Goal: Transaction & Acquisition: Purchase product/service

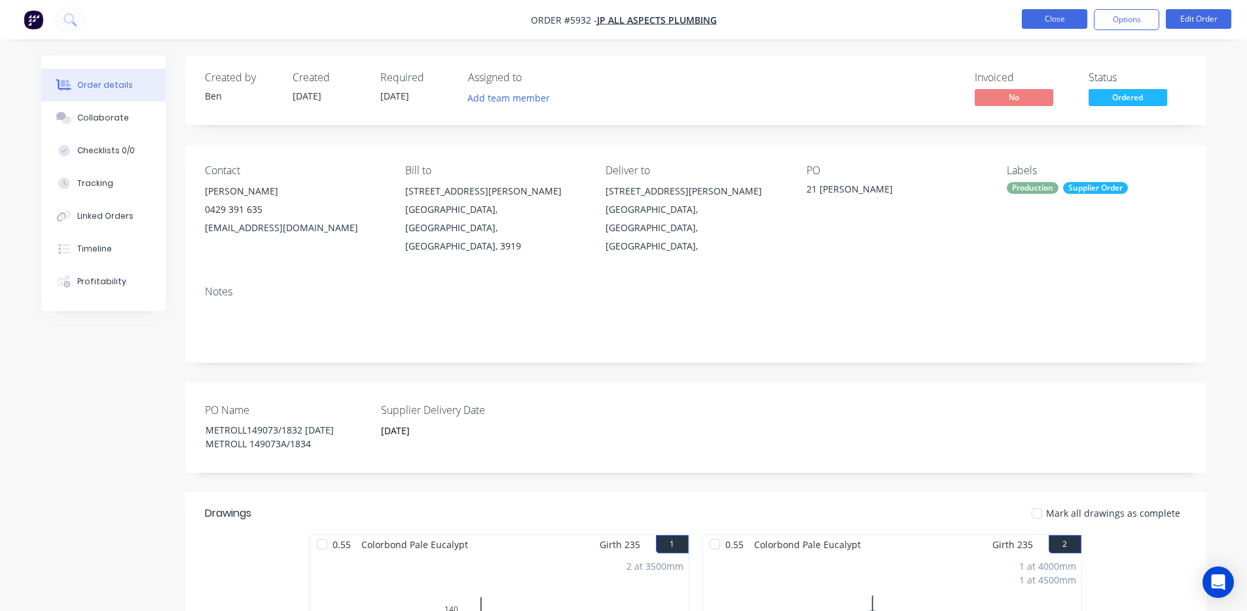
click at [1046, 21] on button "Close" at bounding box center [1053, 19] width 65 height 20
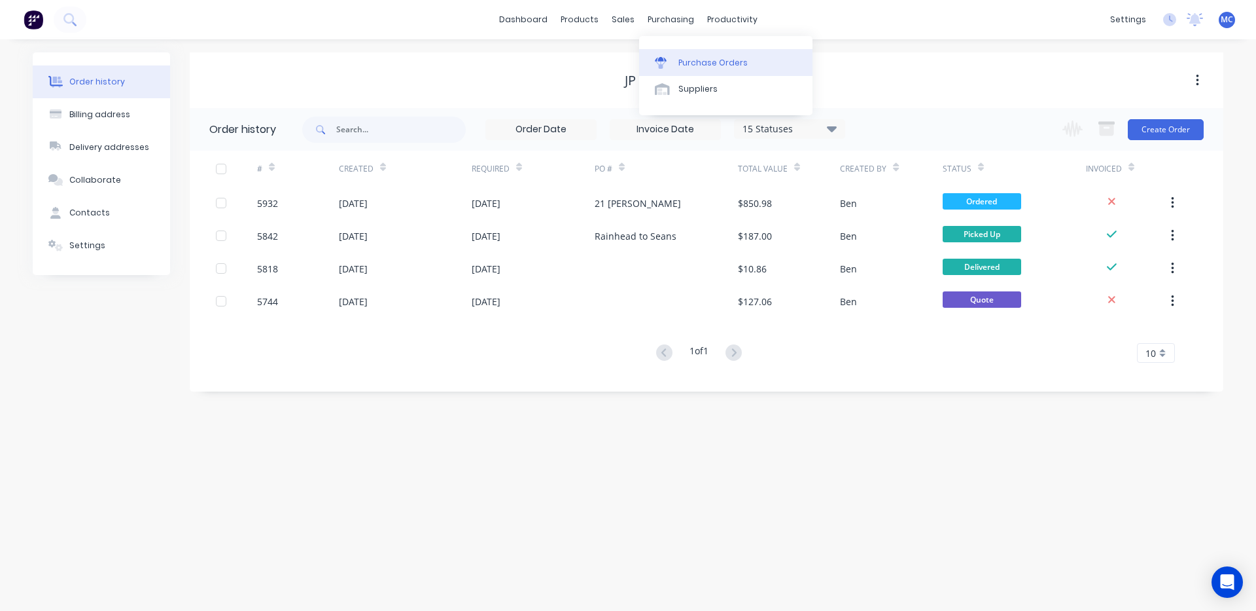
click at [703, 65] on div "Purchase Orders" at bounding box center [713, 63] width 69 height 12
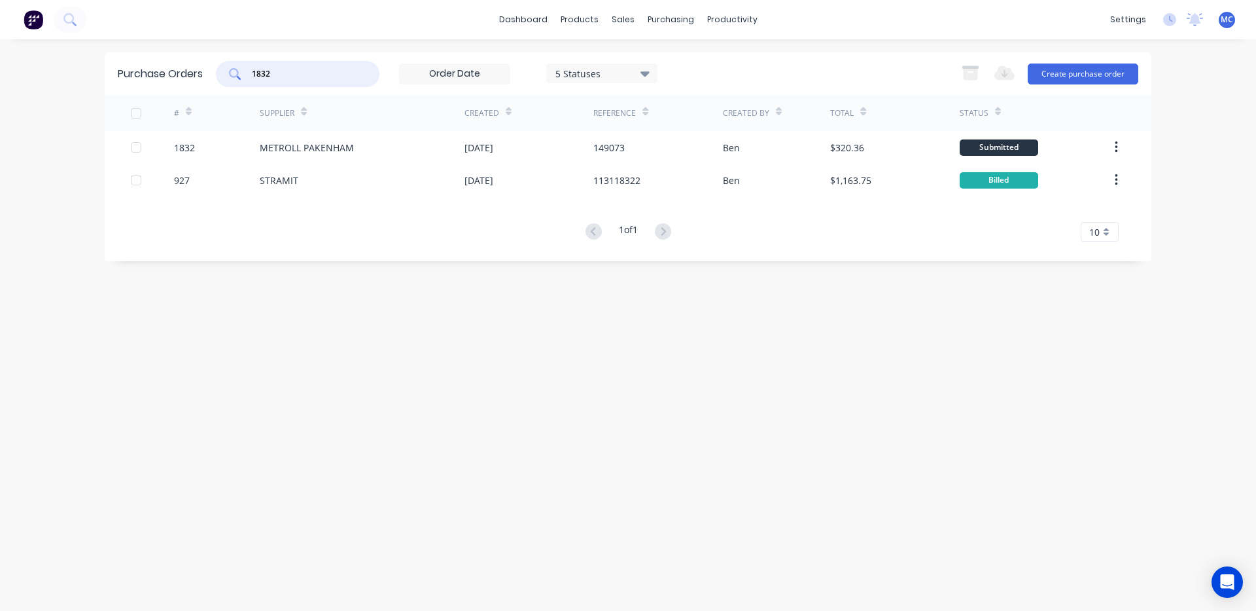
click at [300, 72] on input "1832" at bounding box center [305, 73] width 109 height 13
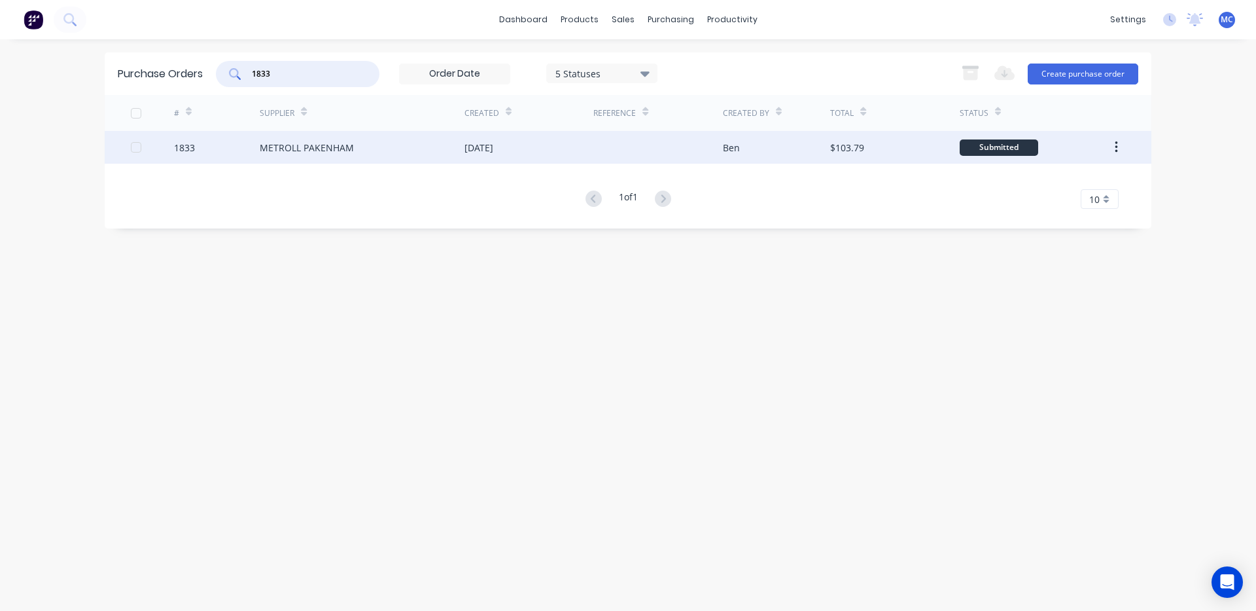
type input "1833"
click at [329, 142] on div "METROLL PAKENHAM" at bounding box center [307, 148] width 94 height 14
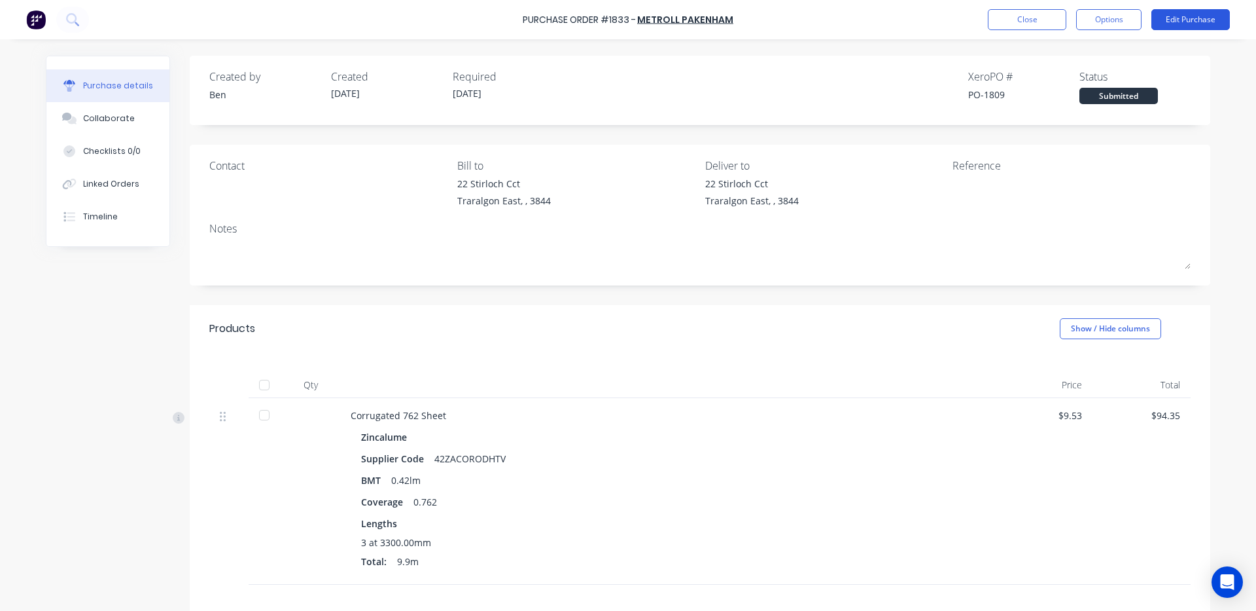
click at [1180, 19] on button "Edit Purchase" at bounding box center [1191, 19] width 79 height 21
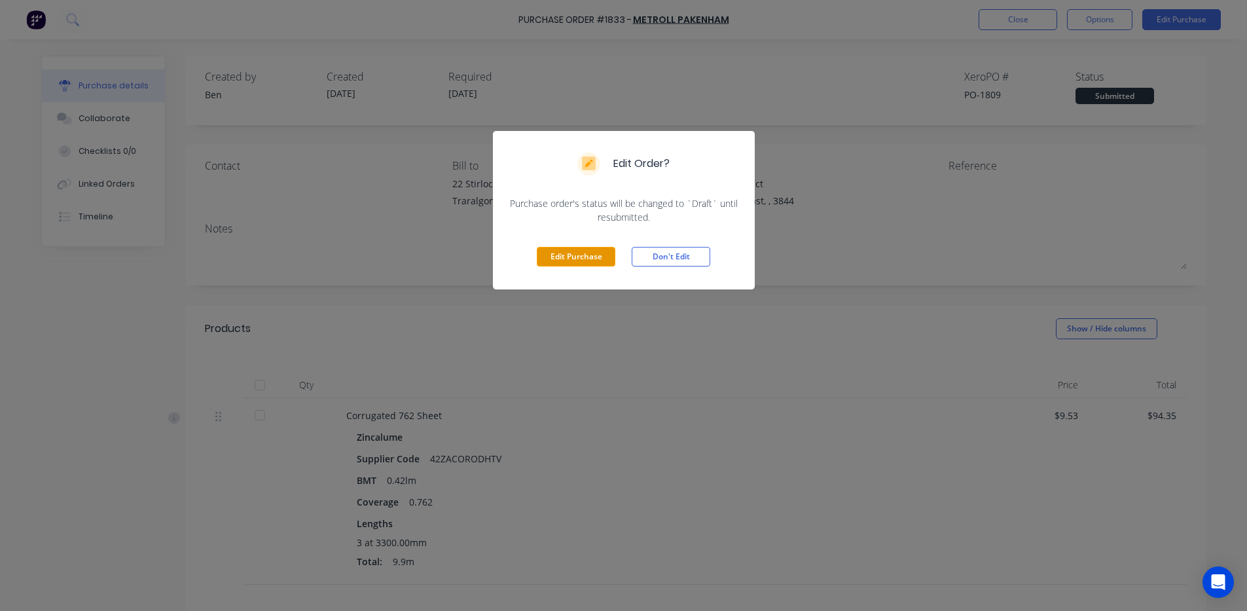
click at [573, 261] on button "Edit Purchase" at bounding box center [576, 257] width 79 height 20
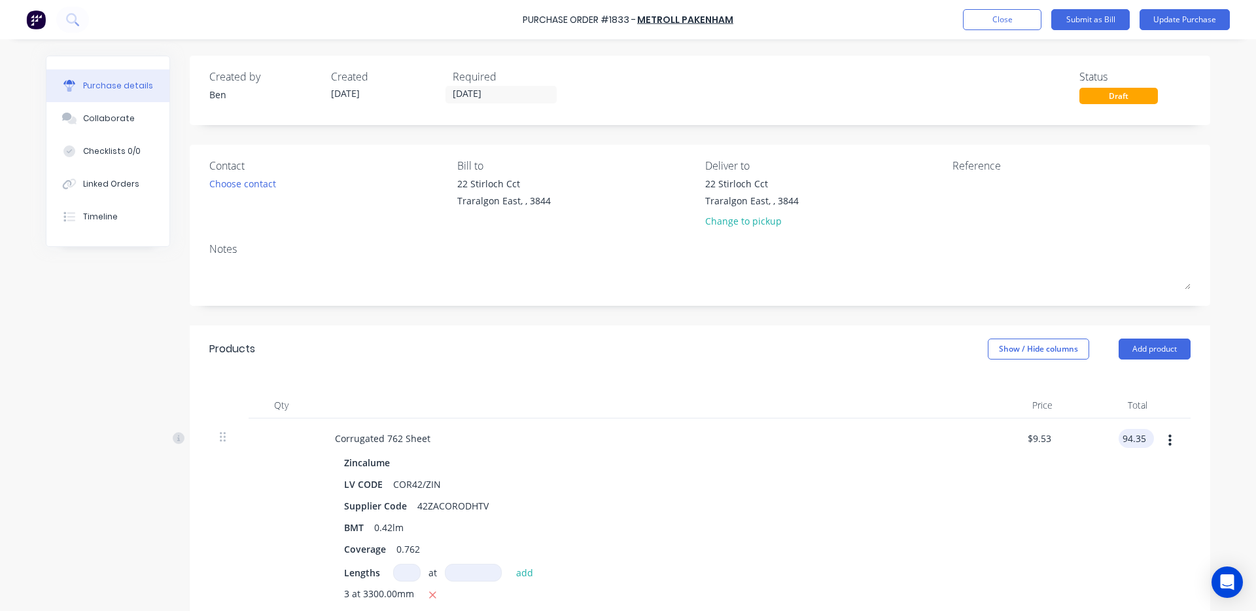
click at [1143, 442] on input "94.35" at bounding box center [1134, 438] width 30 height 19
type input "9"
type input "94.33"
type input "$9.5283"
type input "$94.33"
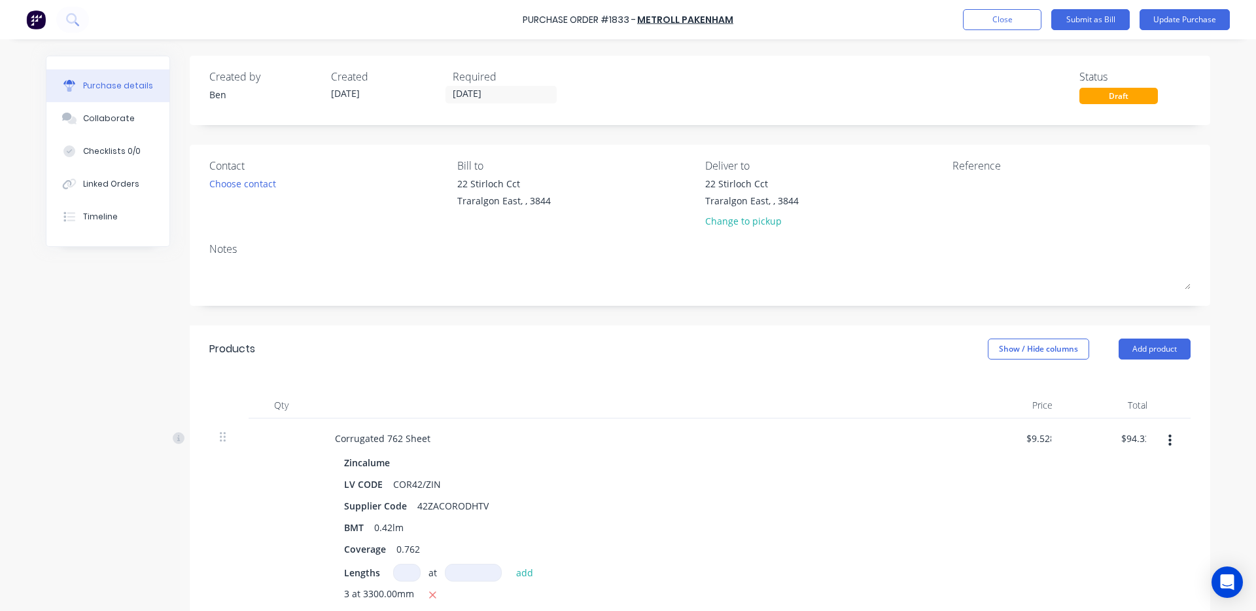
click at [1088, 461] on div "$94.33 94.33" at bounding box center [1110, 528] width 95 height 220
click at [1177, 11] on button "Update Purchase" at bounding box center [1185, 19] width 90 height 21
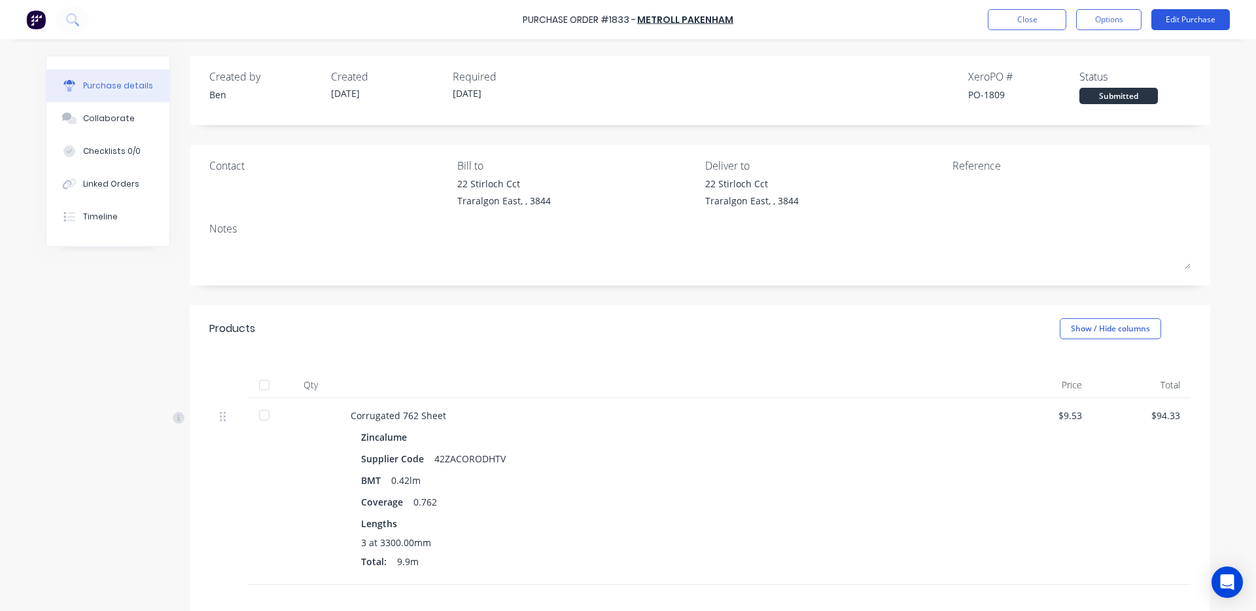
click at [1197, 20] on button "Edit Purchase" at bounding box center [1191, 19] width 79 height 21
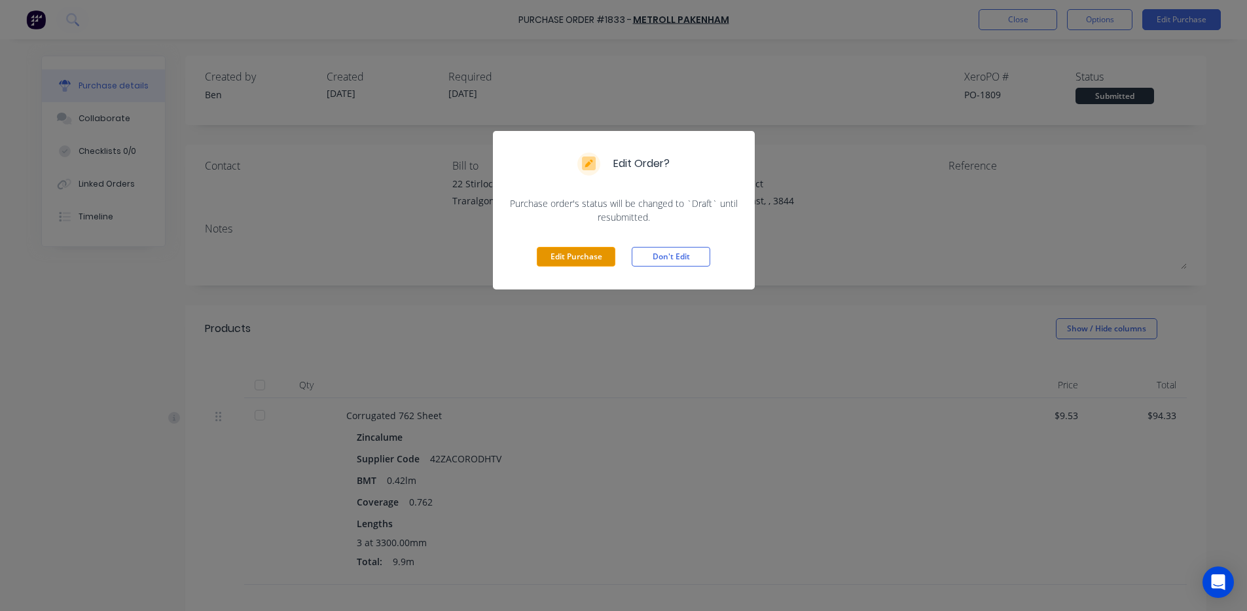
click at [558, 266] on button "Edit Purchase" at bounding box center [576, 257] width 79 height 20
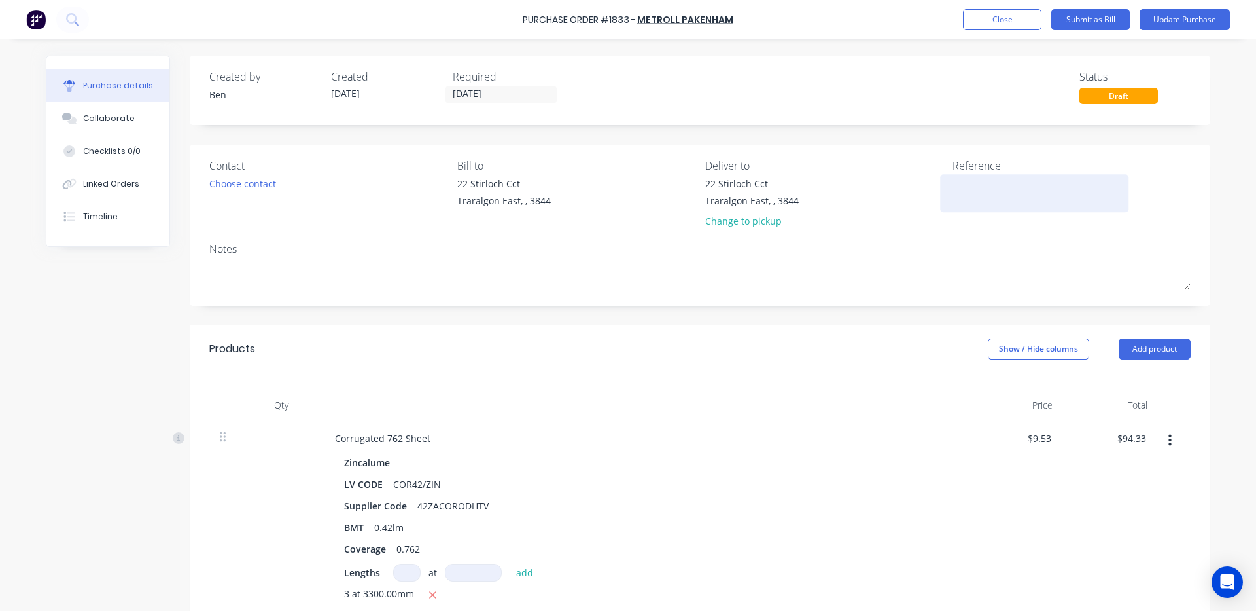
click at [965, 188] on textarea at bounding box center [1035, 191] width 164 height 29
type textarea "x"
type textarea "1"
type textarea "x"
type textarea "14"
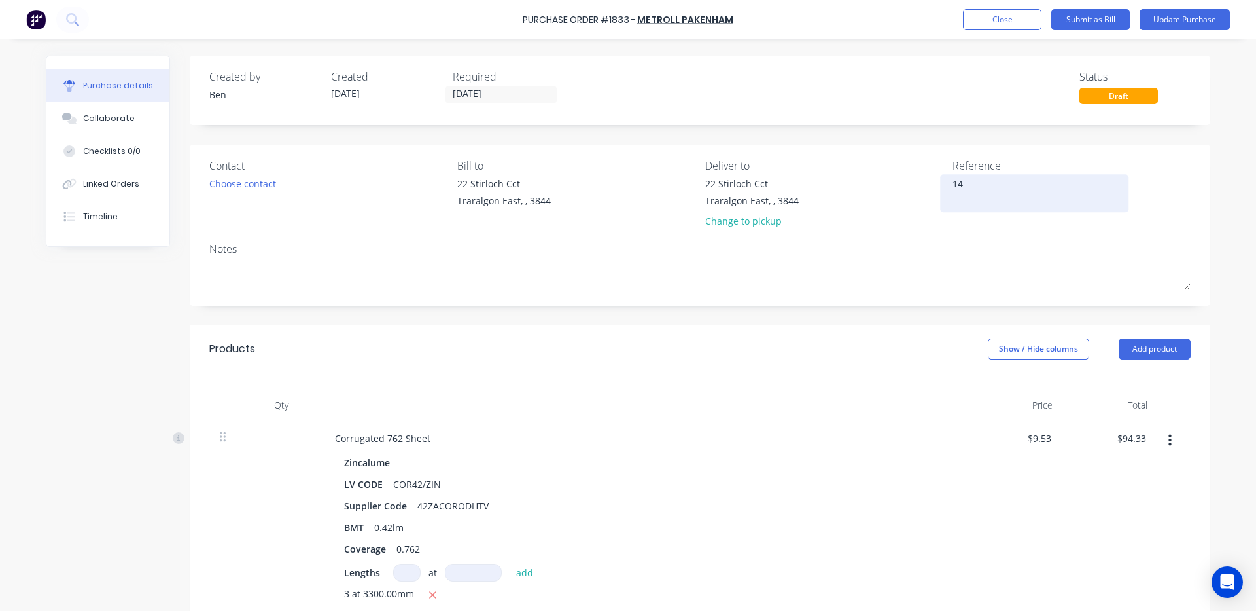
type textarea "x"
type textarea "149"
type textarea "x"
type textarea "1491"
type textarea "x"
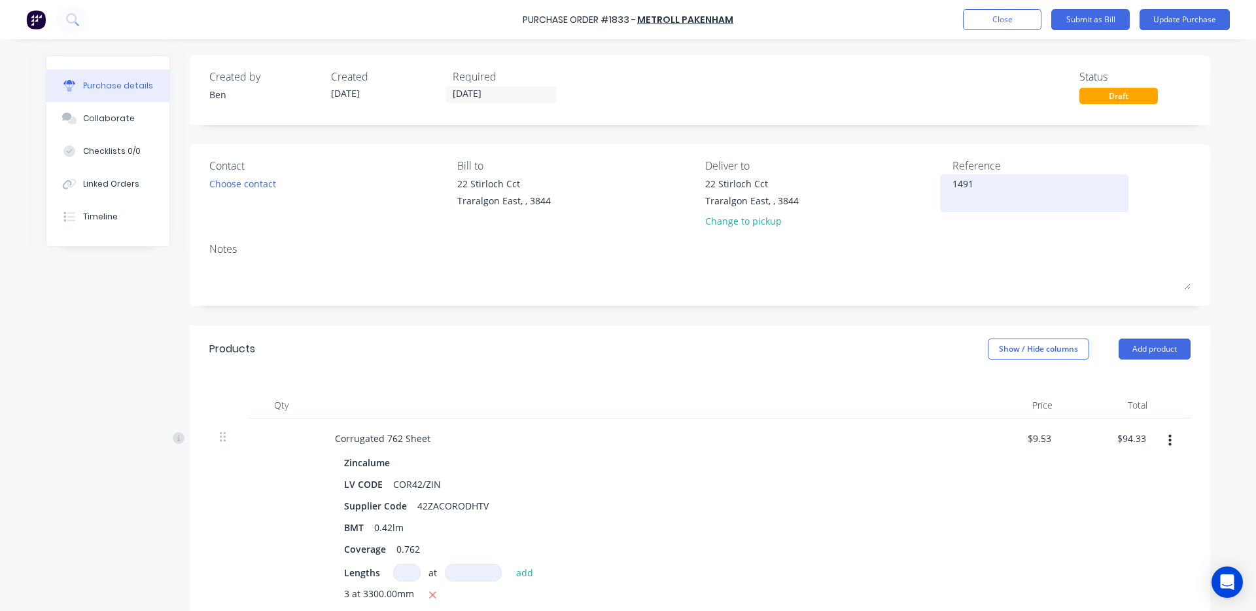
type textarea "14911"
type textarea "x"
type textarea "149111"
type textarea "x"
type textarea "149111"
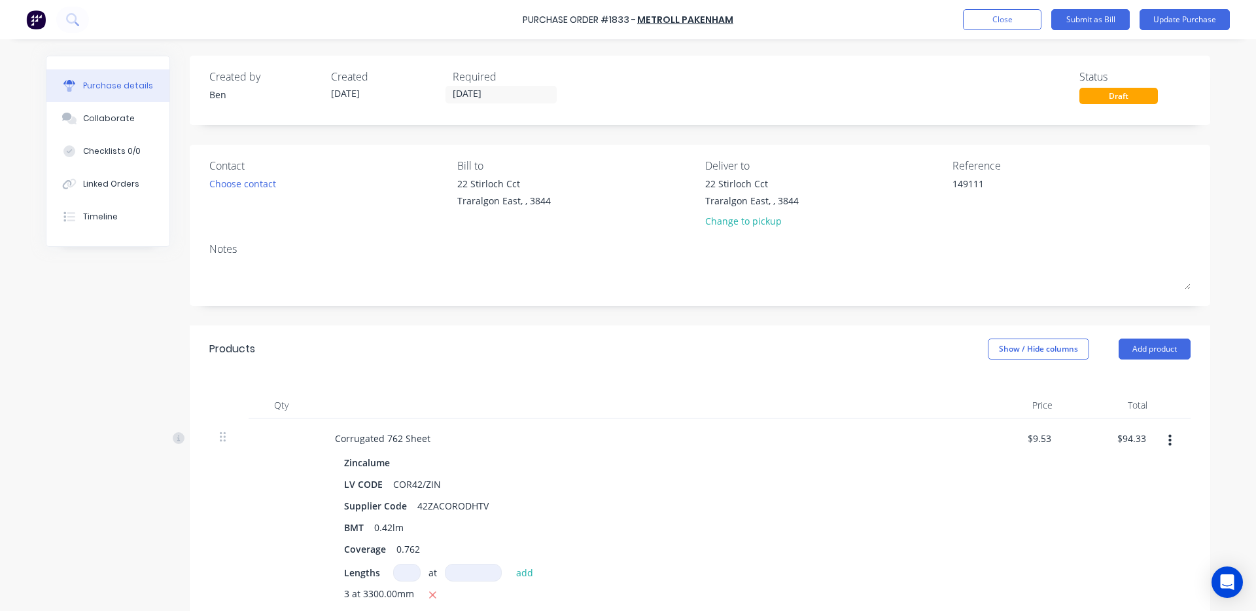
click at [790, 143] on div "Created by [PERSON_NAME] Created [DATE] Required [DATE] Status Draft Contact Ch…" at bounding box center [700, 478] width 1021 height 845
type textarea "x"
click at [92, 180] on div "Linked Orders" at bounding box center [111, 184] width 56 height 12
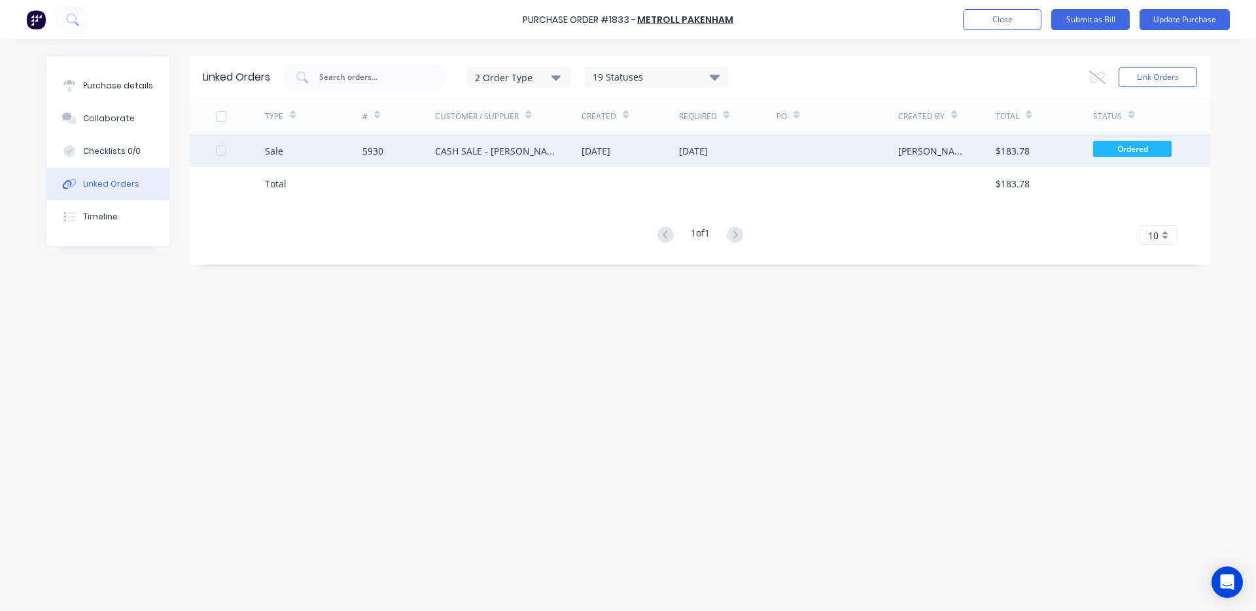
click at [611, 148] on div "[DATE]" at bounding box center [596, 151] width 29 height 14
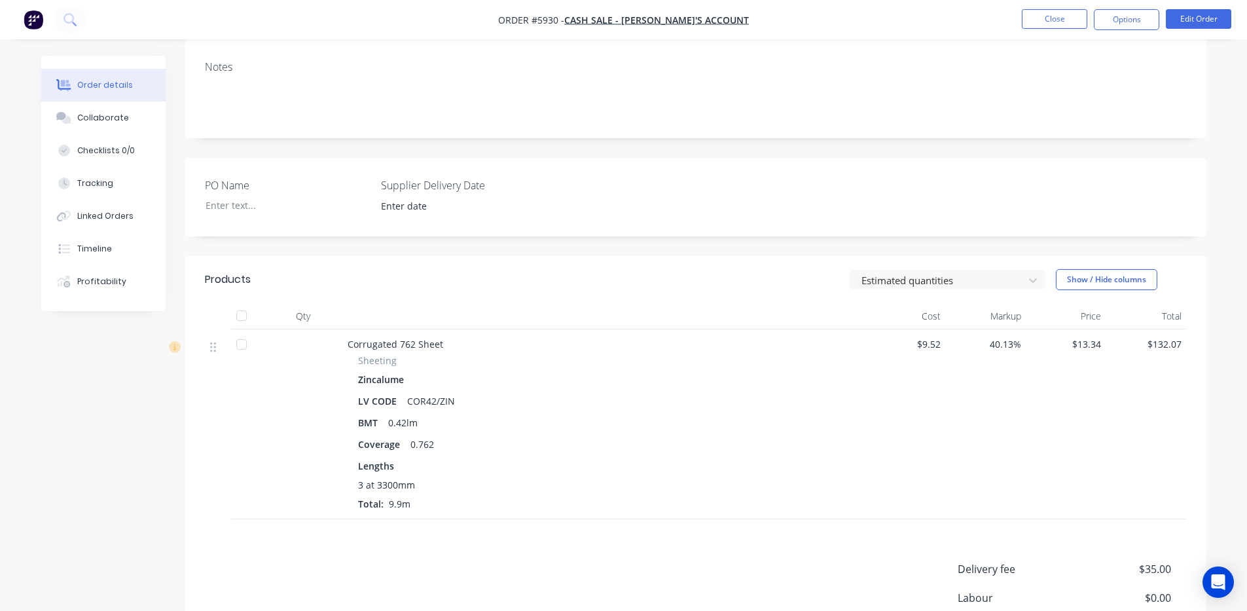
scroll to position [218, 0]
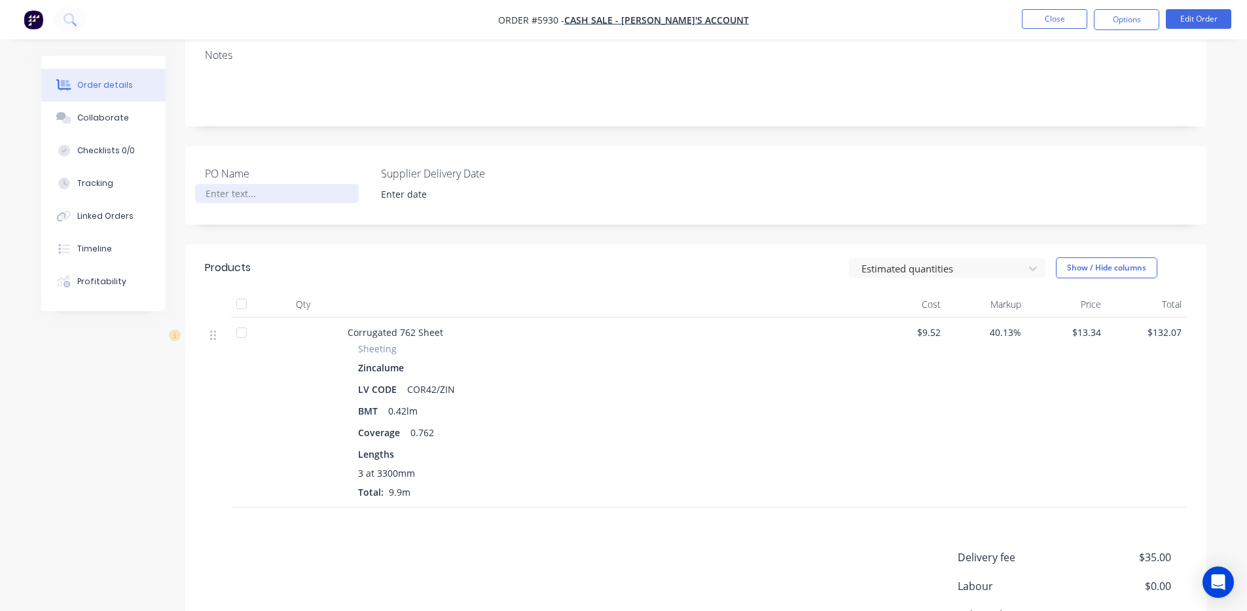
click at [241, 190] on div at bounding box center [277, 193] width 164 height 19
click at [430, 207] on div "PO Name Metroll 149111/1833 Supplier Delivery Date" at bounding box center [695, 185] width 1021 height 79
click at [442, 196] on input at bounding box center [453, 195] width 163 height 20
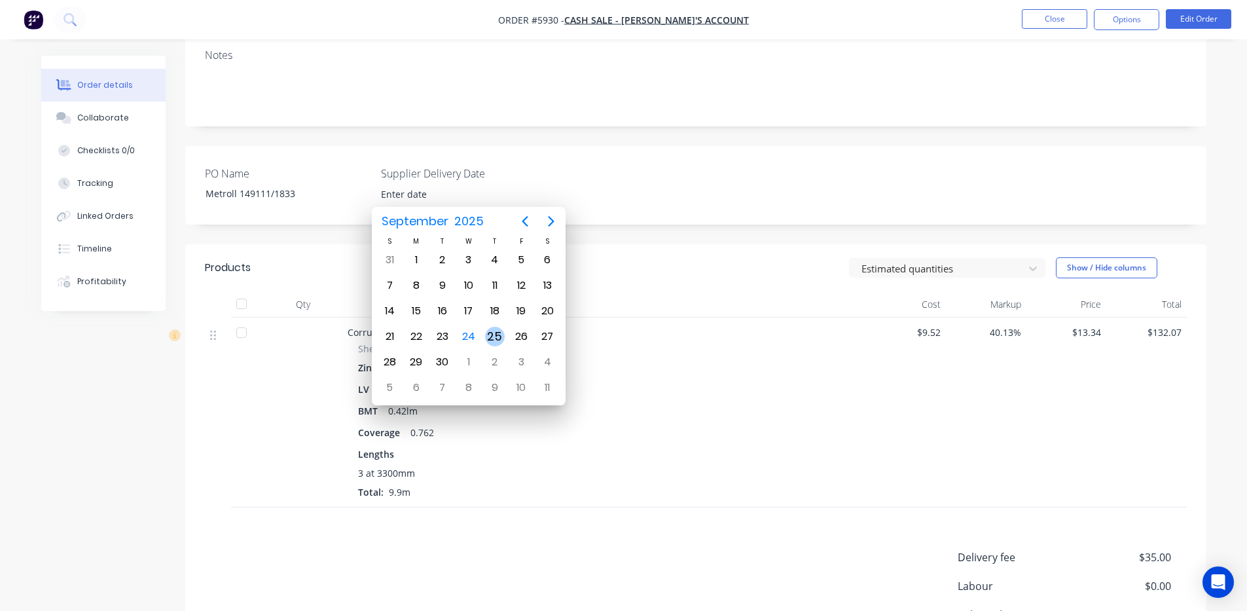
click at [504, 334] on div "25" at bounding box center [495, 337] width 20 height 20
type input "[DATE]"
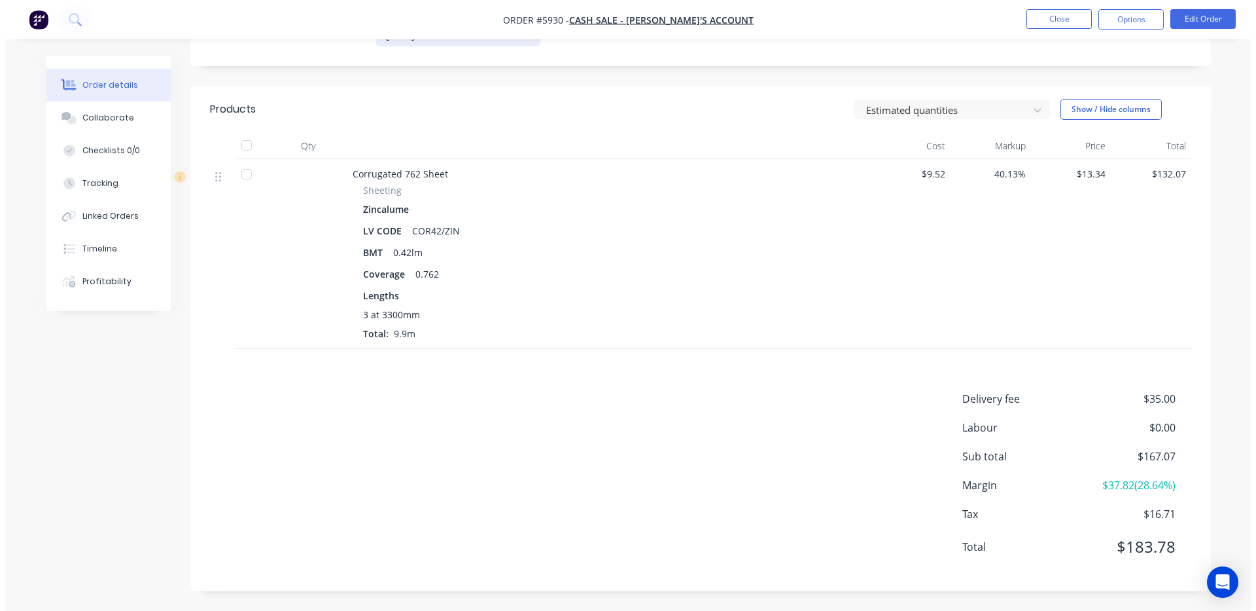
scroll to position [0, 0]
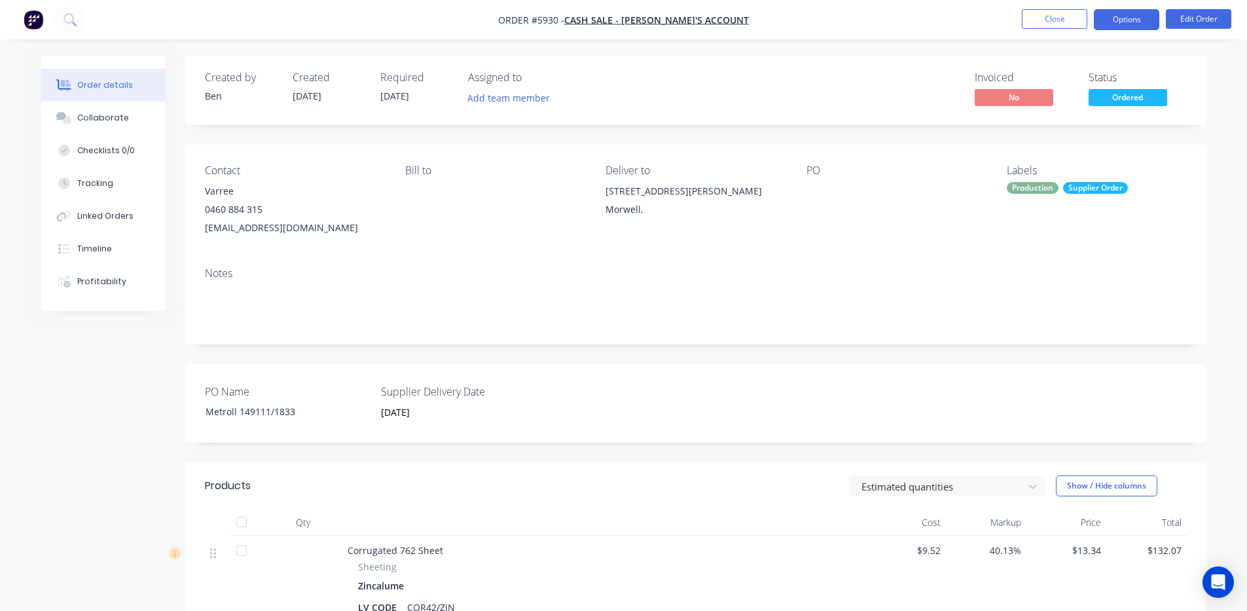
click at [1116, 22] on button "Options" at bounding box center [1125, 19] width 65 height 21
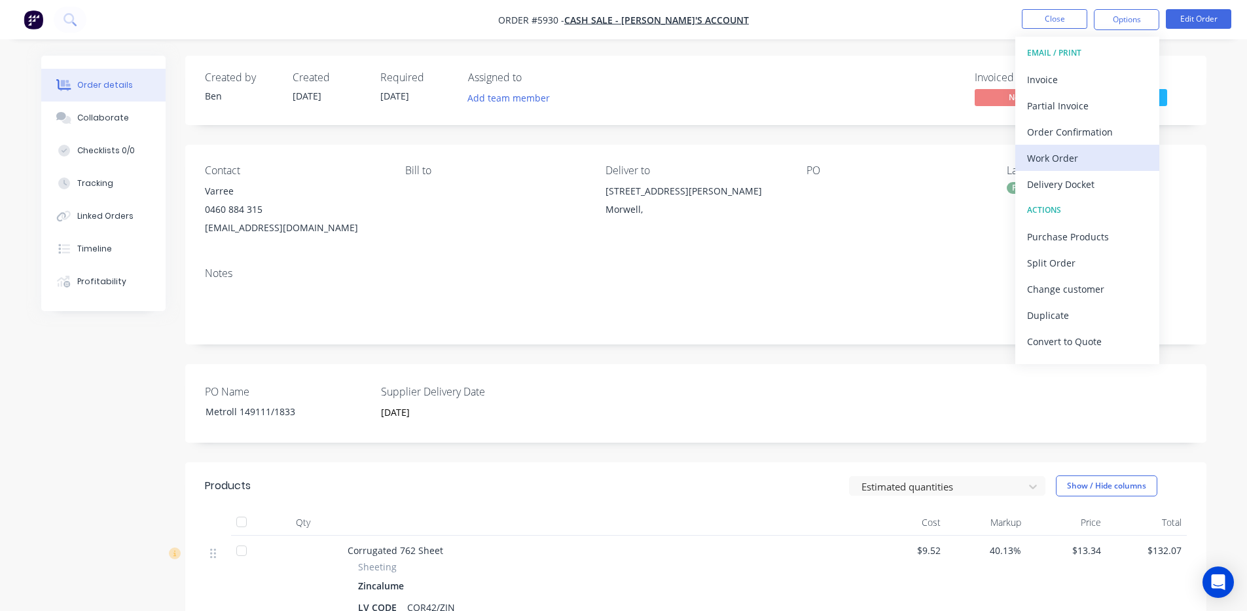
click at [1074, 157] on div "Work Order" at bounding box center [1087, 158] width 120 height 19
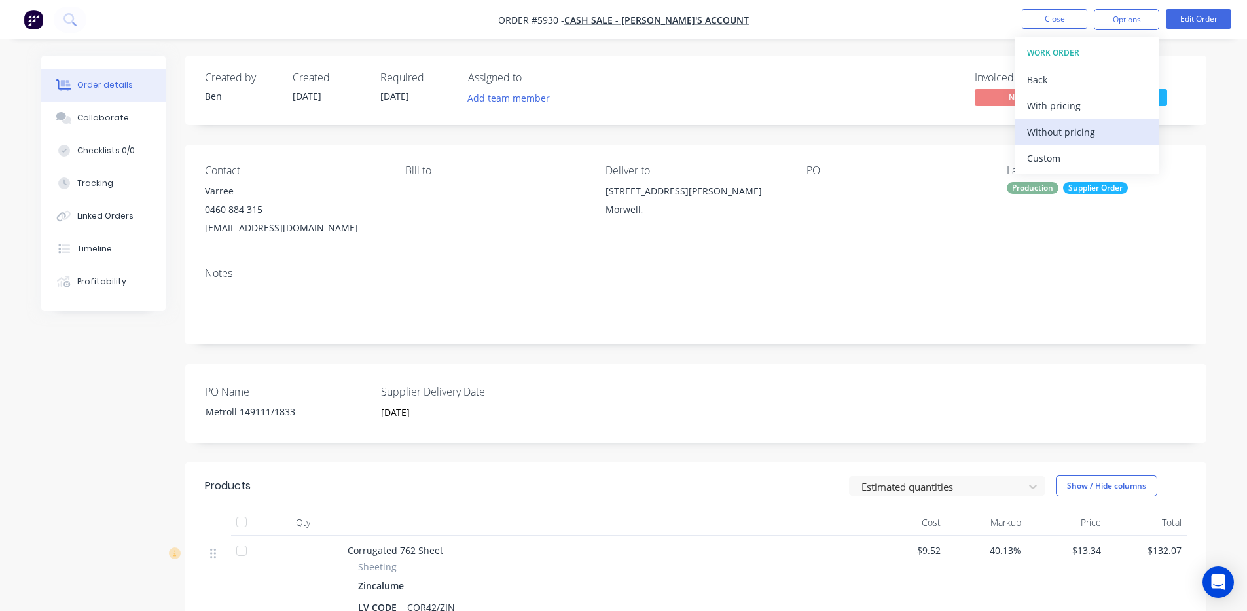
click at [1074, 125] on div "Without pricing" at bounding box center [1087, 131] width 120 height 19
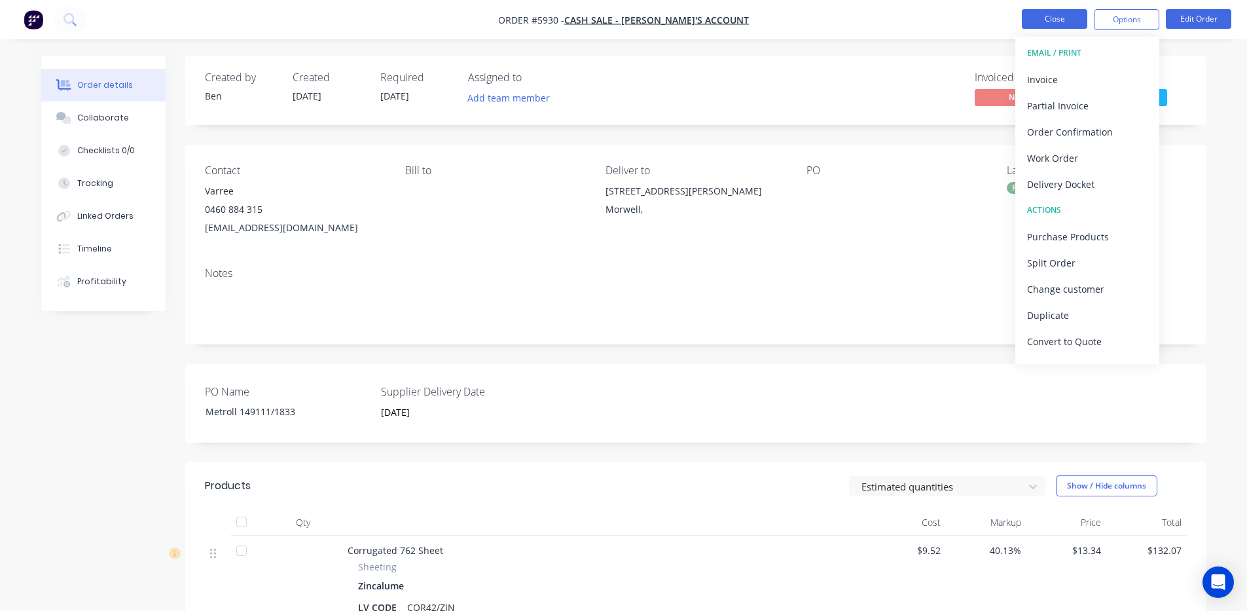
click at [1049, 18] on button "Close" at bounding box center [1053, 19] width 65 height 20
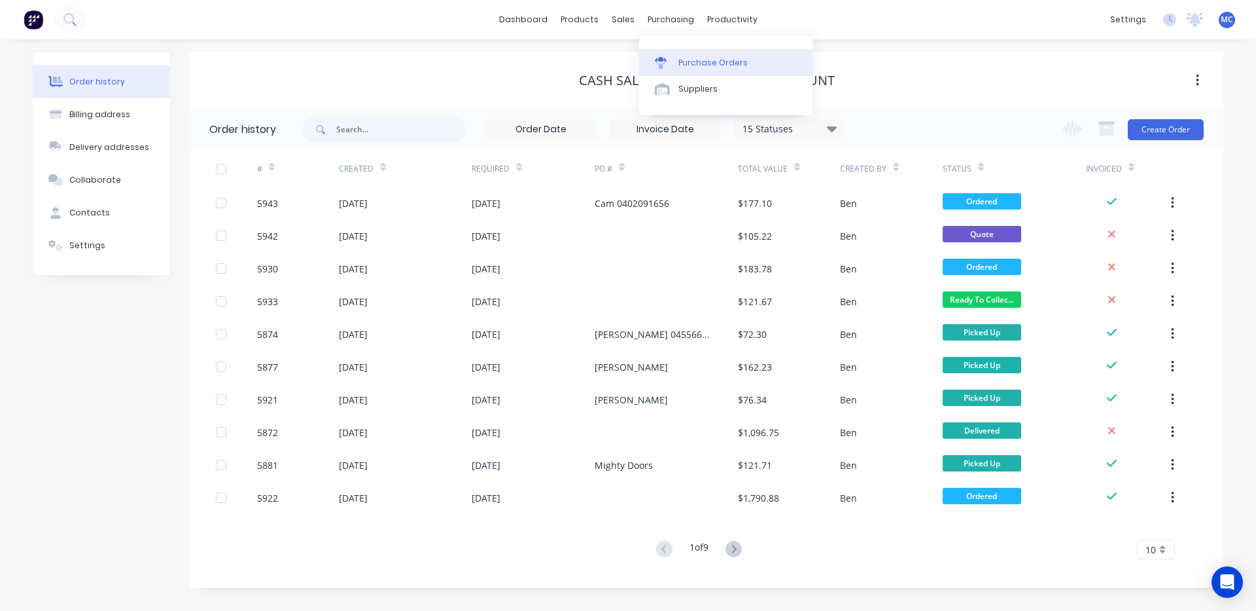
click at [680, 55] on link "Purchase Orders" at bounding box center [725, 62] width 173 height 26
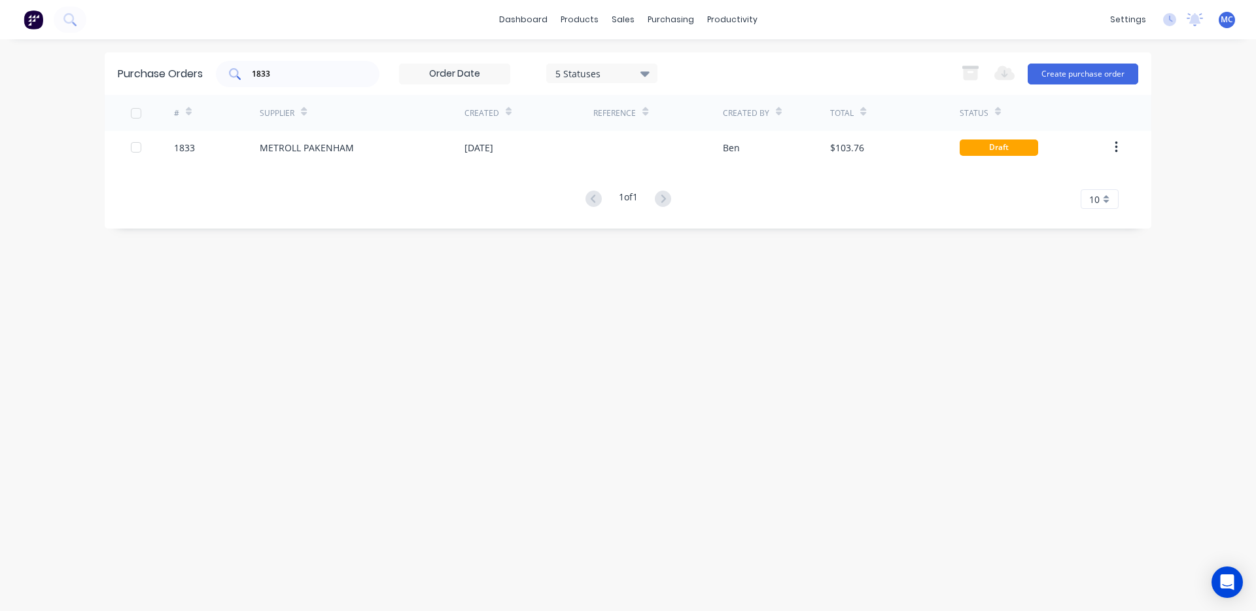
click at [238, 62] on div "1833" at bounding box center [298, 74] width 164 height 26
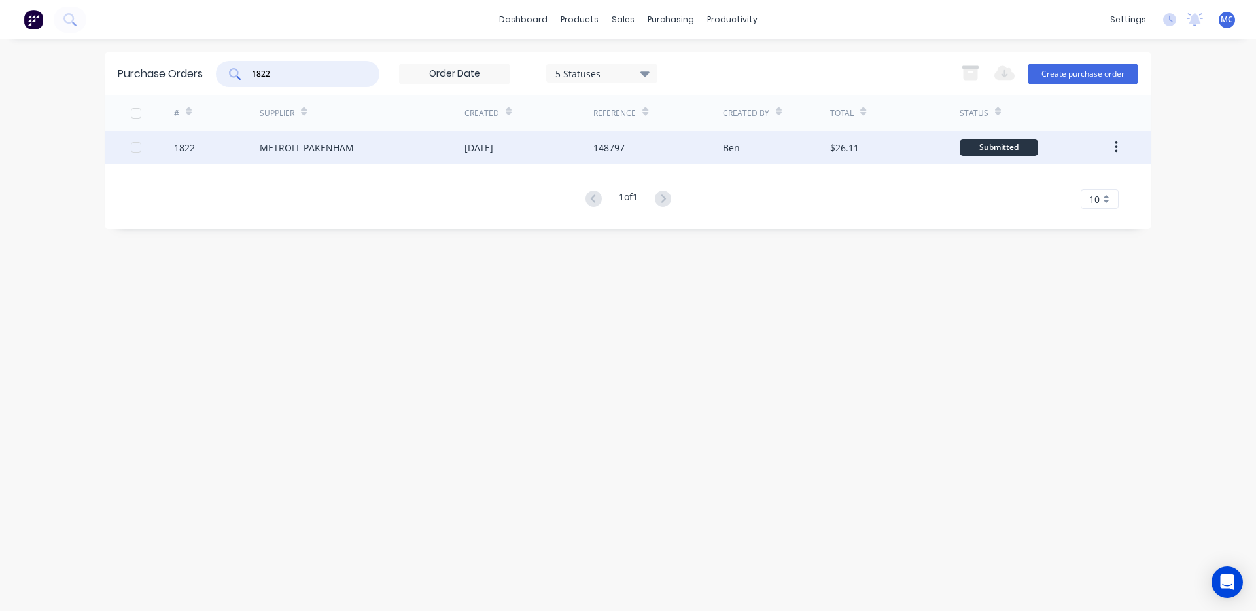
type input "1822"
click at [458, 144] on div "METROLL PAKENHAM" at bounding box center [362, 147] width 205 height 33
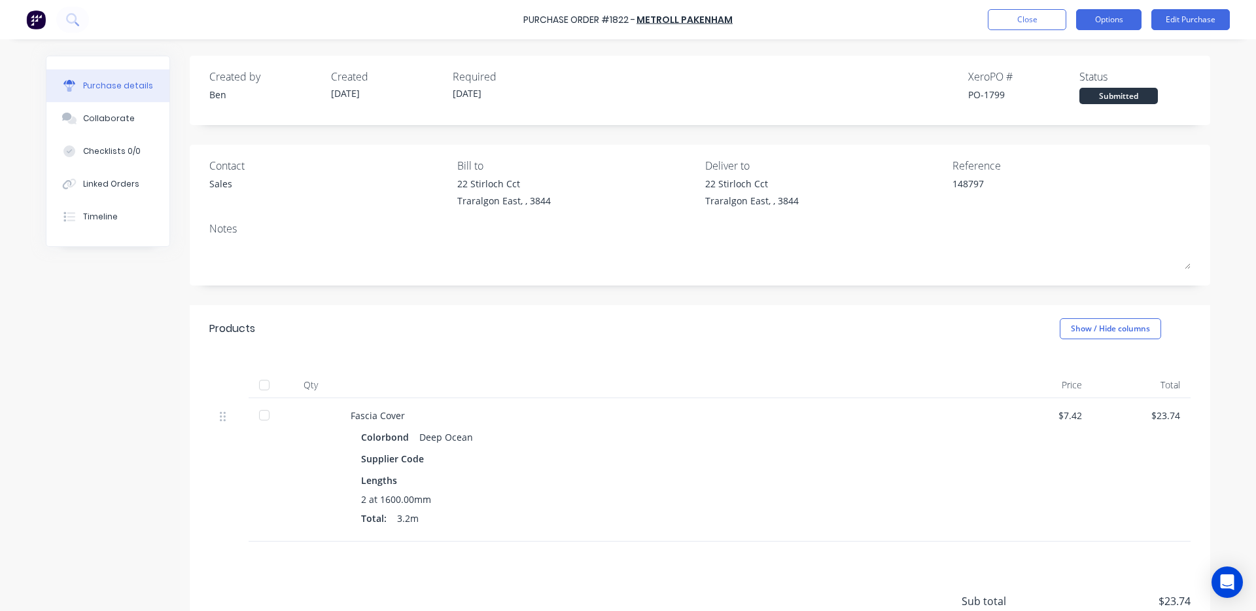
click at [1116, 16] on button "Options" at bounding box center [1108, 19] width 65 height 21
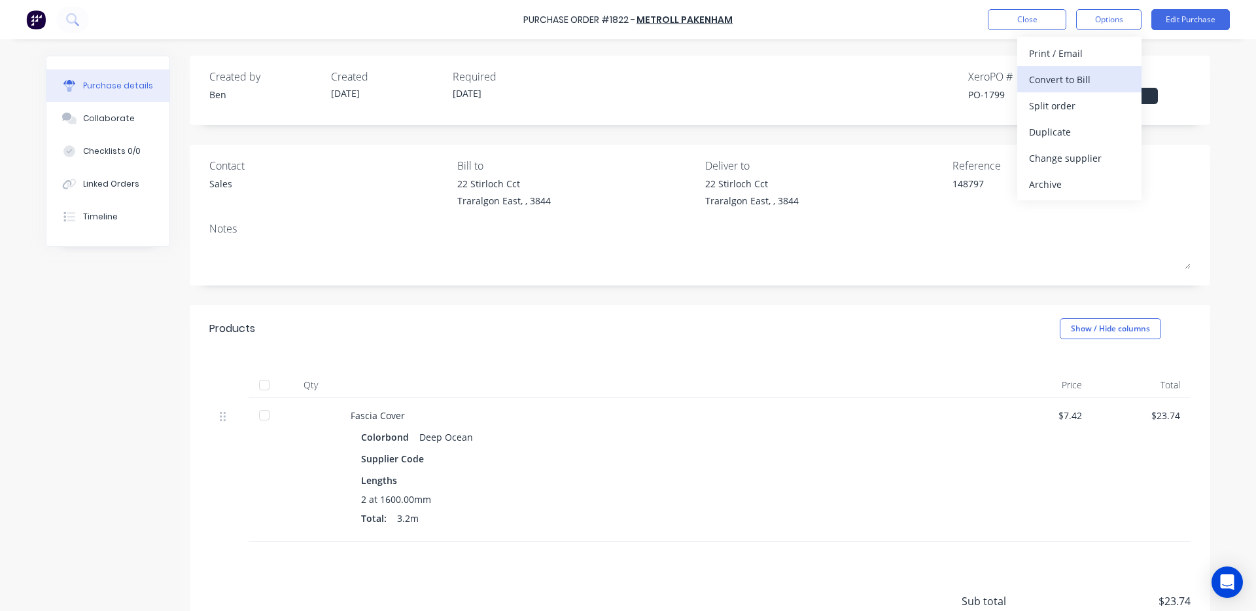
click at [1078, 83] on div "Convert to Bill" at bounding box center [1079, 79] width 101 height 19
type textarea "x"
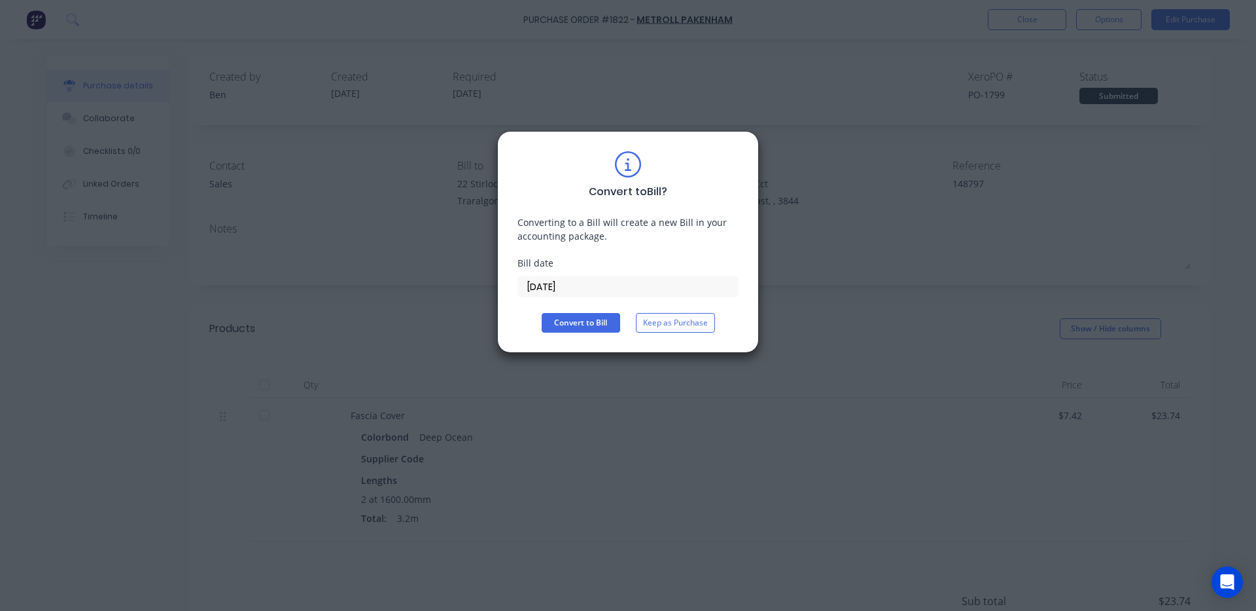
click at [601, 294] on input "[DATE]" at bounding box center [628, 287] width 220 height 20
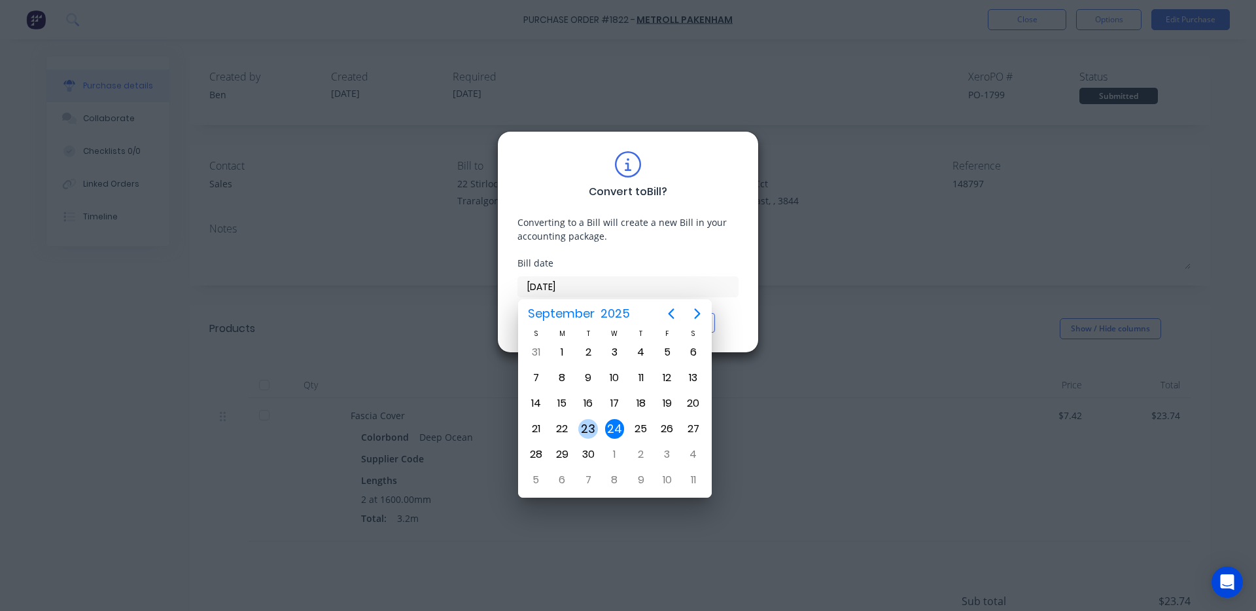
click at [589, 434] on div "23" at bounding box center [588, 429] width 20 height 20
type input "[DATE]"
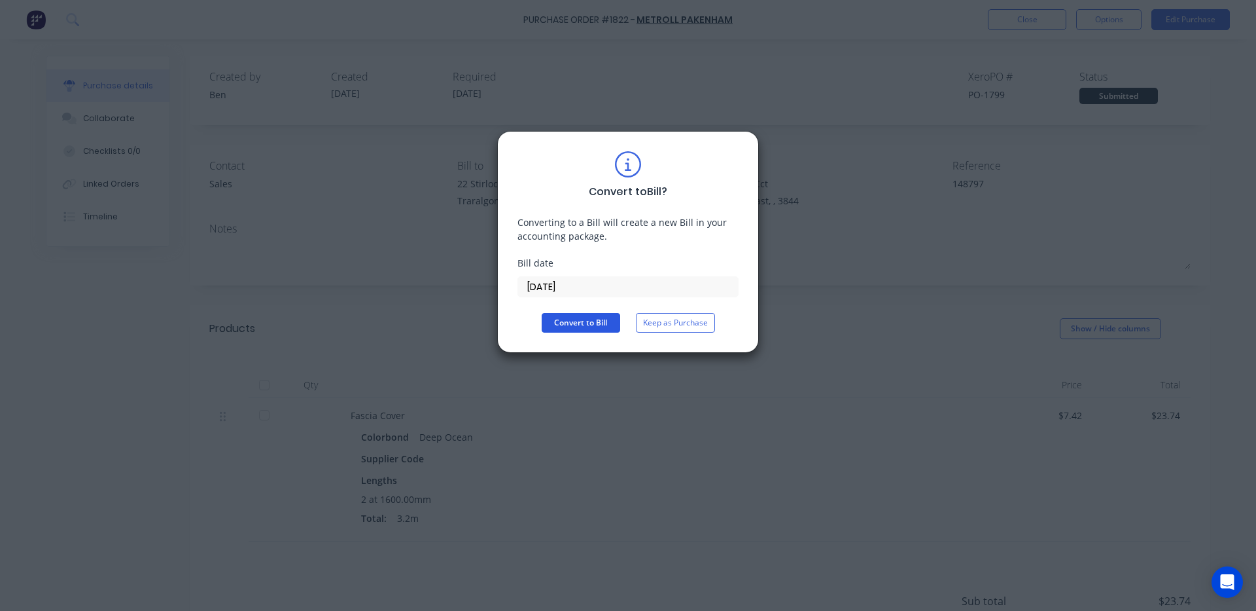
click at [593, 320] on button "Convert to Bill" at bounding box center [581, 323] width 79 height 20
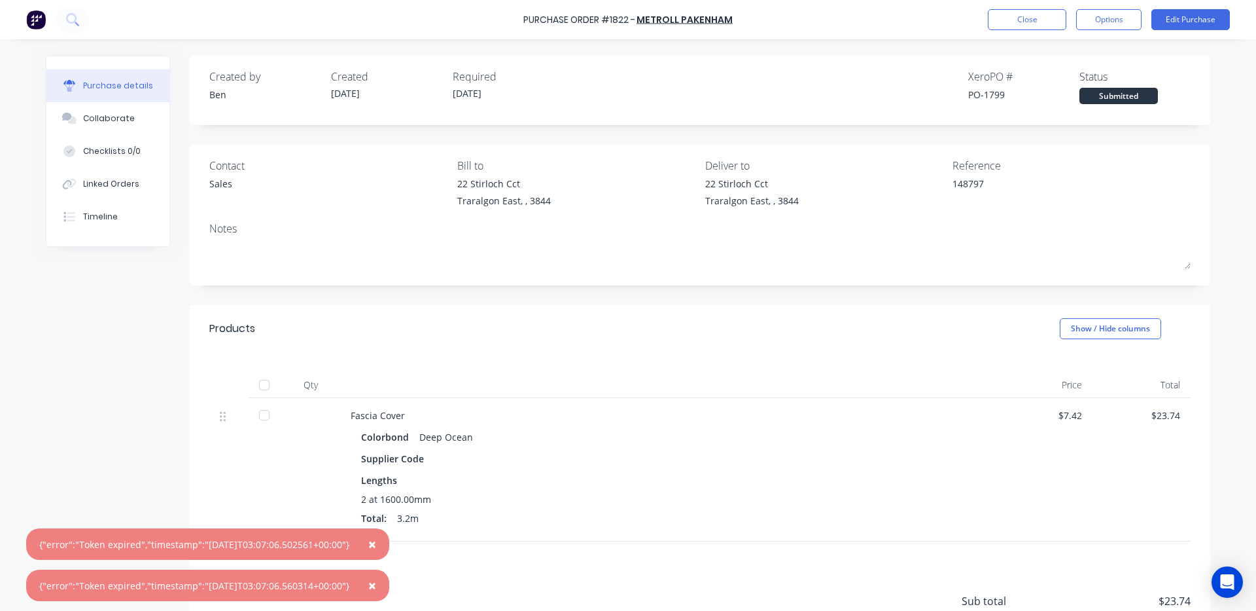
click at [376, 547] on span "×" at bounding box center [372, 544] width 8 height 18
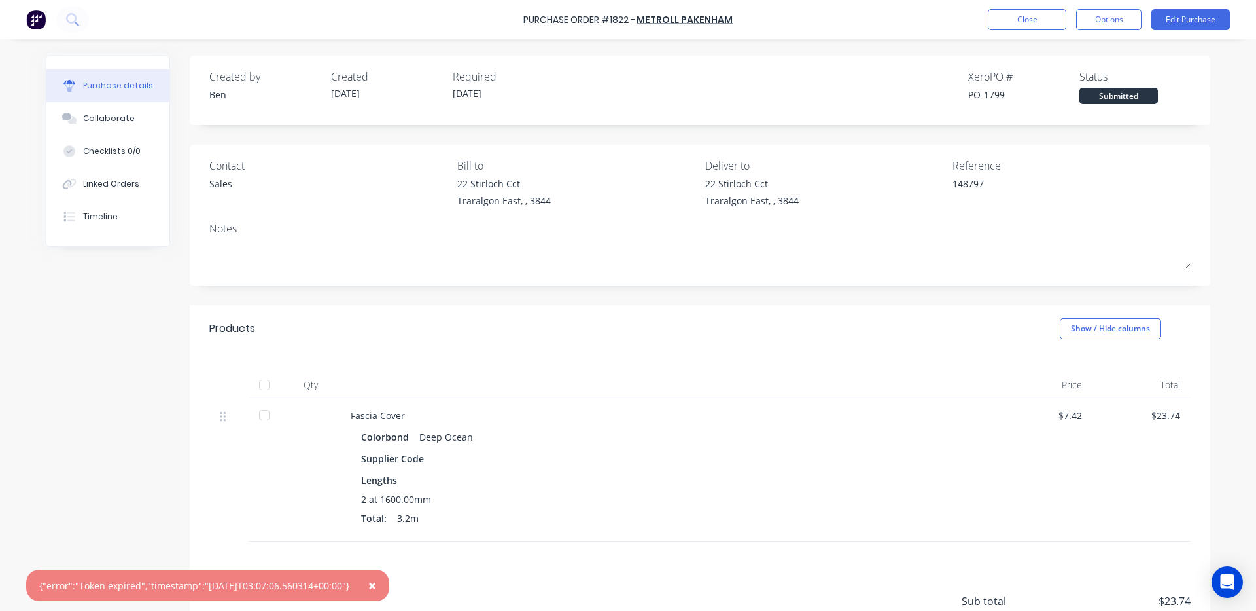
click at [376, 584] on span "×" at bounding box center [372, 585] width 8 height 18
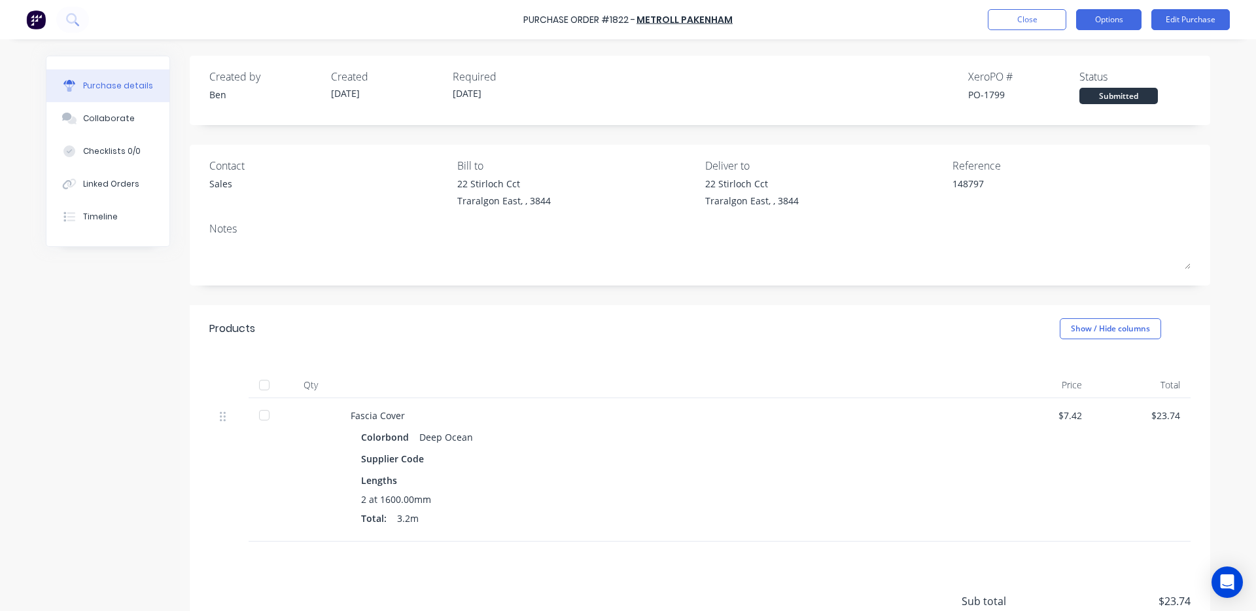
click at [1122, 21] on button "Options" at bounding box center [1108, 19] width 65 height 21
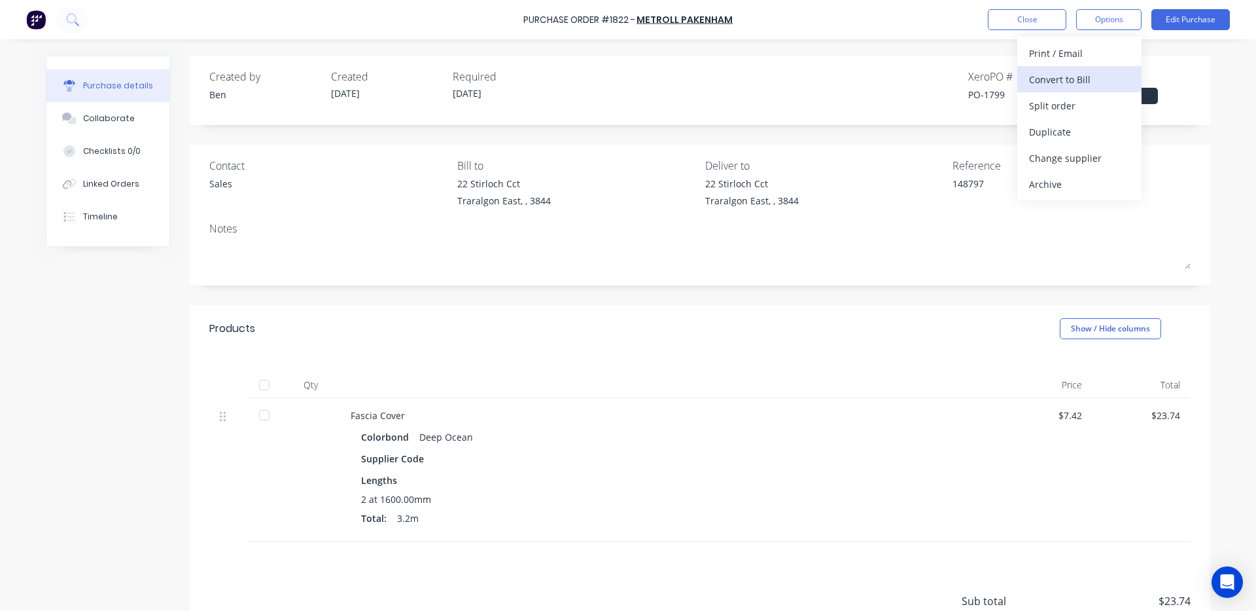
click at [1082, 70] on div "Convert to Bill" at bounding box center [1079, 79] width 101 height 19
type textarea "x"
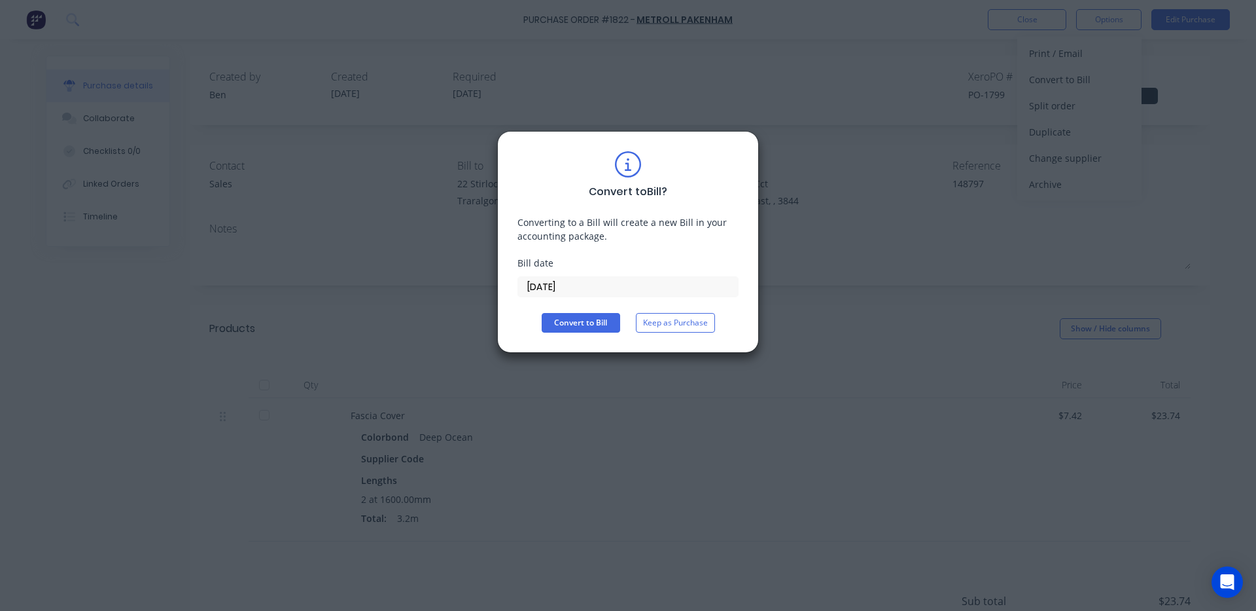
click at [606, 291] on input "[DATE]" at bounding box center [628, 287] width 220 height 20
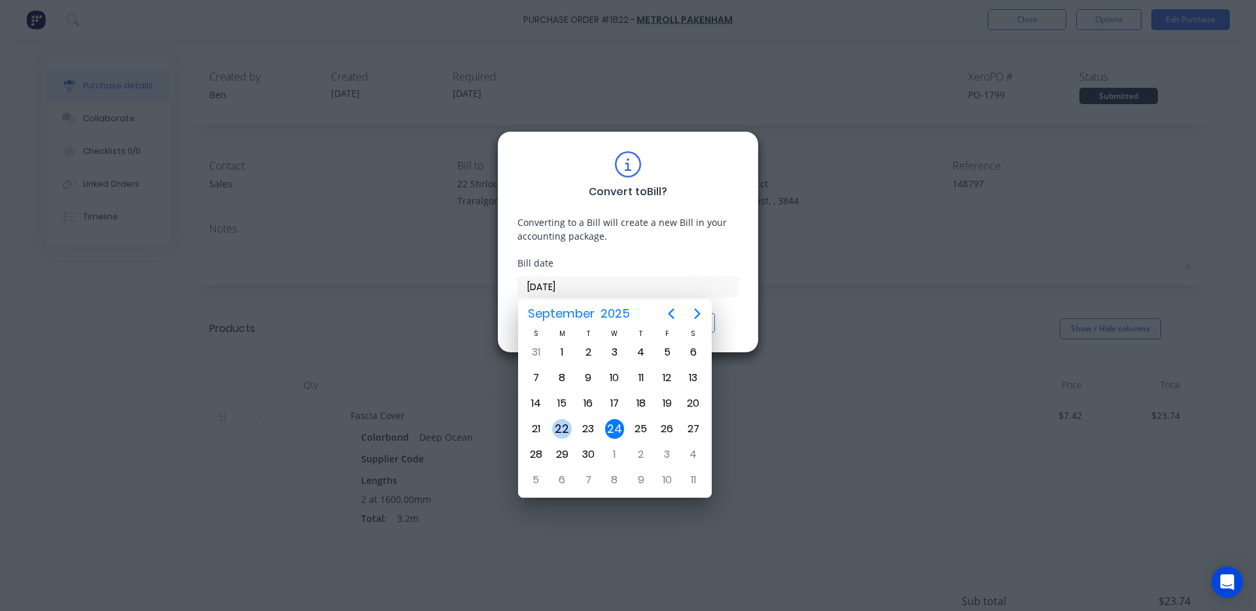
click at [568, 424] on div "22" at bounding box center [562, 429] width 20 height 20
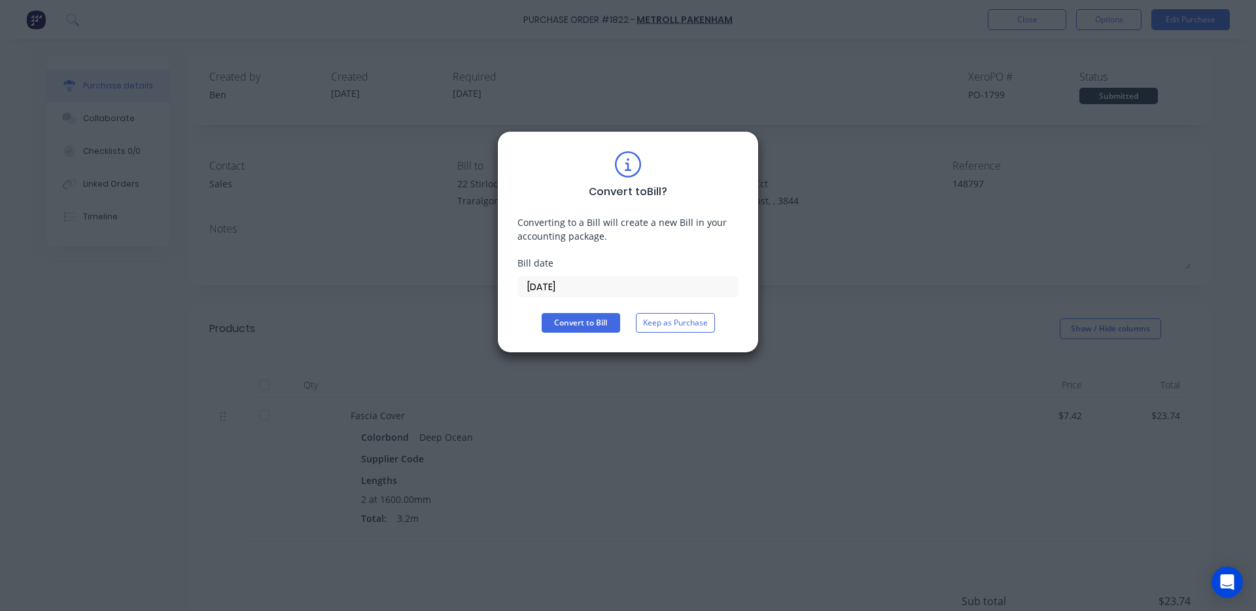
click at [600, 288] on input "[DATE]" at bounding box center [628, 287] width 220 height 20
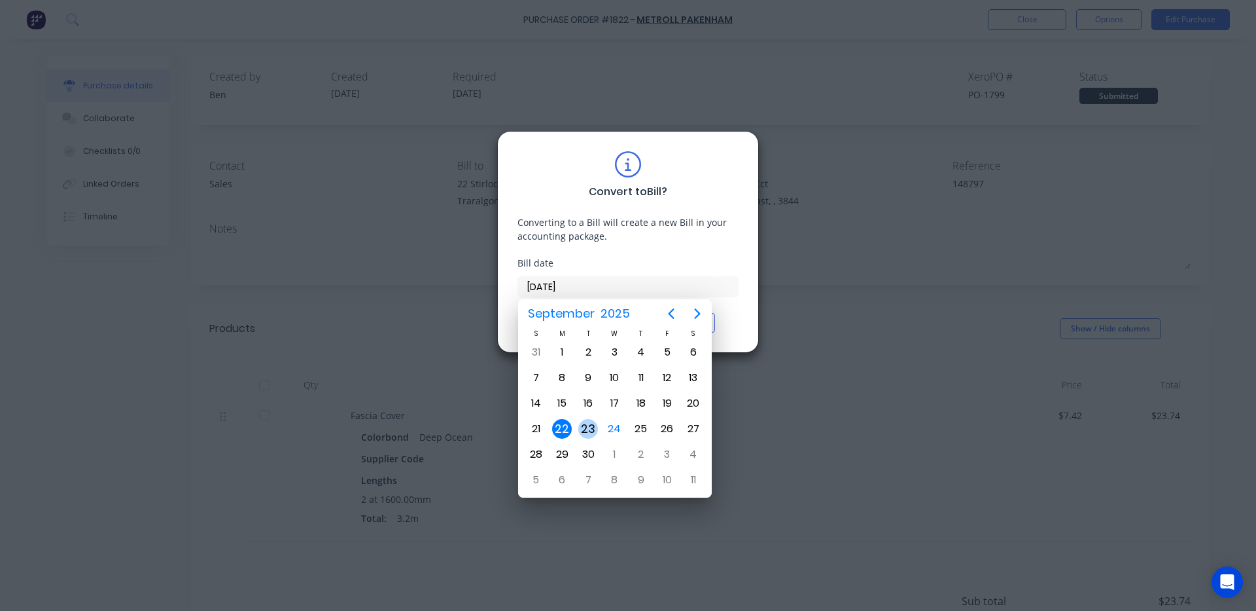
click at [586, 424] on div "23" at bounding box center [588, 429] width 20 height 20
type input "[DATE]"
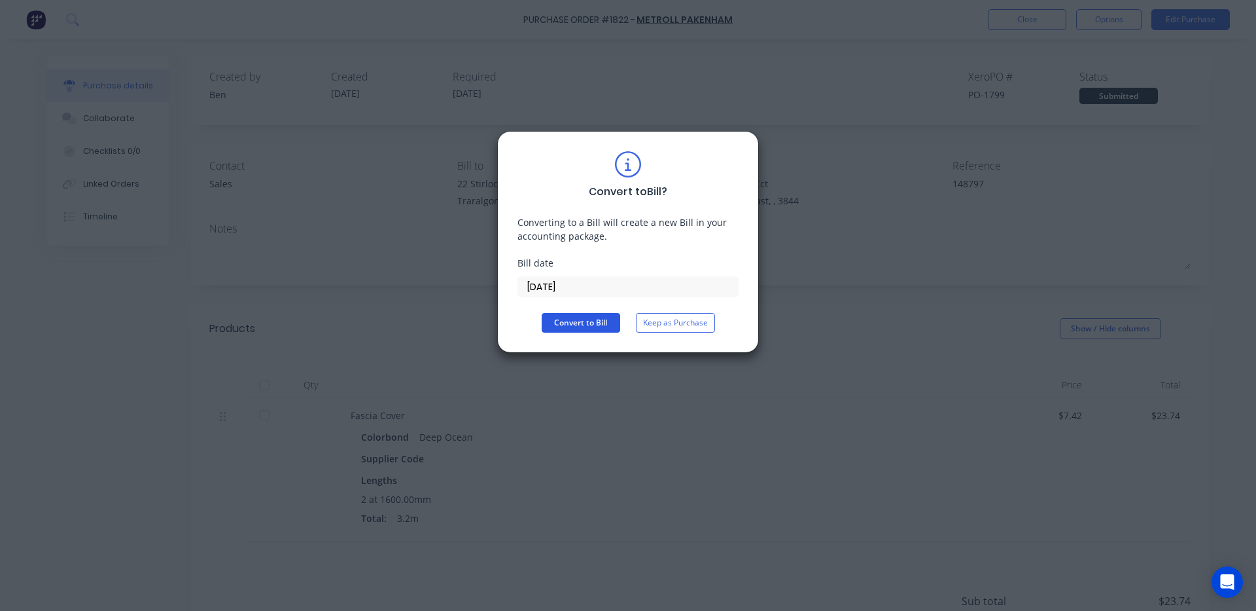
click at [599, 325] on button "Convert to Bill" at bounding box center [581, 323] width 79 height 20
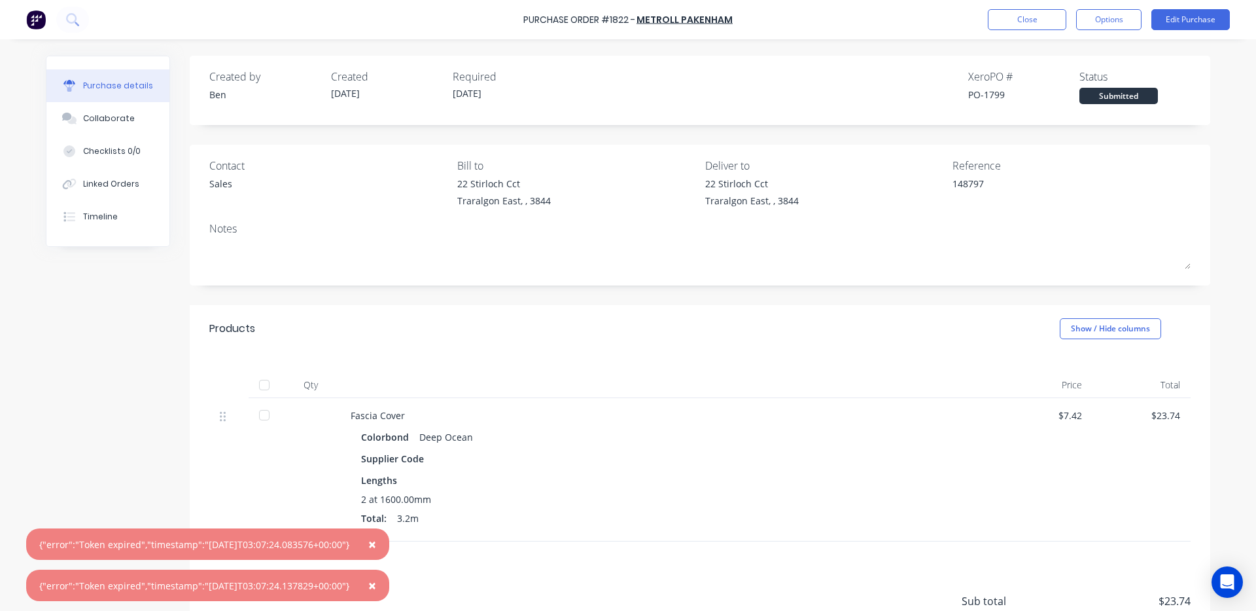
scroll to position [117, 0]
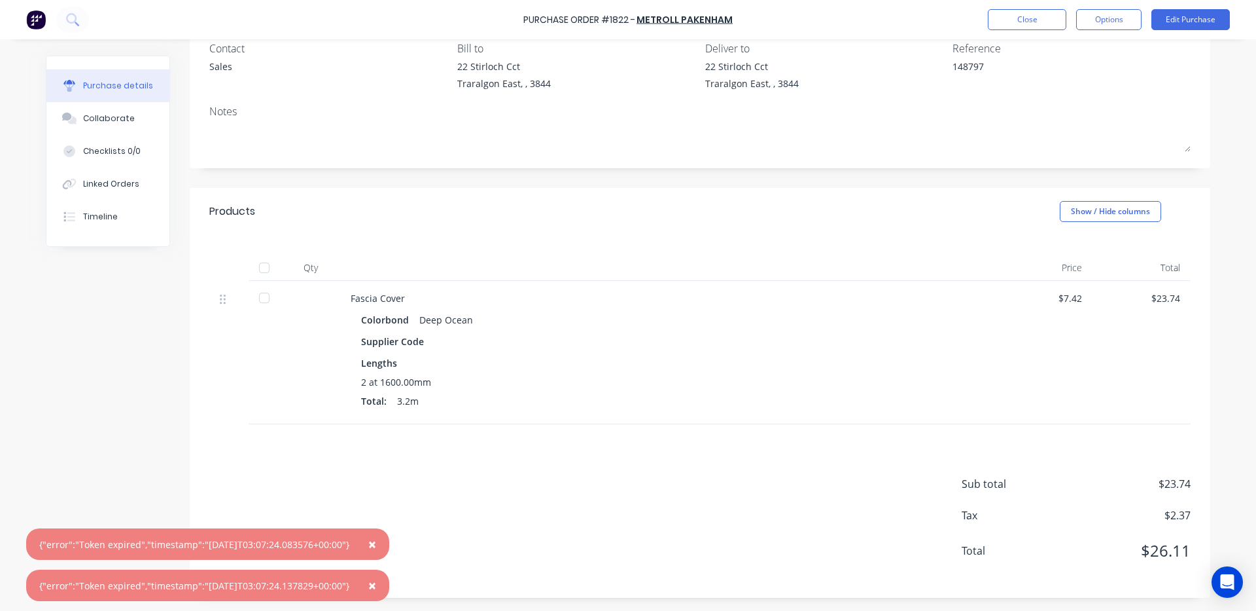
click at [376, 546] on span "×" at bounding box center [372, 544] width 8 height 18
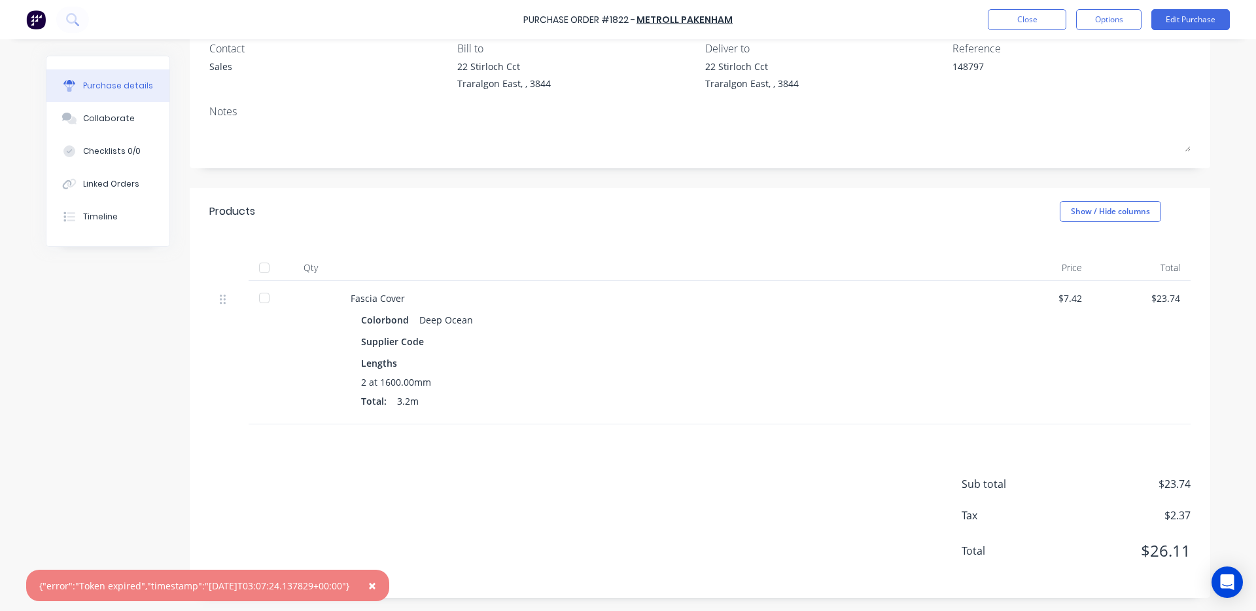
click at [389, 584] on button "×" at bounding box center [372, 584] width 34 height 31
type textarea "x"
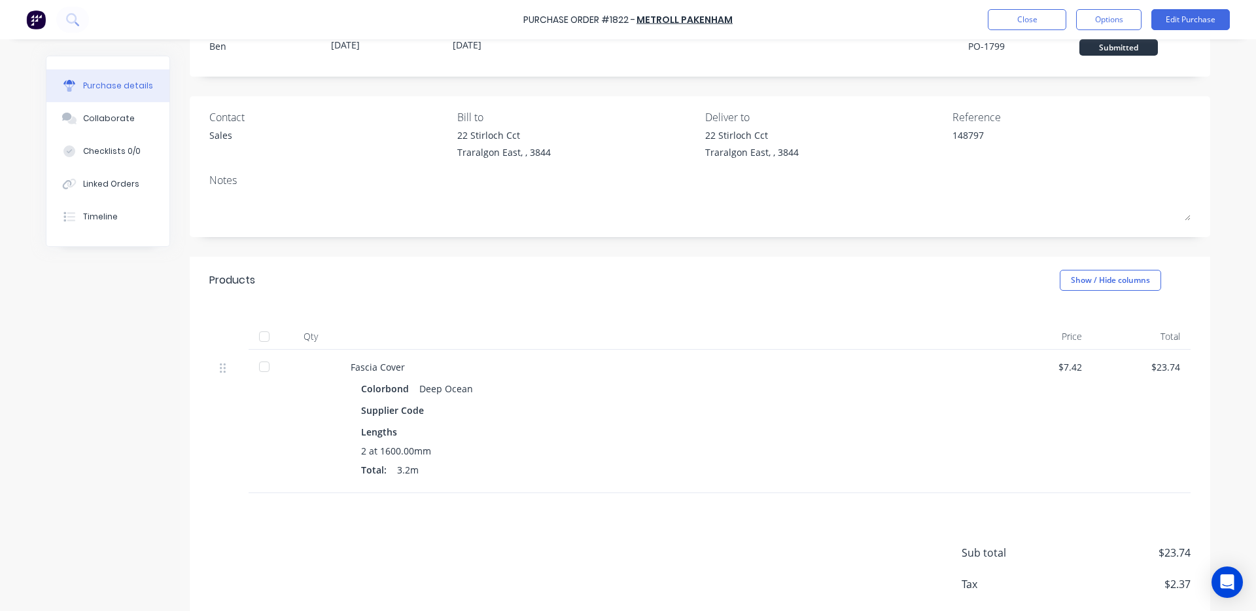
scroll to position [0, 0]
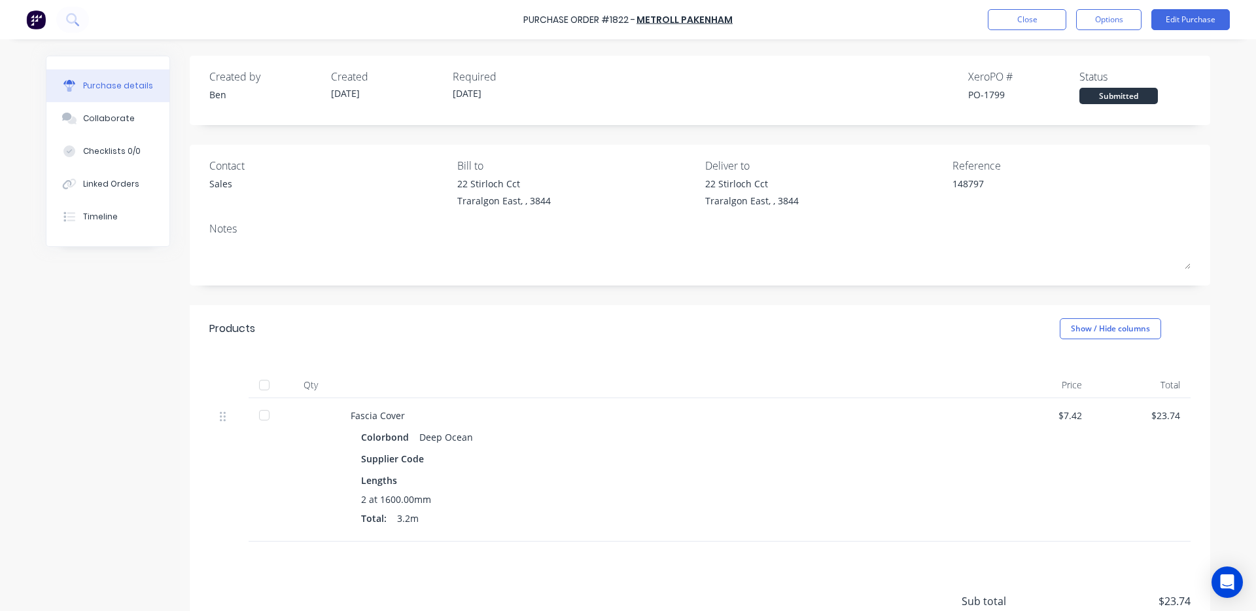
click at [1020, 30] on div "Purchase Order #1822 - METROLL PAKENHAM Close Options Edit Purchase" at bounding box center [628, 19] width 1256 height 39
click at [1105, 24] on button "Options" at bounding box center [1108, 19] width 65 height 21
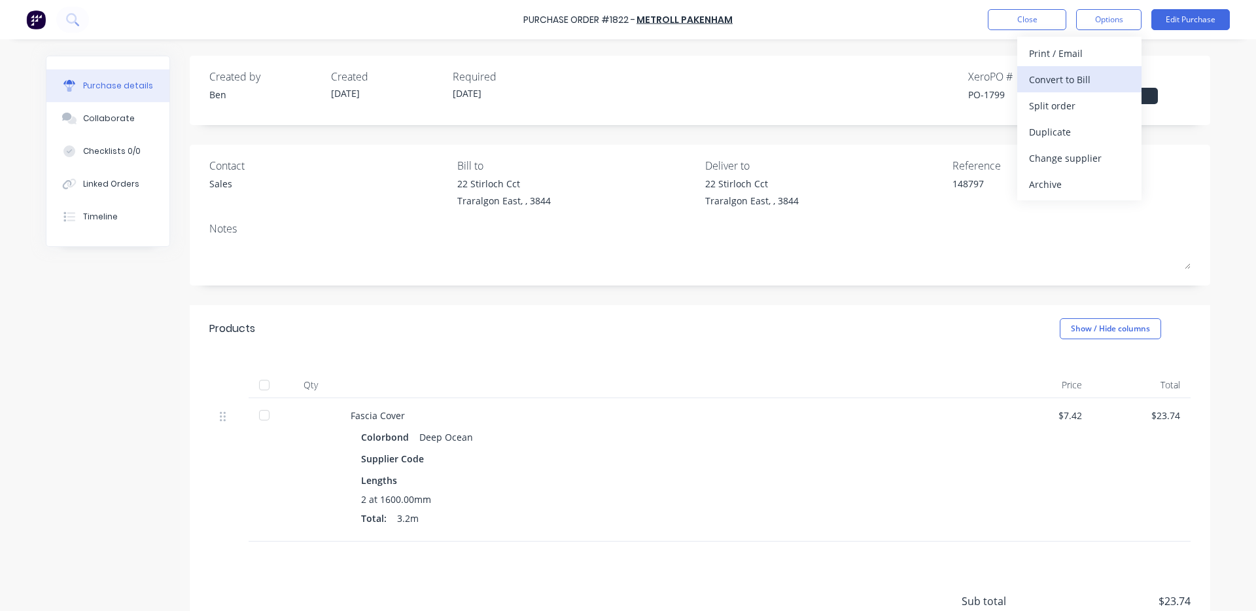
click at [1074, 77] on div "Convert to Bill" at bounding box center [1079, 79] width 101 height 19
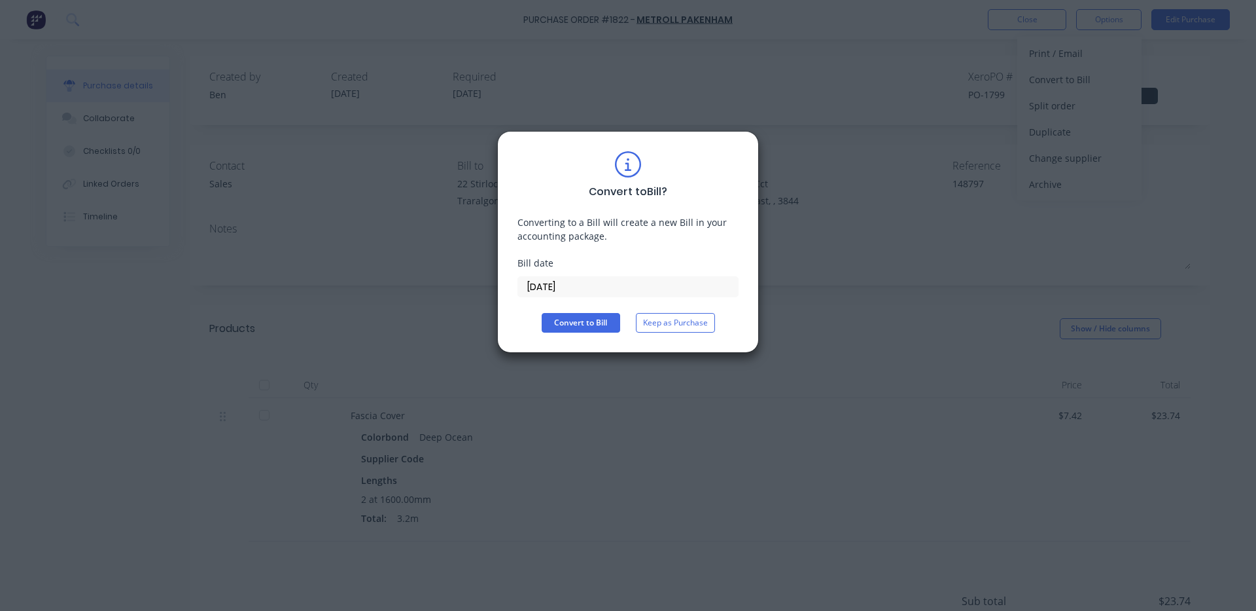
type textarea "x"
click at [631, 287] on input "[DATE]" at bounding box center [628, 287] width 220 height 20
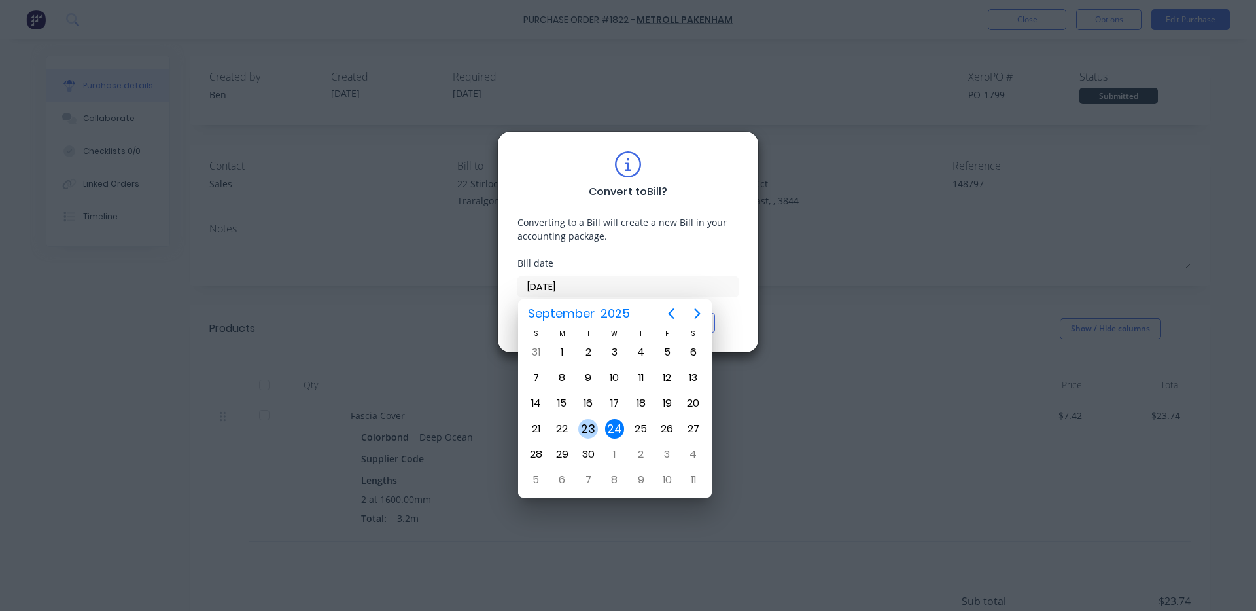
click at [593, 425] on div "23" at bounding box center [588, 429] width 20 height 20
type input "[DATE]"
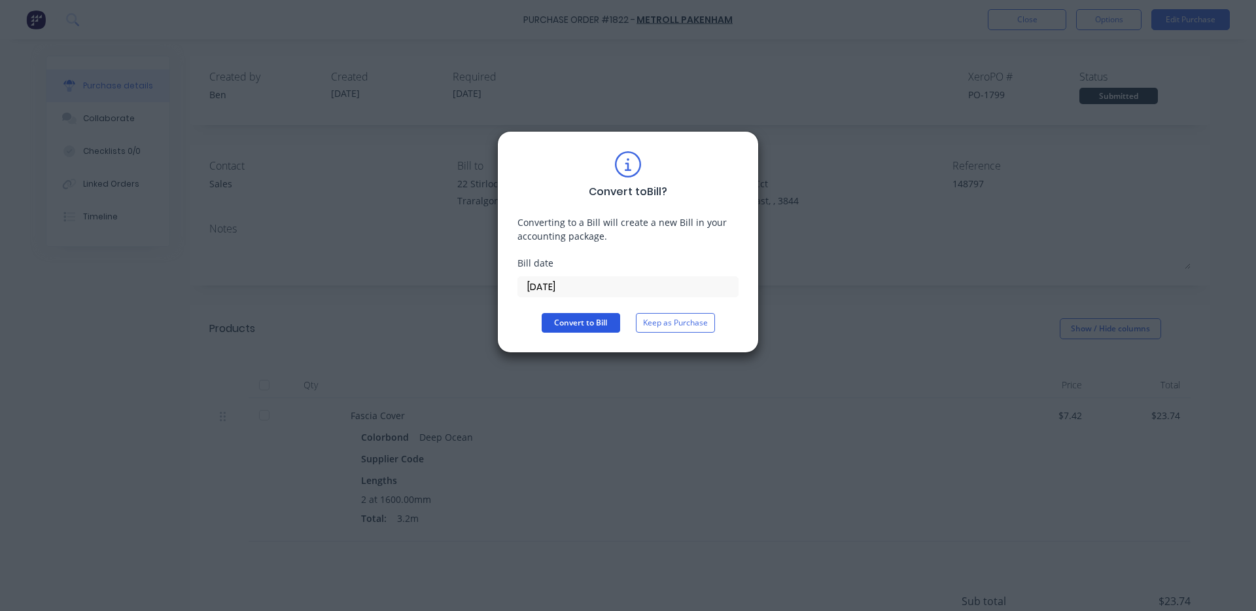
click at [594, 322] on button "Convert to Bill" at bounding box center [581, 323] width 79 height 20
type textarea "x"
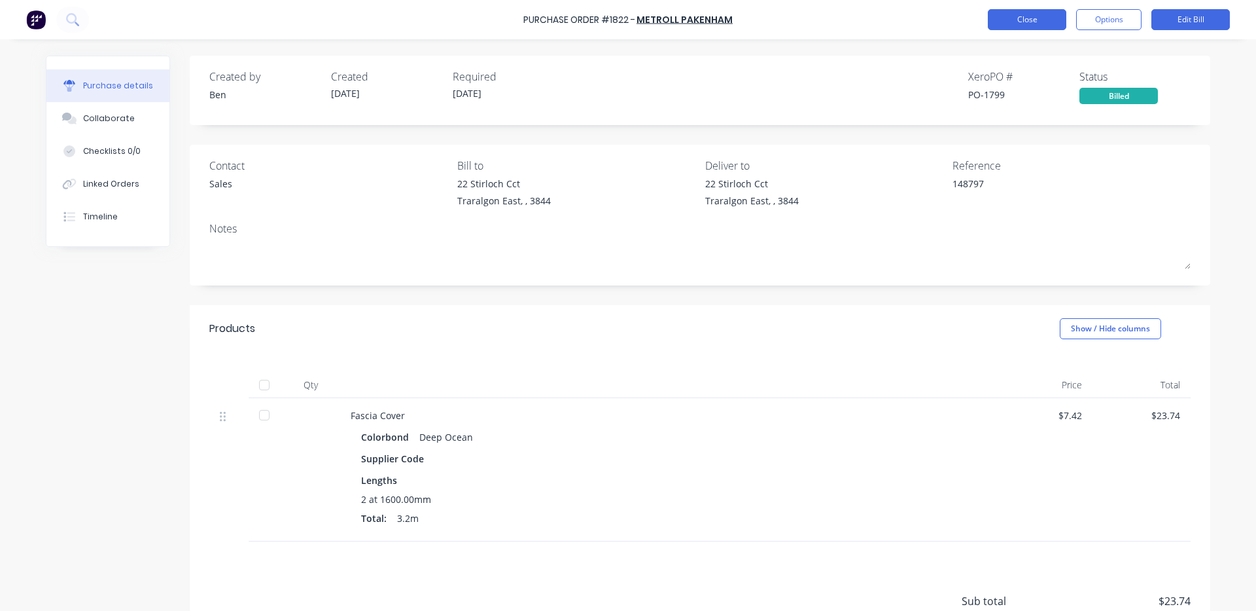
click at [1033, 19] on button "Close" at bounding box center [1027, 19] width 79 height 21
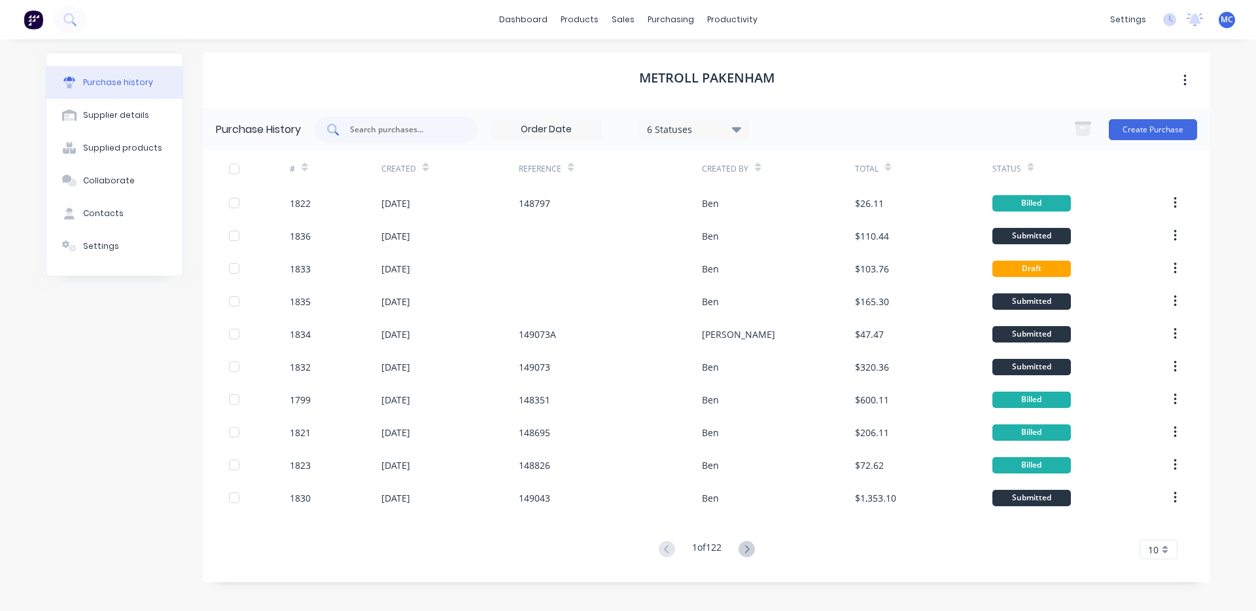
click at [434, 132] on input "text" at bounding box center [403, 129] width 109 height 13
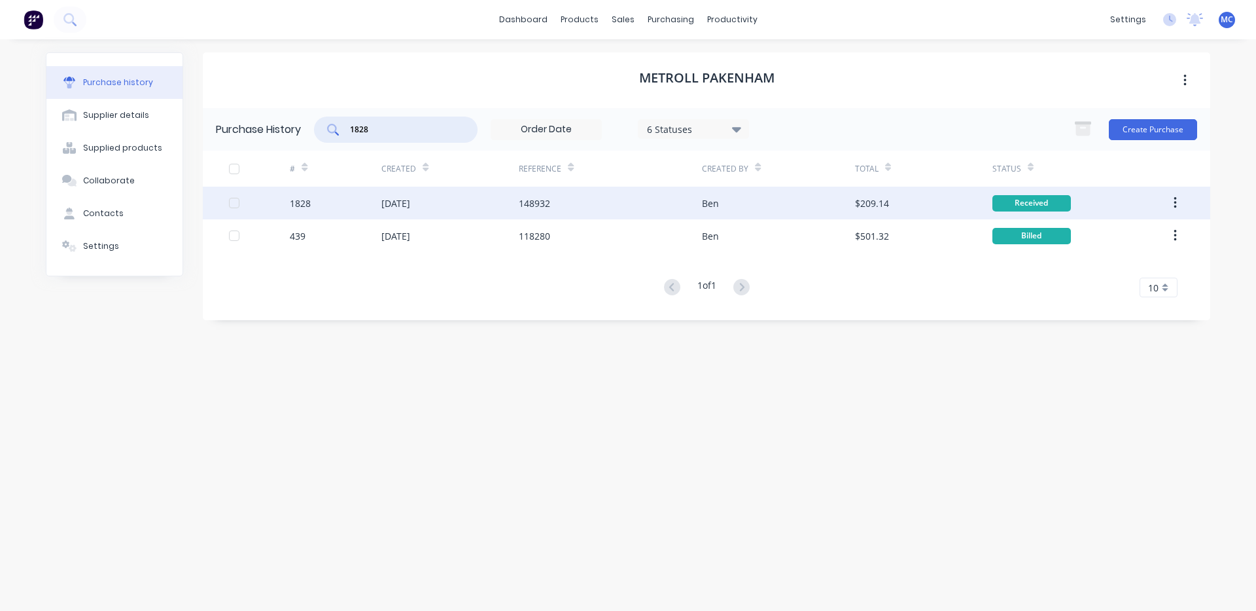
type input "1828"
click at [525, 208] on div "148932" at bounding box center [534, 203] width 31 height 14
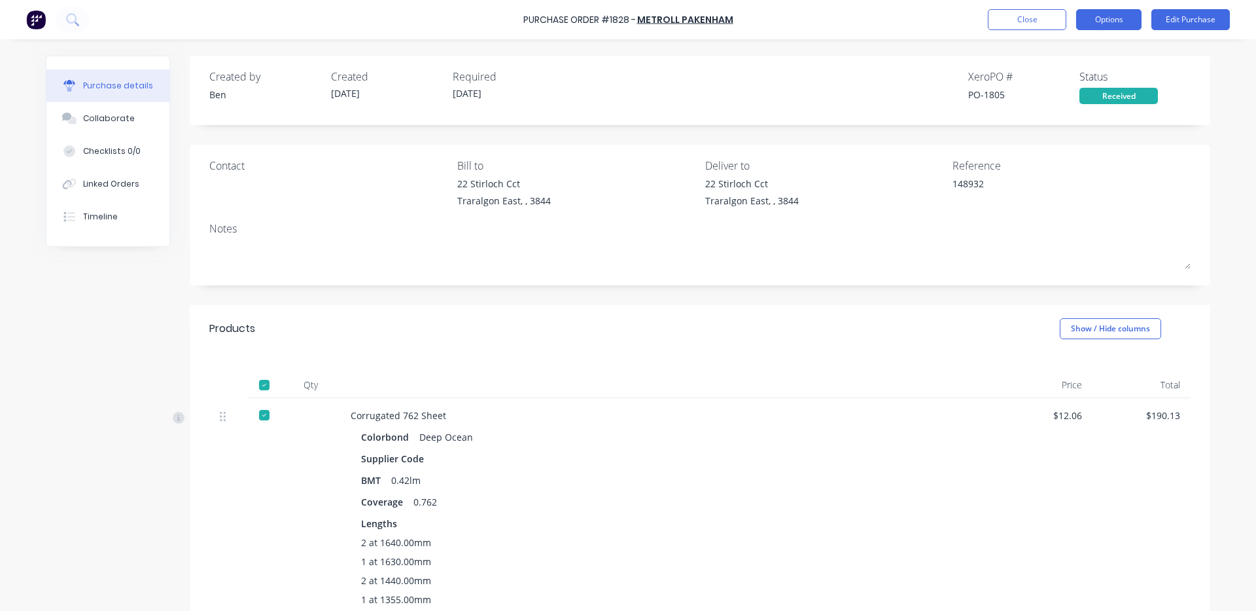
click at [1112, 22] on button "Options" at bounding box center [1108, 19] width 65 height 21
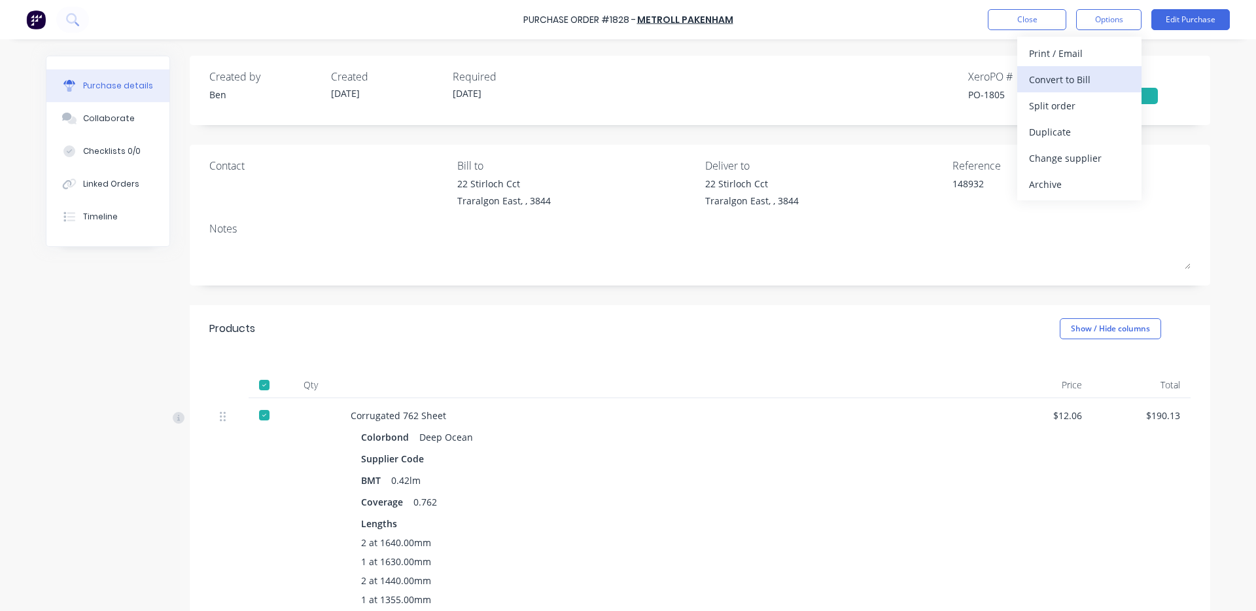
click at [1071, 79] on div "Convert to Bill" at bounding box center [1079, 79] width 101 height 19
type textarea "x"
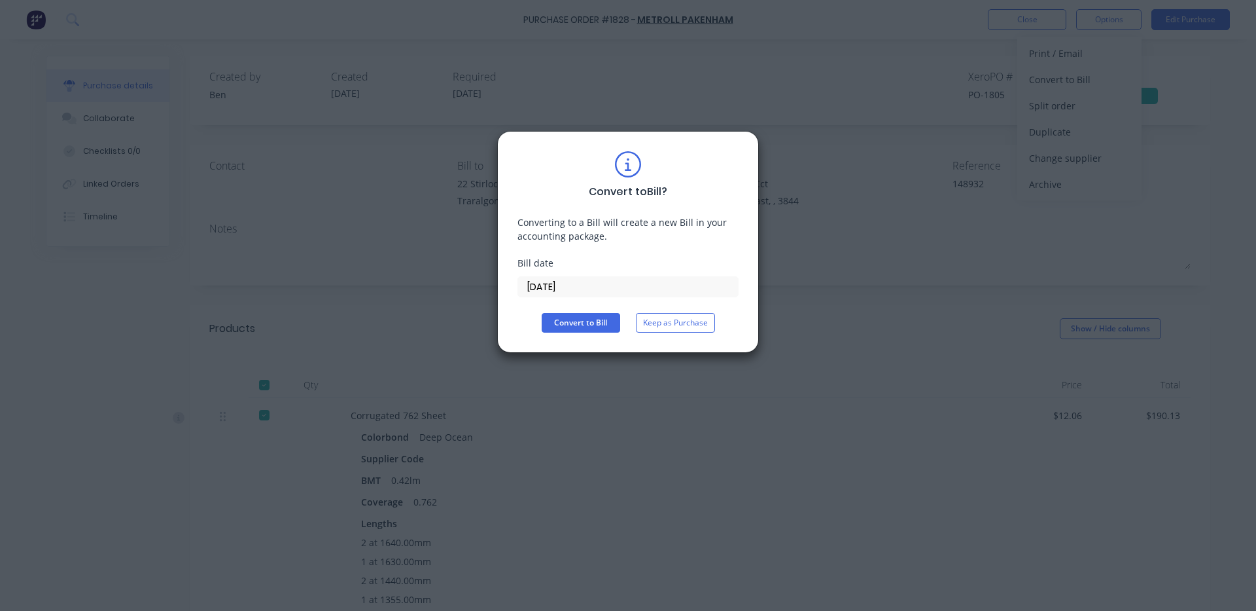
click at [583, 285] on input "[DATE]" at bounding box center [628, 287] width 220 height 20
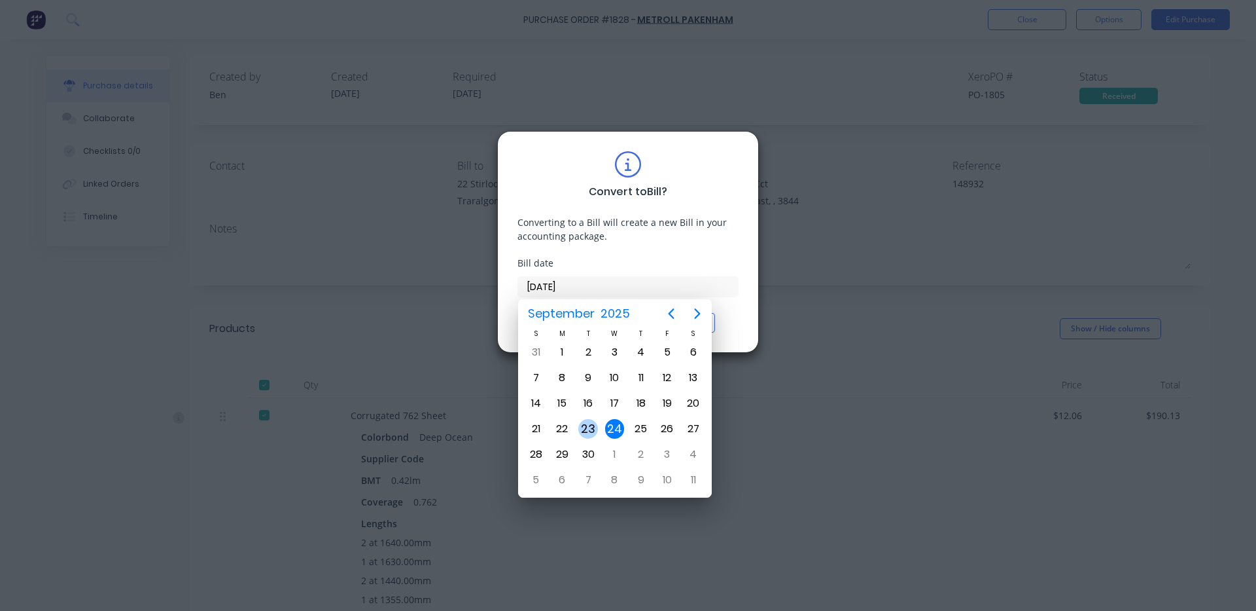
click at [597, 427] on div "23" at bounding box center [588, 429] width 20 height 20
type input "[DATE]"
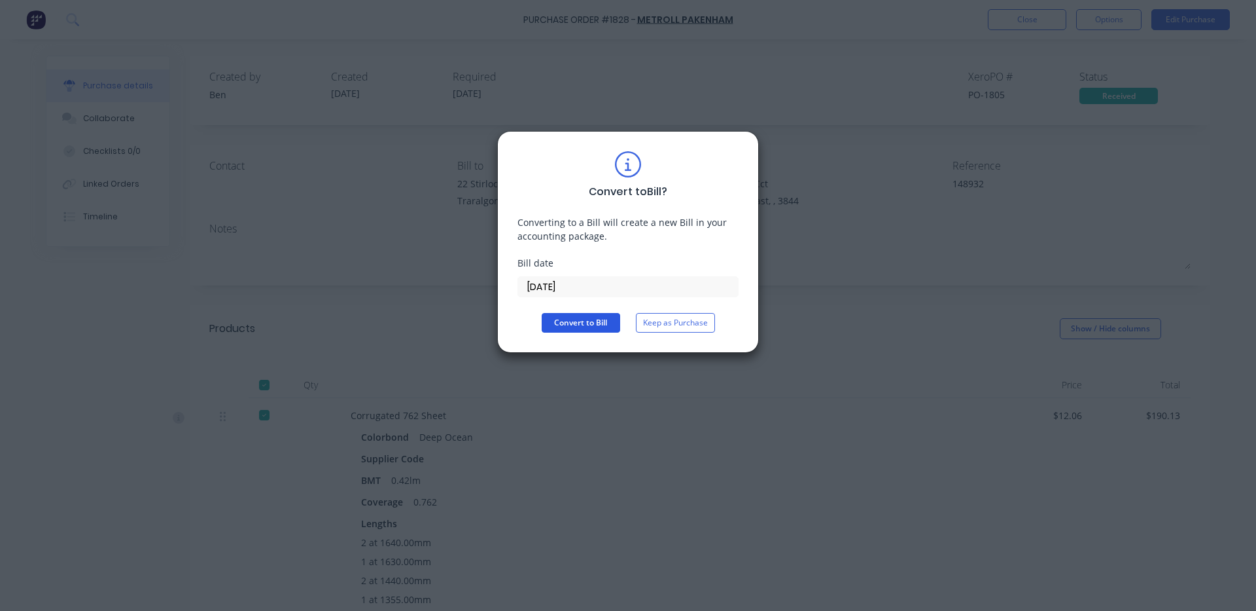
click at [582, 327] on button "Convert to Bill" at bounding box center [581, 323] width 79 height 20
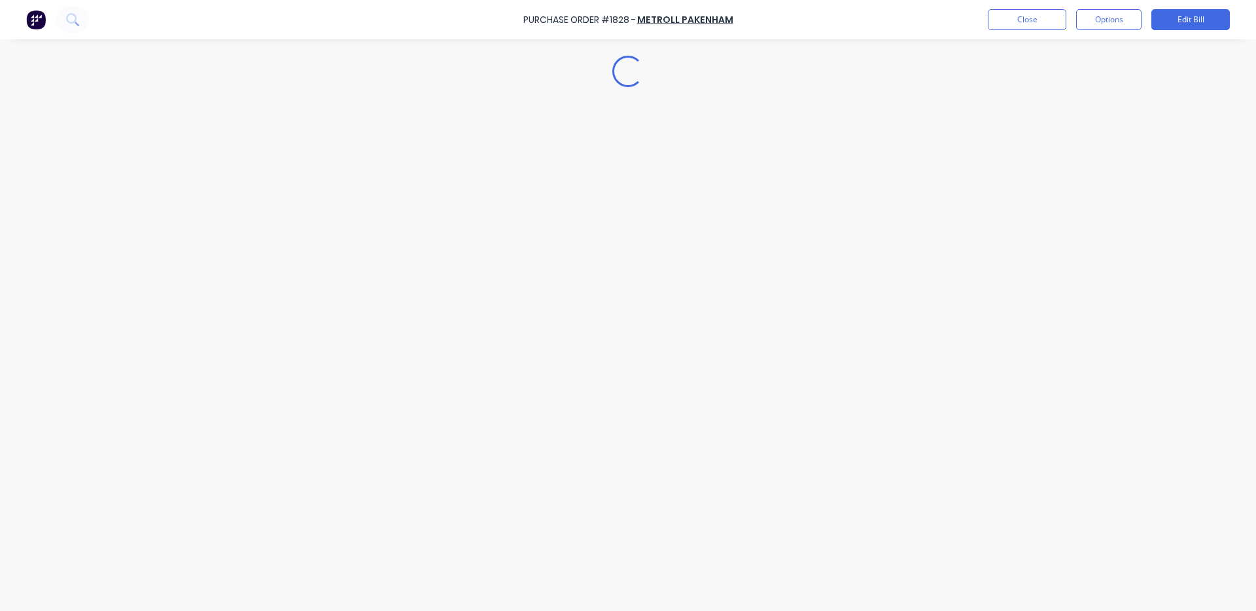
type textarea "x"
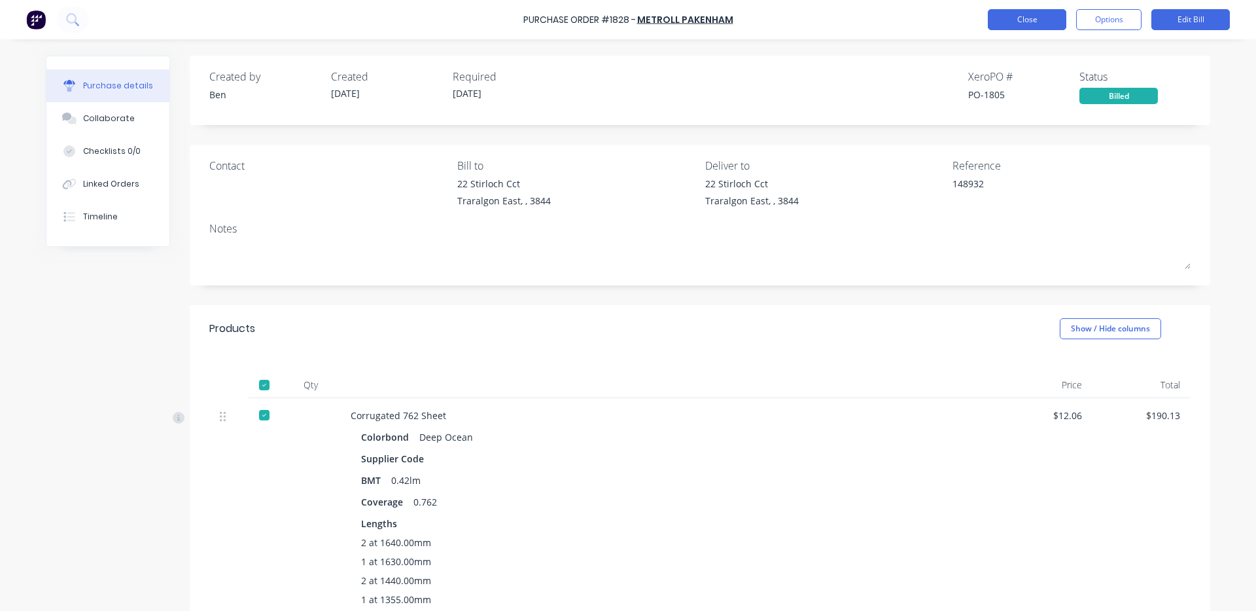
click at [1055, 18] on button "Close" at bounding box center [1027, 19] width 79 height 21
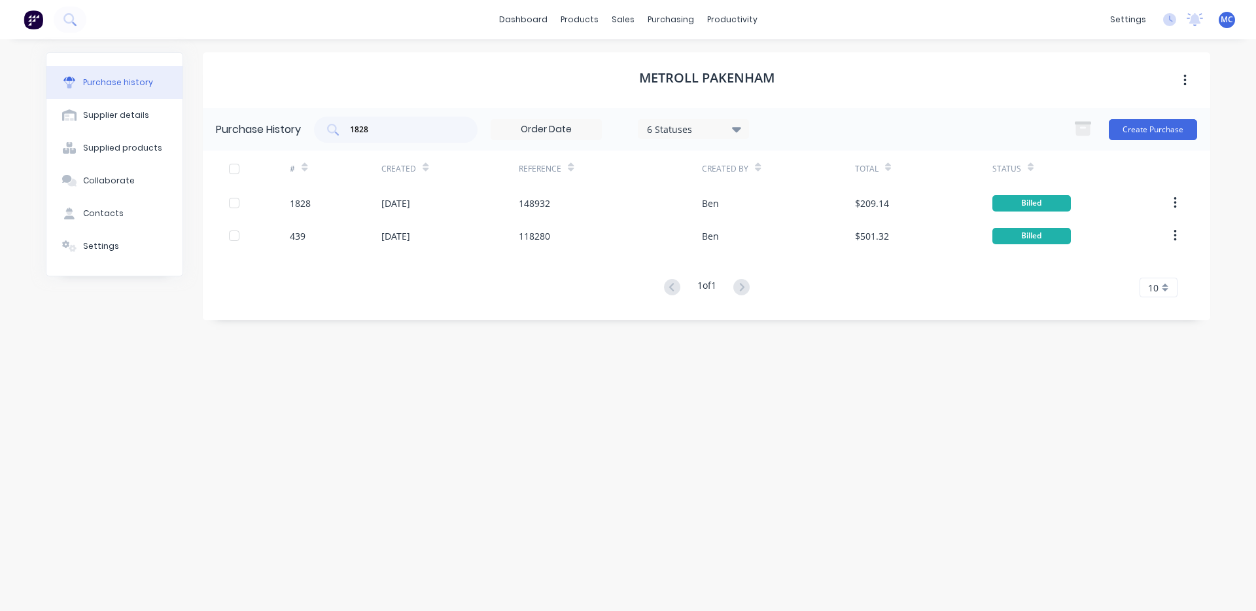
drag, startPoint x: 396, startPoint y: 138, endPoint x: 296, endPoint y: 116, distance: 101.9
click at [296, 116] on div "Purchase History 1828 6 Statuses 6 Statuses Create Purchase" at bounding box center [707, 129] width 1008 height 43
drag, startPoint x: 296, startPoint y: 116, endPoint x: 327, endPoint y: 130, distance: 33.7
click at [327, 130] on div "1828" at bounding box center [396, 129] width 164 height 26
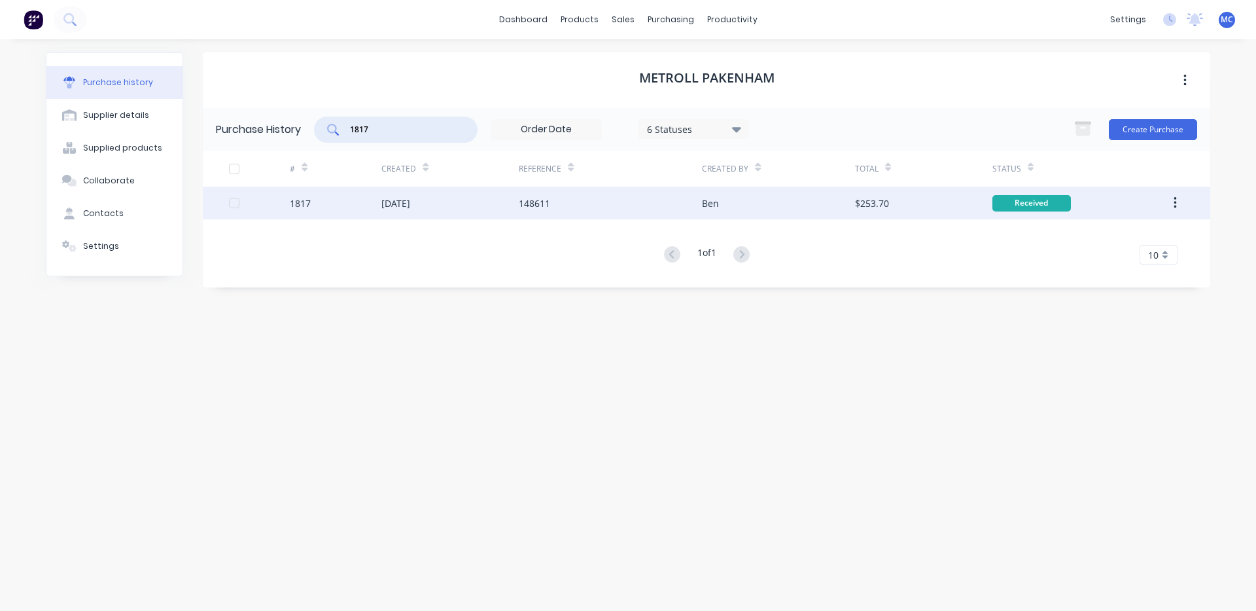
type input "1817"
click at [676, 207] on div "148611" at bounding box center [610, 202] width 183 height 33
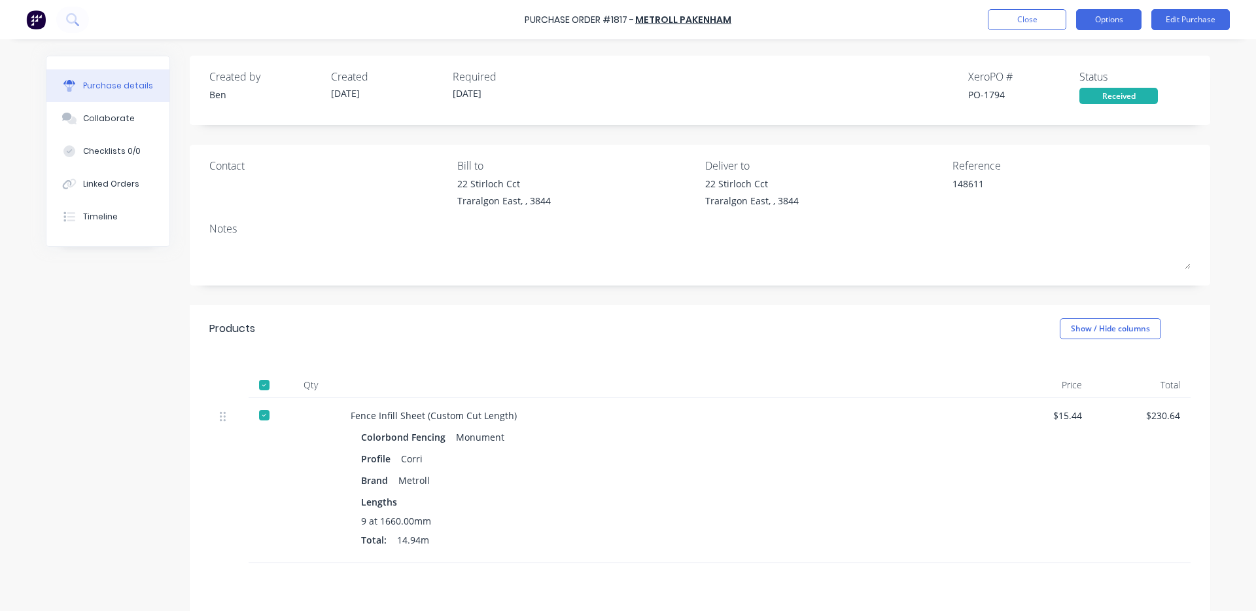
click at [1119, 22] on button "Options" at bounding box center [1108, 19] width 65 height 21
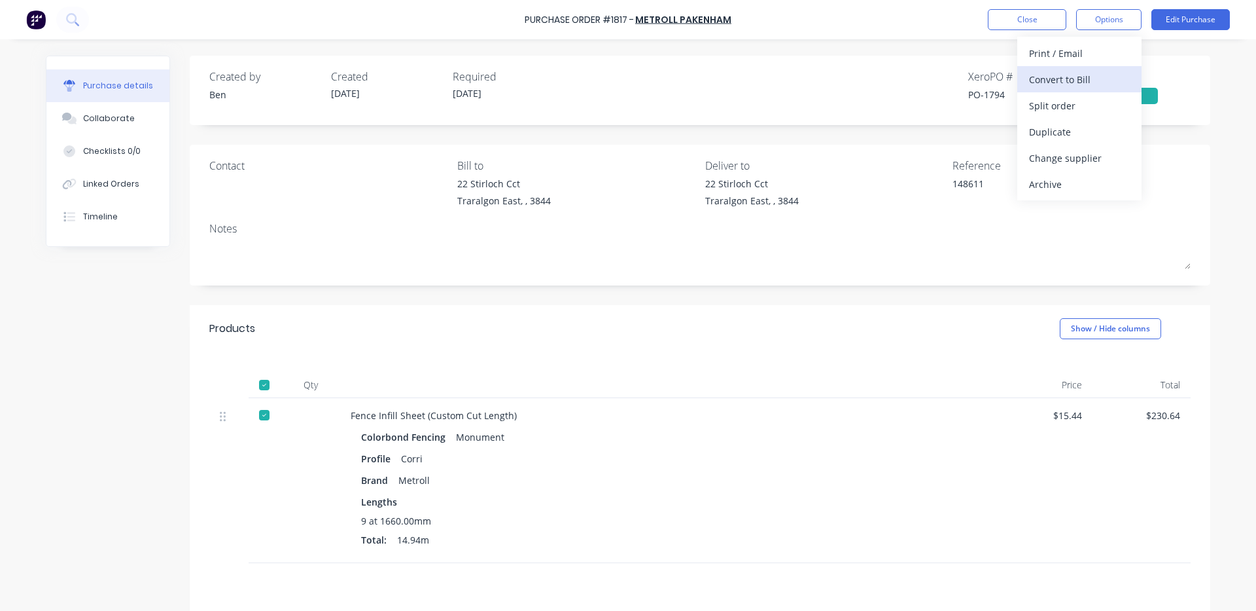
click at [1093, 67] on button "Convert to Bill" at bounding box center [1080, 79] width 124 height 26
type textarea "x"
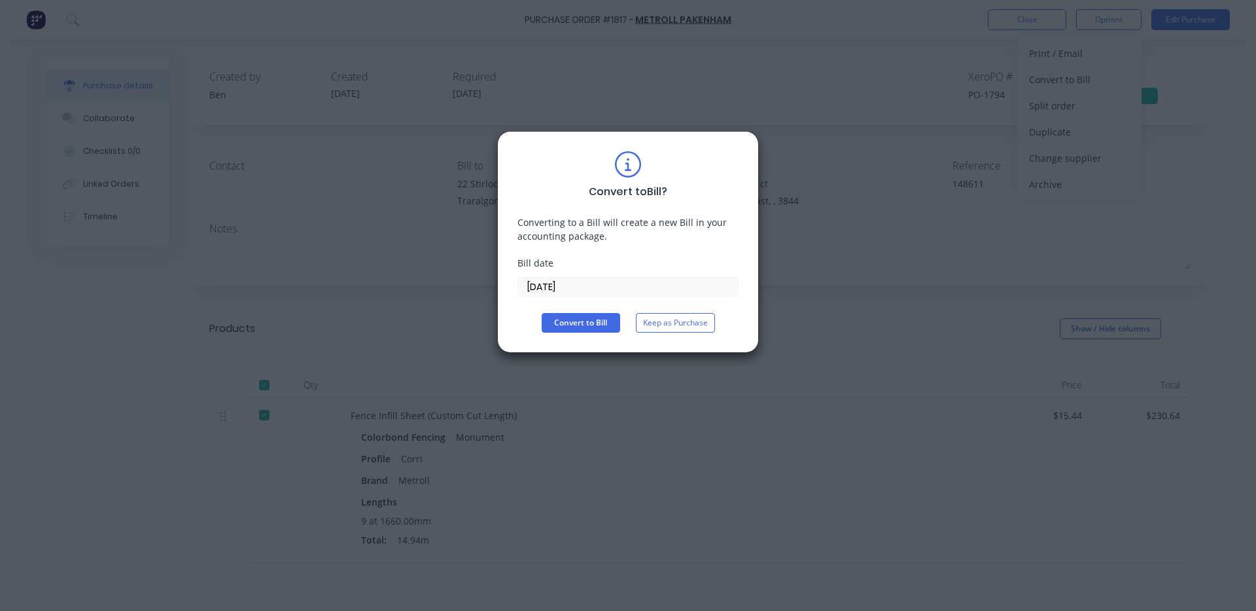
click at [564, 288] on input "[DATE]" at bounding box center [628, 287] width 220 height 20
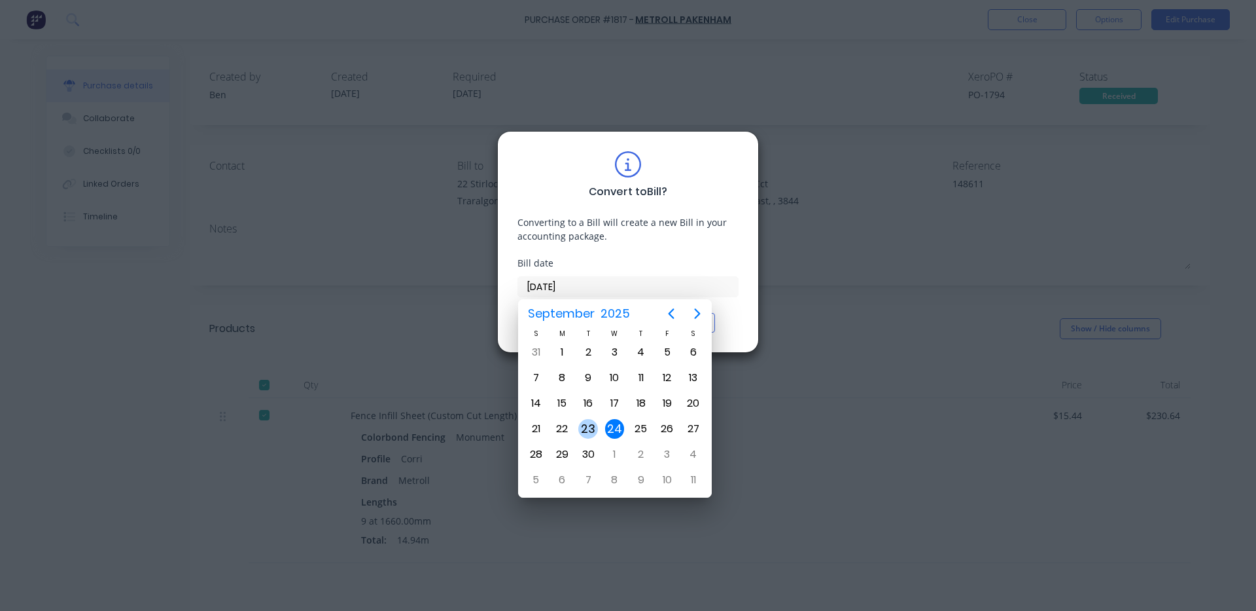
click at [592, 427] on div "23" at bounding box center [588, 429] width 20 height 20
type input "[DATE]"
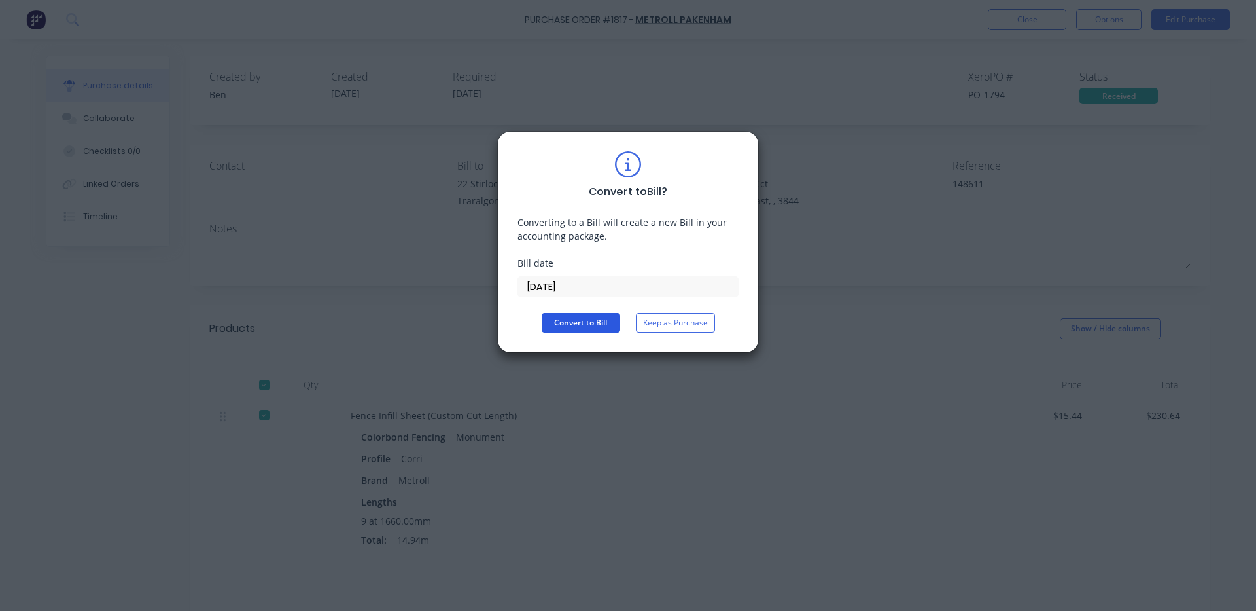
click at [579, 320] on button "Convert to Bill" at bounding box center [581, 323] width 79 height 20
type textarea "x"
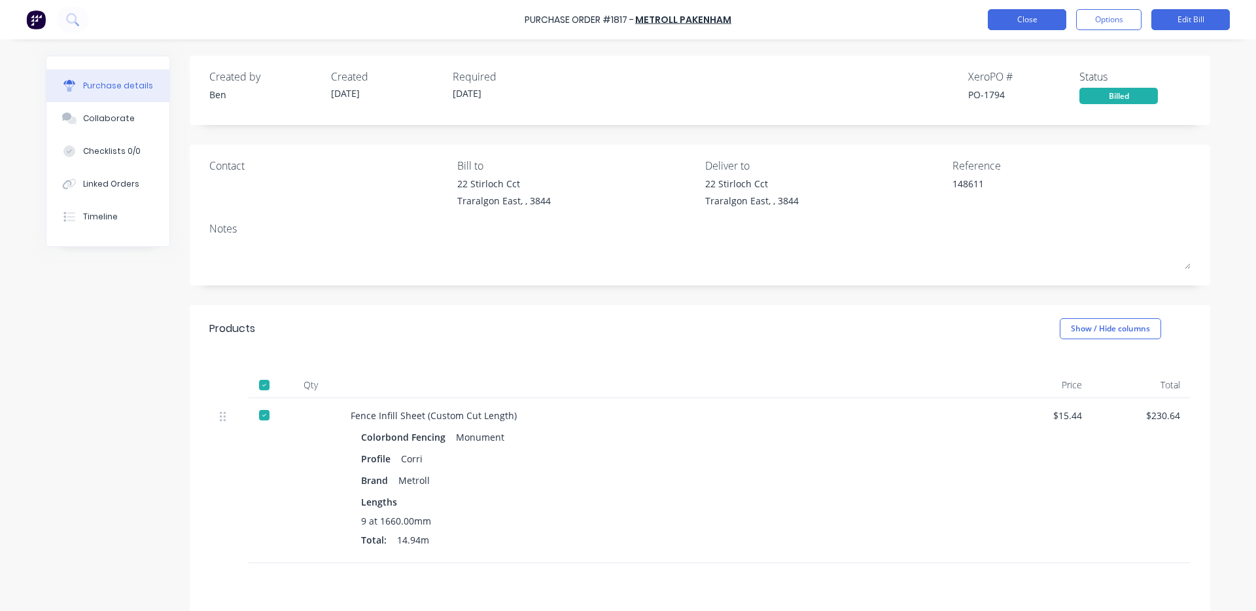
click at [1006, 15] on button "Close" at bounding box center [1027, 19] width 79 height 21
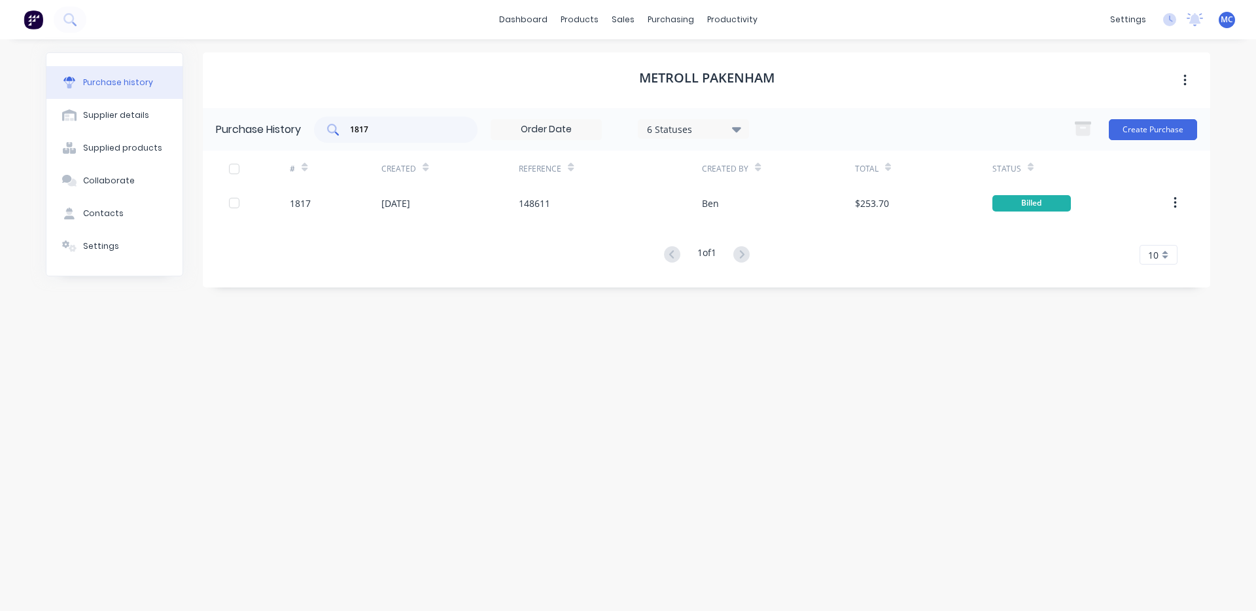
click at [330, 133] on div "1817" at bounding box center [396, 129] width 164 height 26
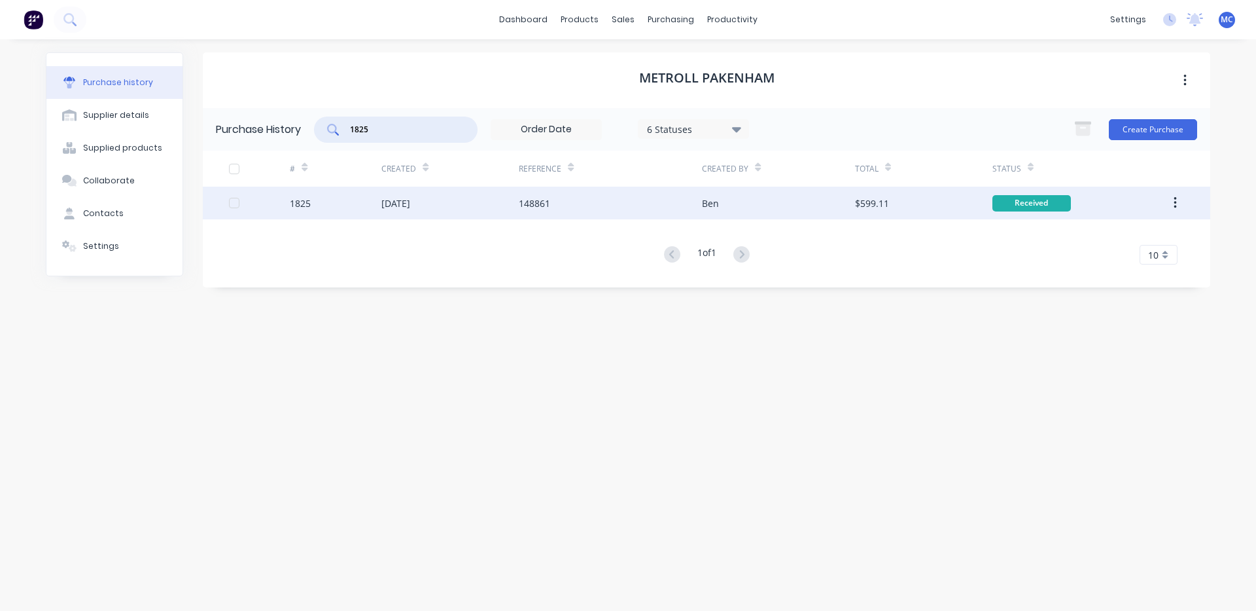
type input "1825"
click at [545, 203] on div "148861" at bounding box center [534, 203] width 31 height 14
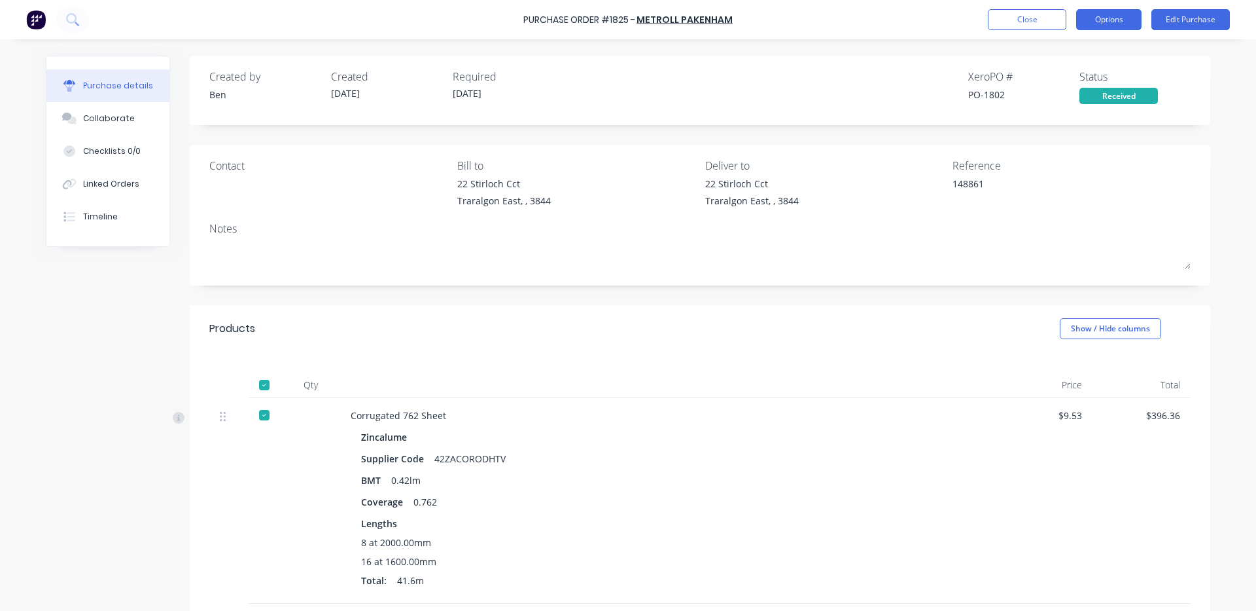
click at [1119, 18] on button "Options" at bounding box center [1108, 19] width 65 height 21
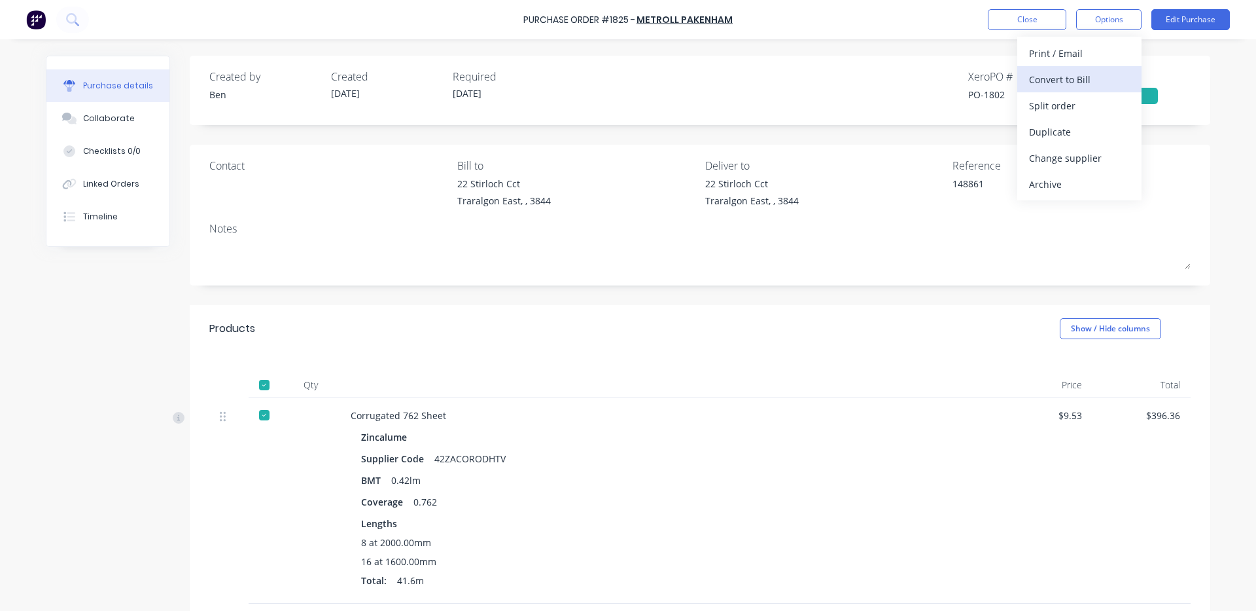
click at [1088, 70] on div "Convert to Bill" at bounding box center [1079, 79] width 101 height 19
type textarea "x"
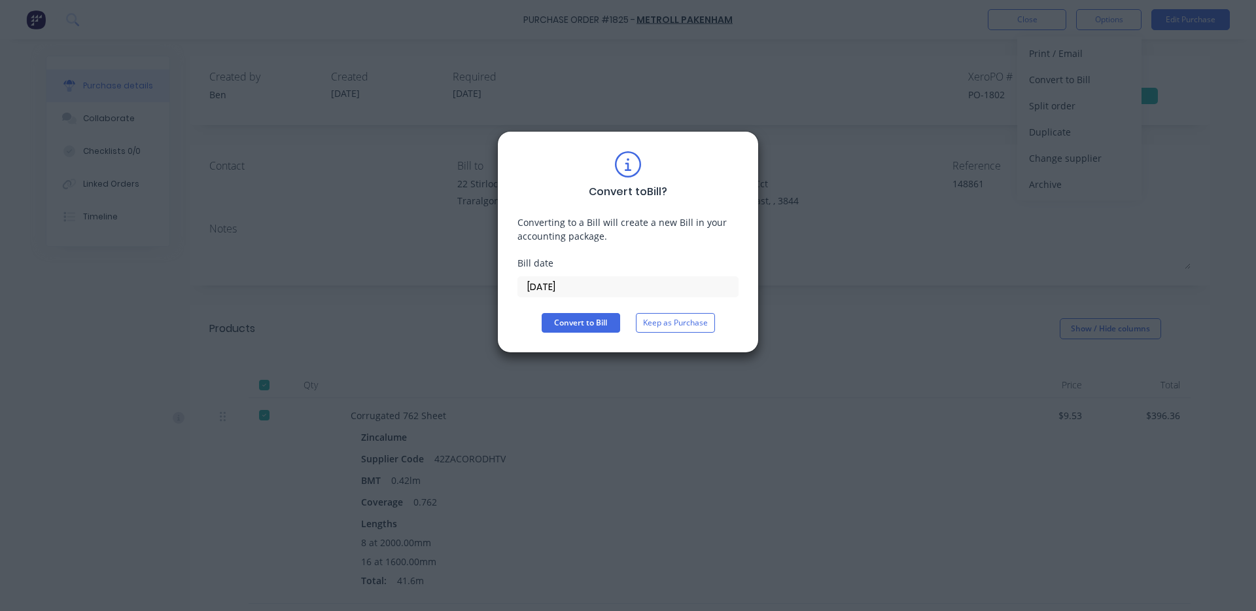
drag, startPoint x: 573, startPoint y: 289, endPoint x: 627, endPoint y: 309, distance: 57.1
click at [573, 289] on input "[DATE]" at bounding box center [628, 287] width 220 height 20
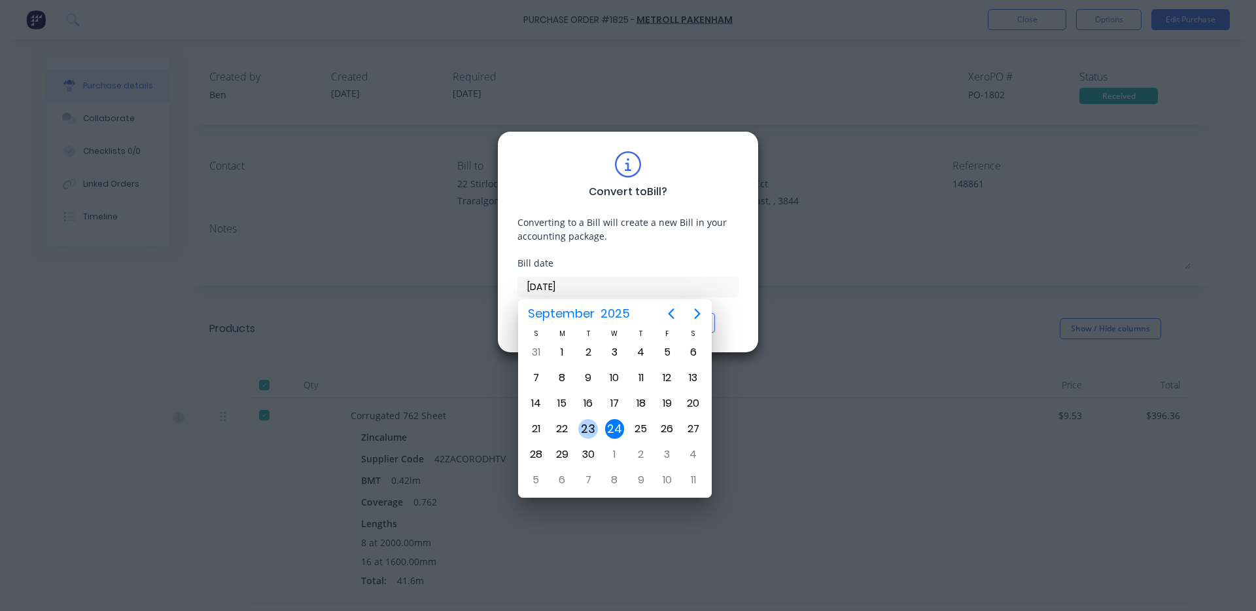
click at [588, 427] on div "23" at bounding box center [588, 429] width 20 height 20
type input "[DATE]"
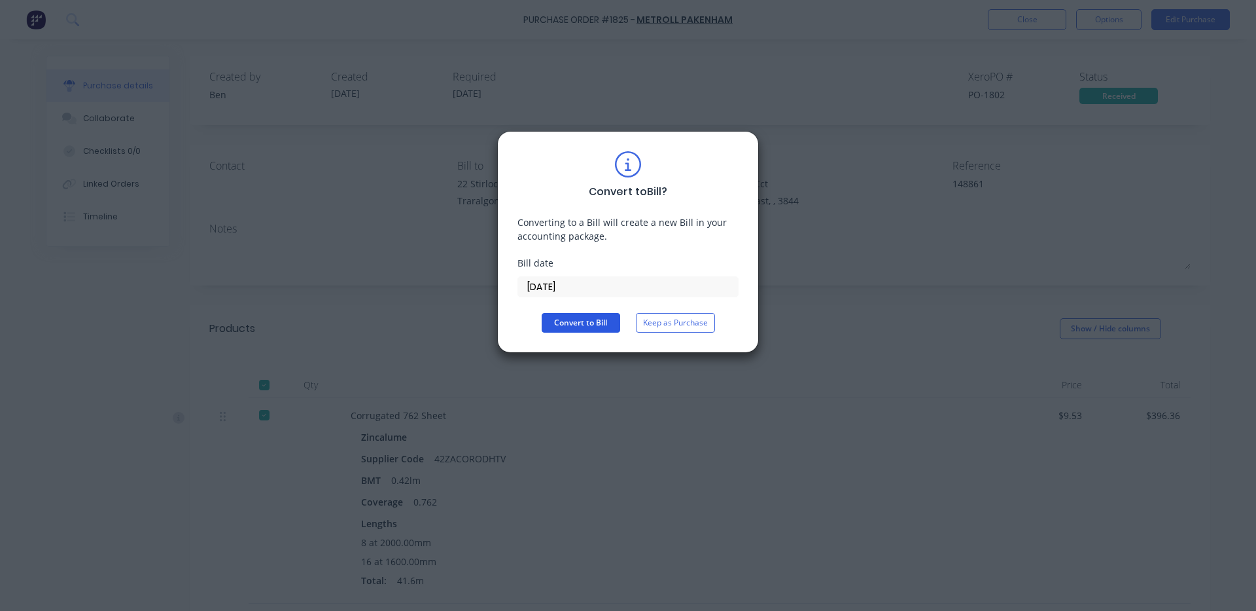
click at [584, 325] on button "Convert to Bill" at bounding box center [581, 323] width 79 height 20
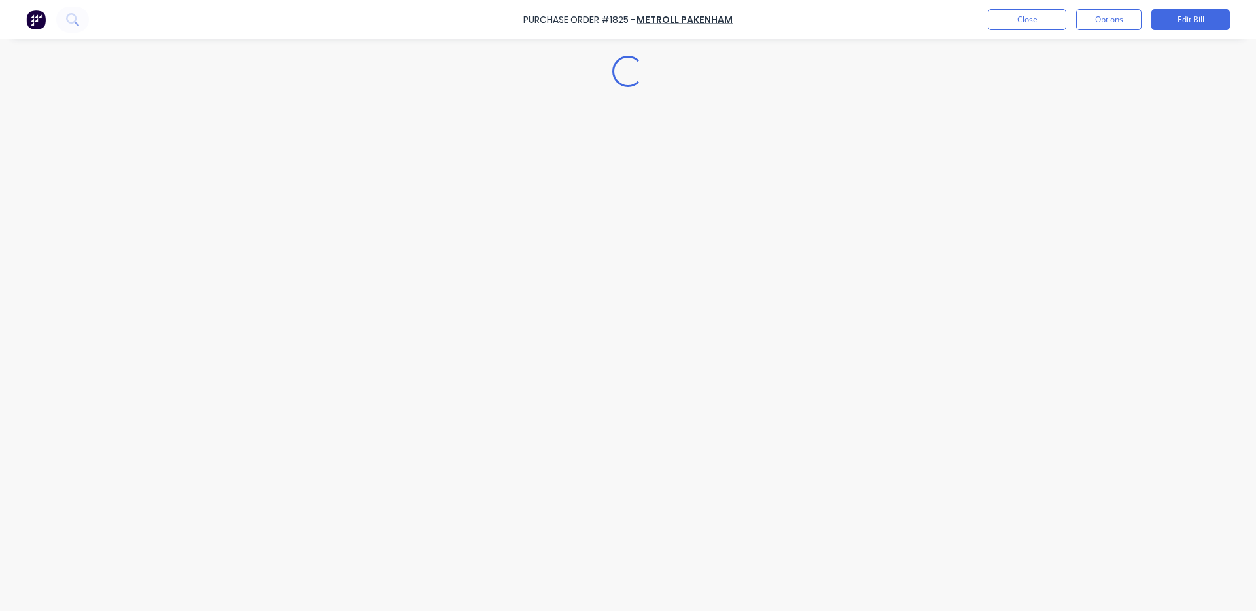
type textarea "x"
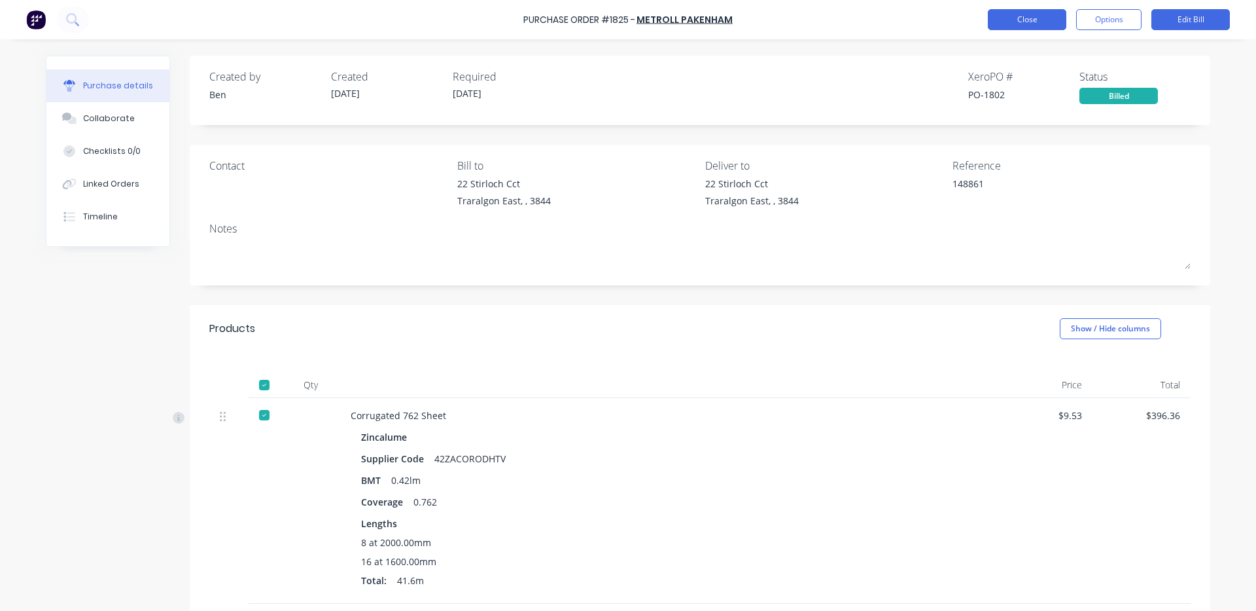
click at [1024, 23] on button "Close" at bounding box center [1027, 19] width 79 height 21
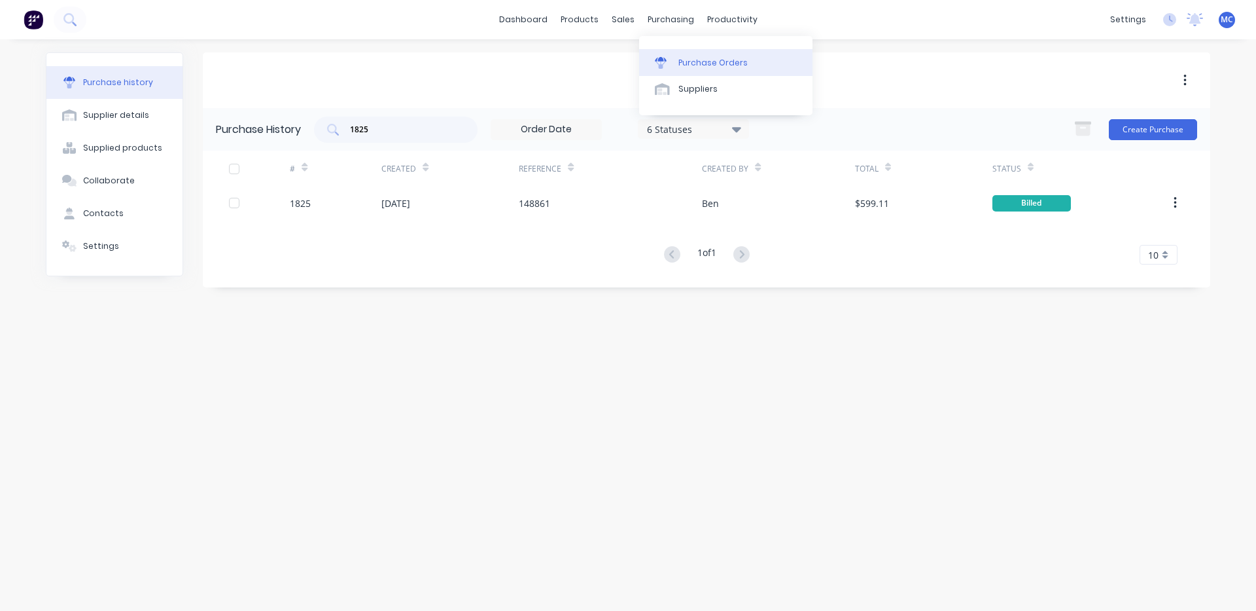
click at [700, 60] on div "Purchase Orders" at bounding box center [713, 63] width 69 height 12
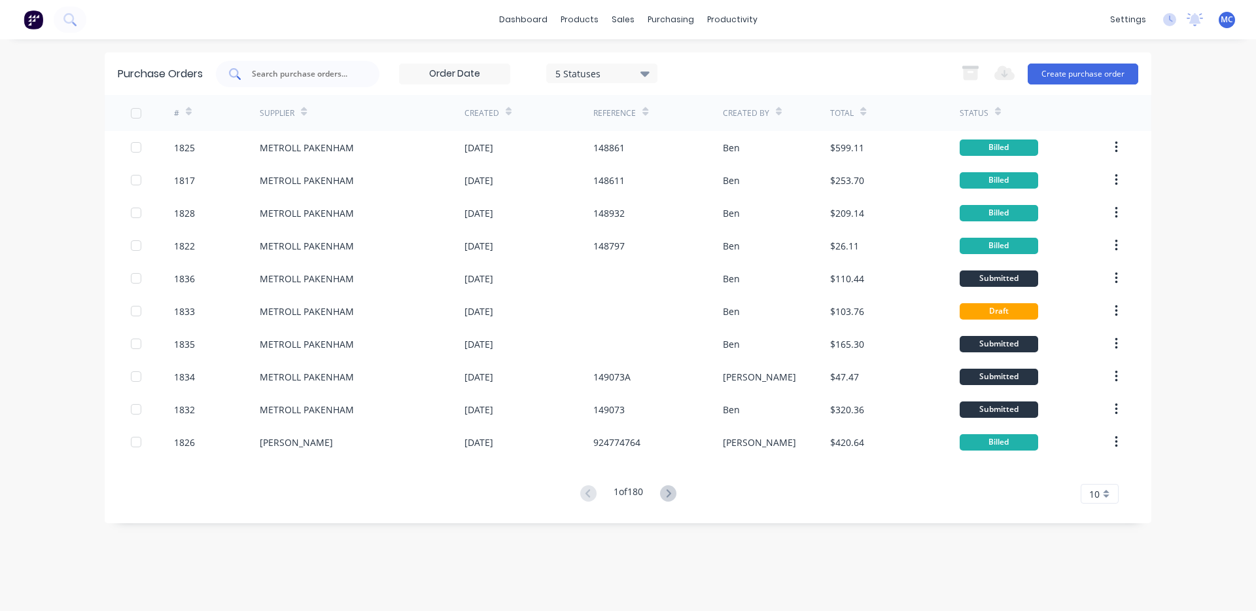
click at [316, 77] on input "text" at bounding box center [305, 73] width 109 height 13
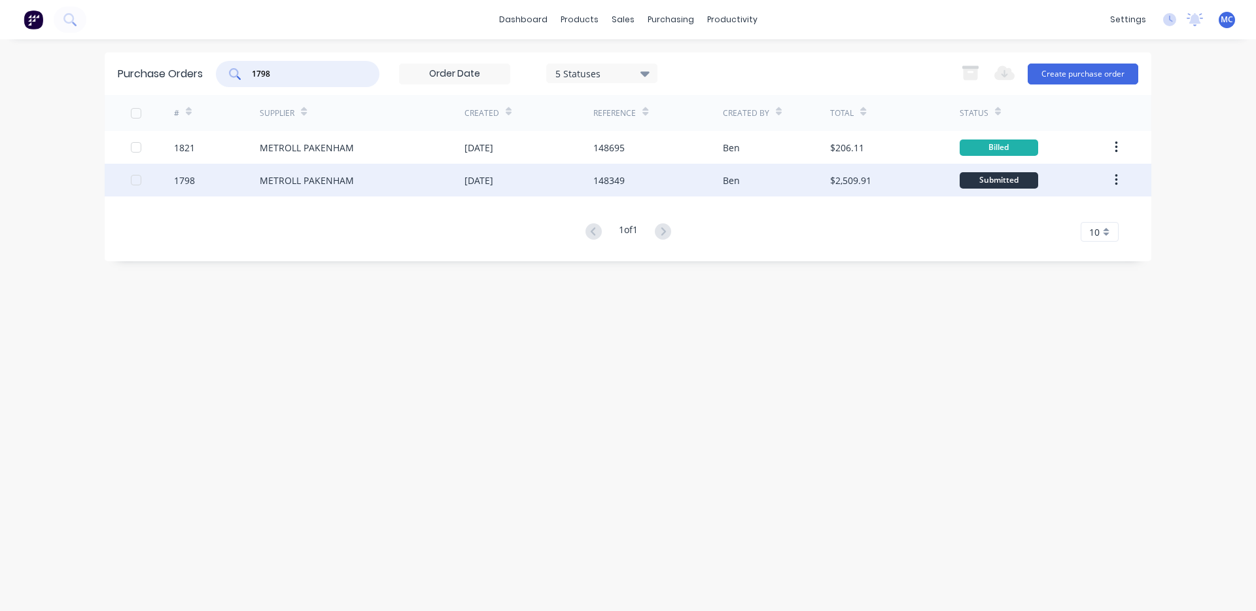
type input "1798"
click at [378, 182] on div "METROLL PAKENHAM" at bounding box center [362, 180] width 205 height 33
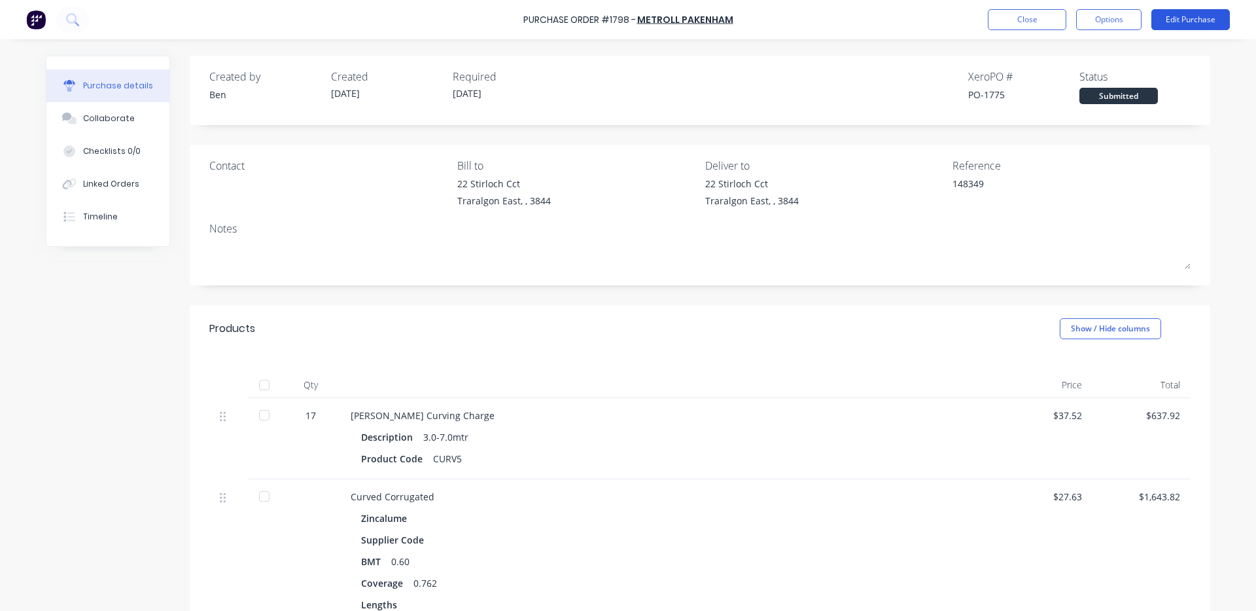
click at [1185, 22] on button "Edit Purchase" at bounding box center [1191, 19] width 79 height 21
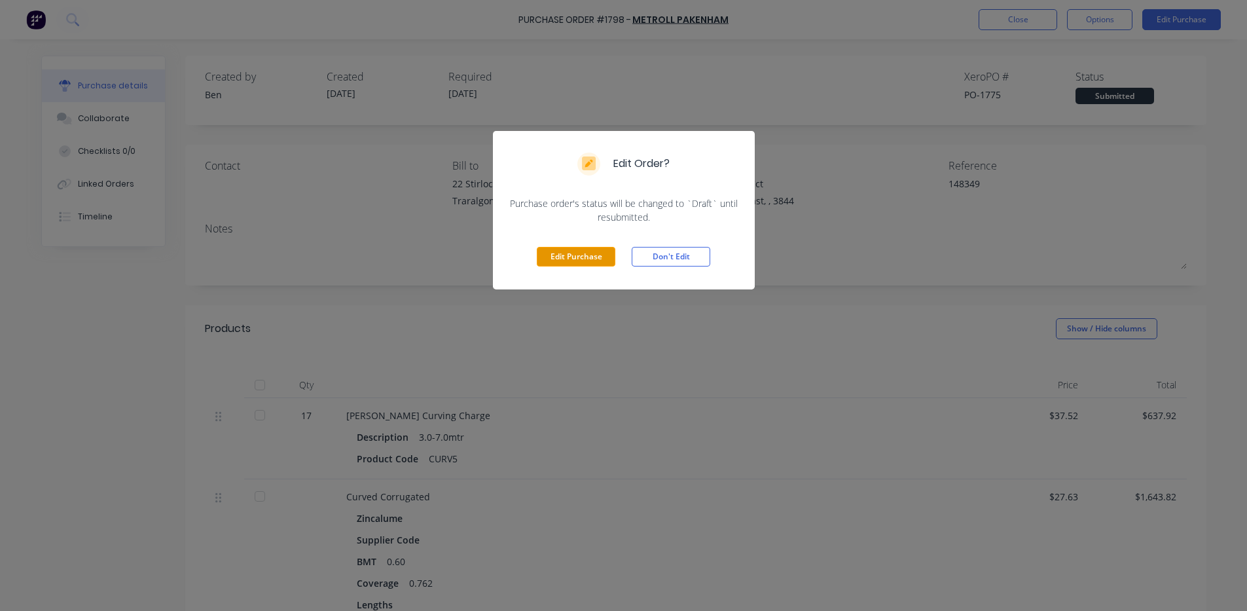
click at [560, 257] on button "Edit Purchase" at bounding box center [576, 257] width 79 height 20
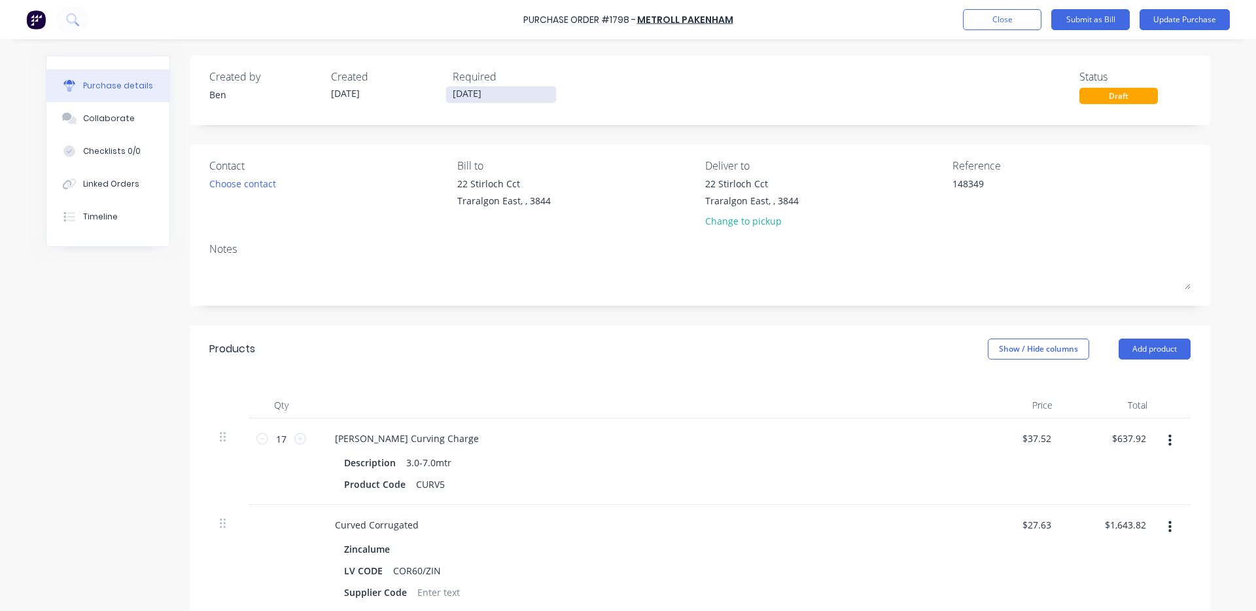
click at [516, 97] on input "[DATE]" at bounding box center [501, 94] width 110 height 16
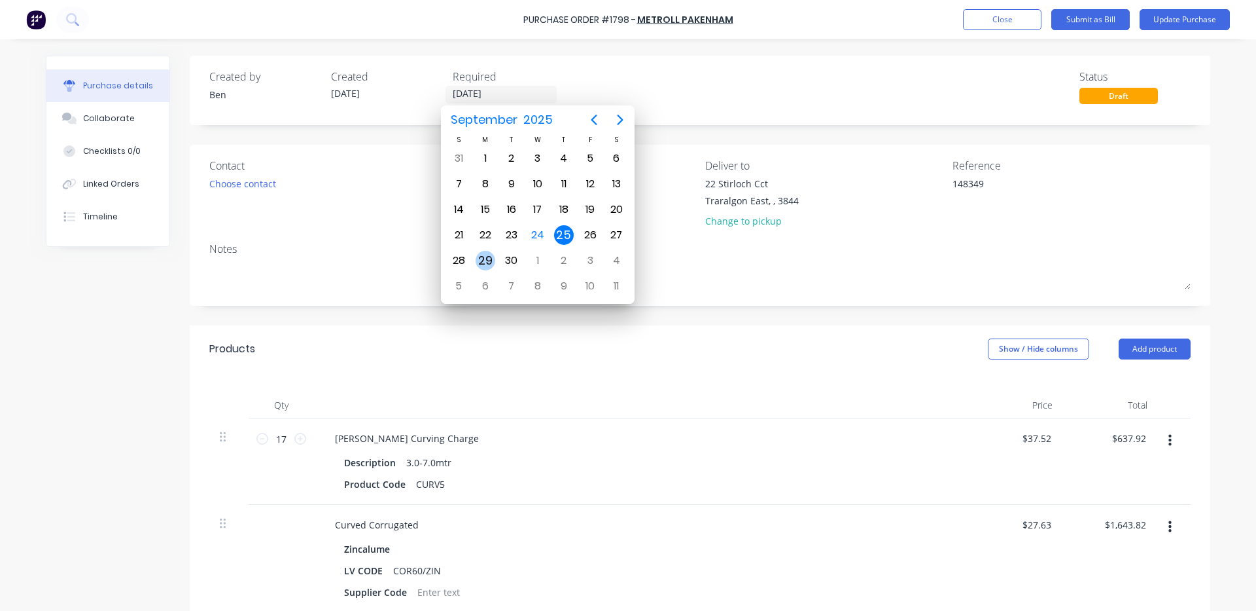
click at [481, 260] on div "29" at bounding box center [486, 261] width 20 height 20
type textarea "x"
type input "29/09/25"
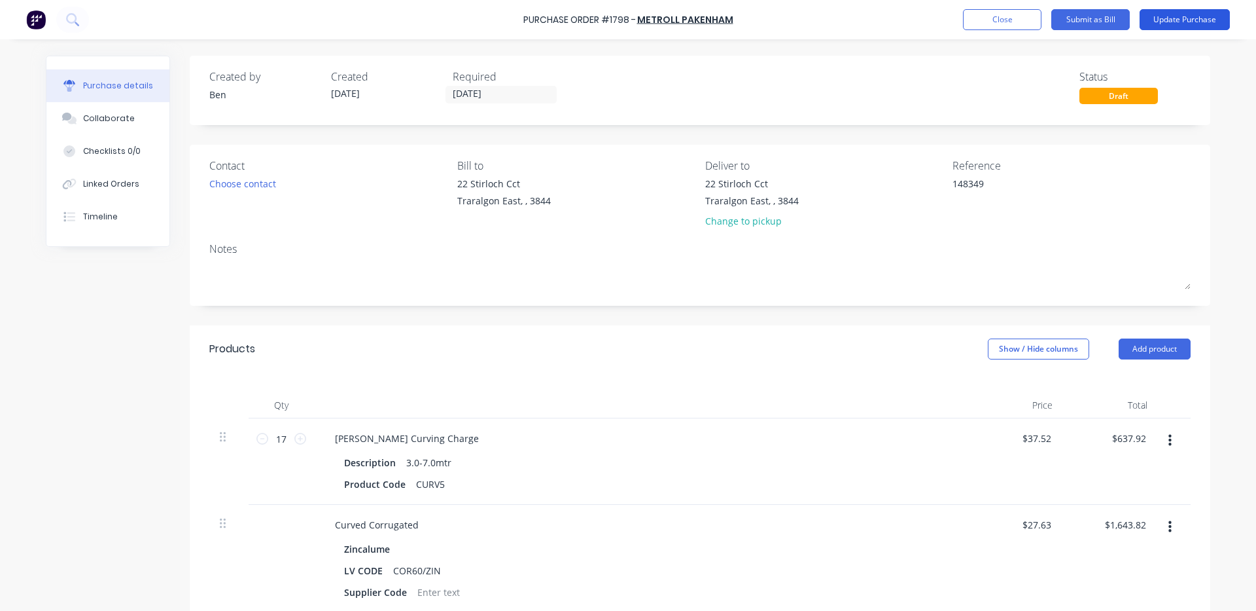
click at [1194, 20] on button "Update Purchase" at bounding box center [1185, 19] width 90 height 21
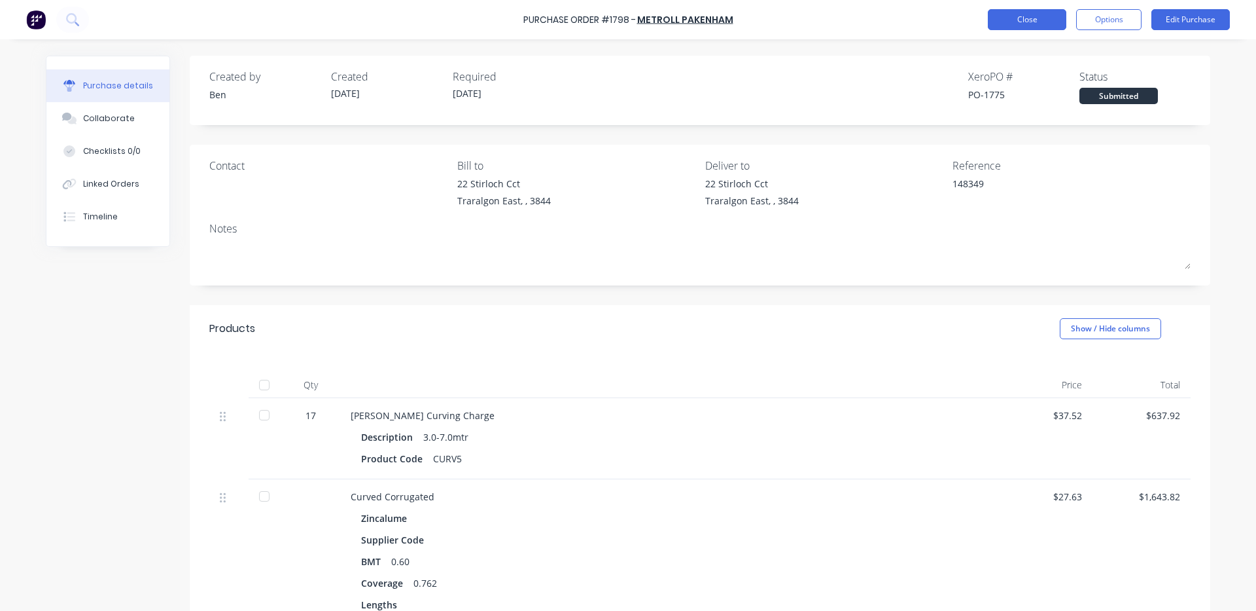
click at [1057, 24] on button "Close" at bounding box center [1027, 19] width 79 height 21
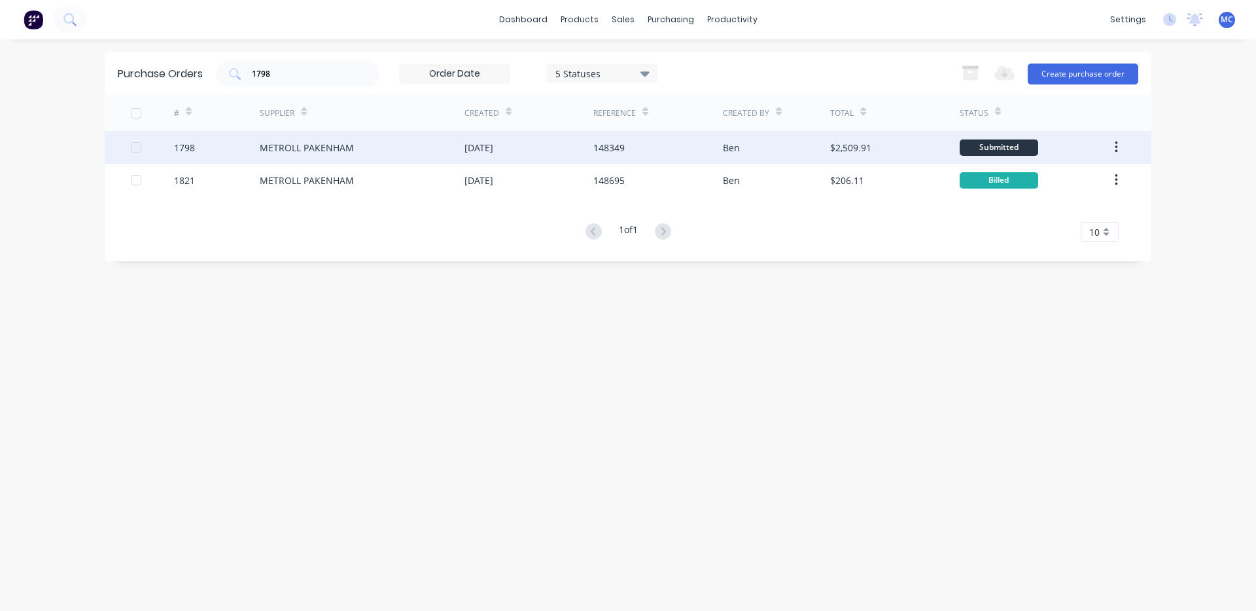
click at [493, 151] on div "[DATE]" at bounding box center [479, 148] width 29 height 14
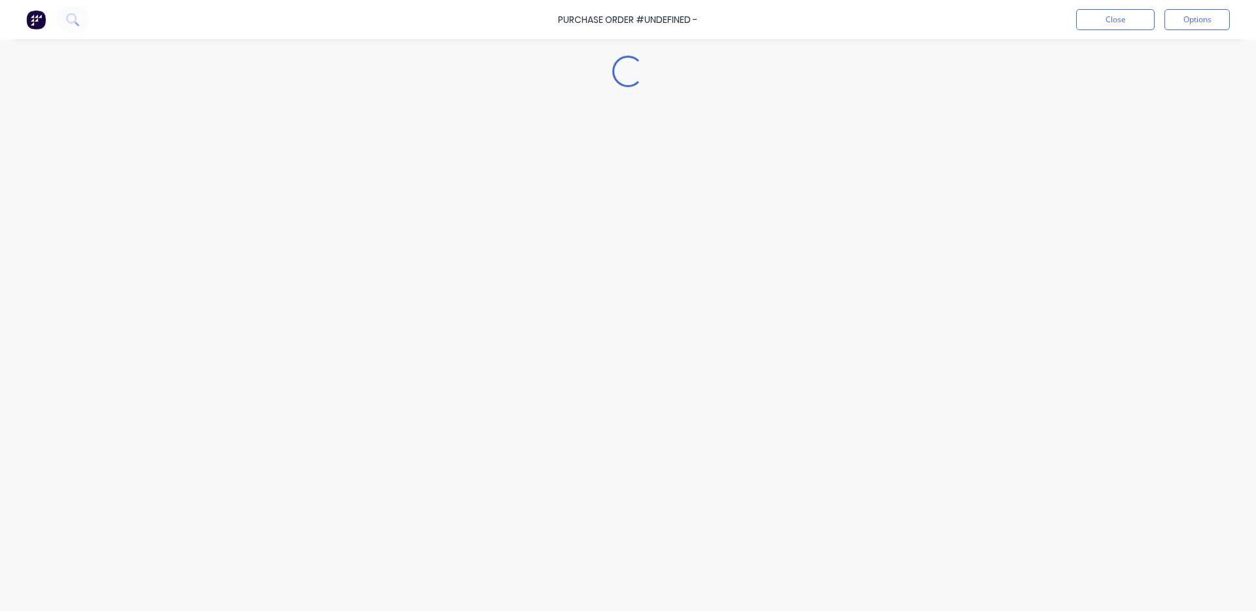
type textarea "x"
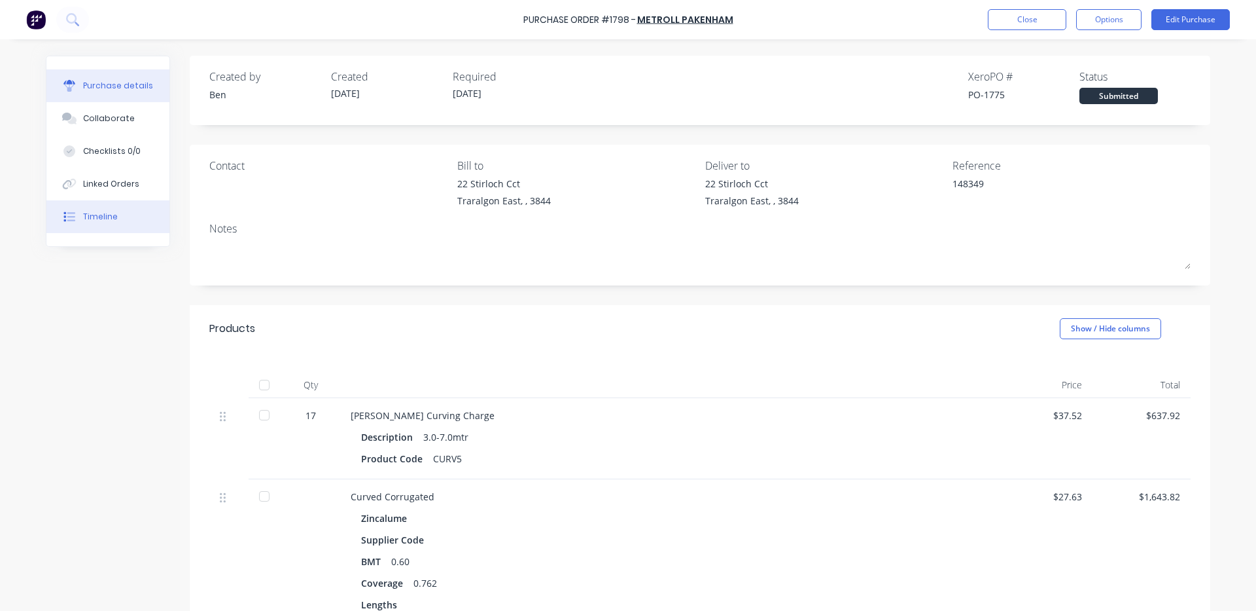
click at [77, 215] on button "Timeline" at bounding box center [107, 216] width 123 height 33
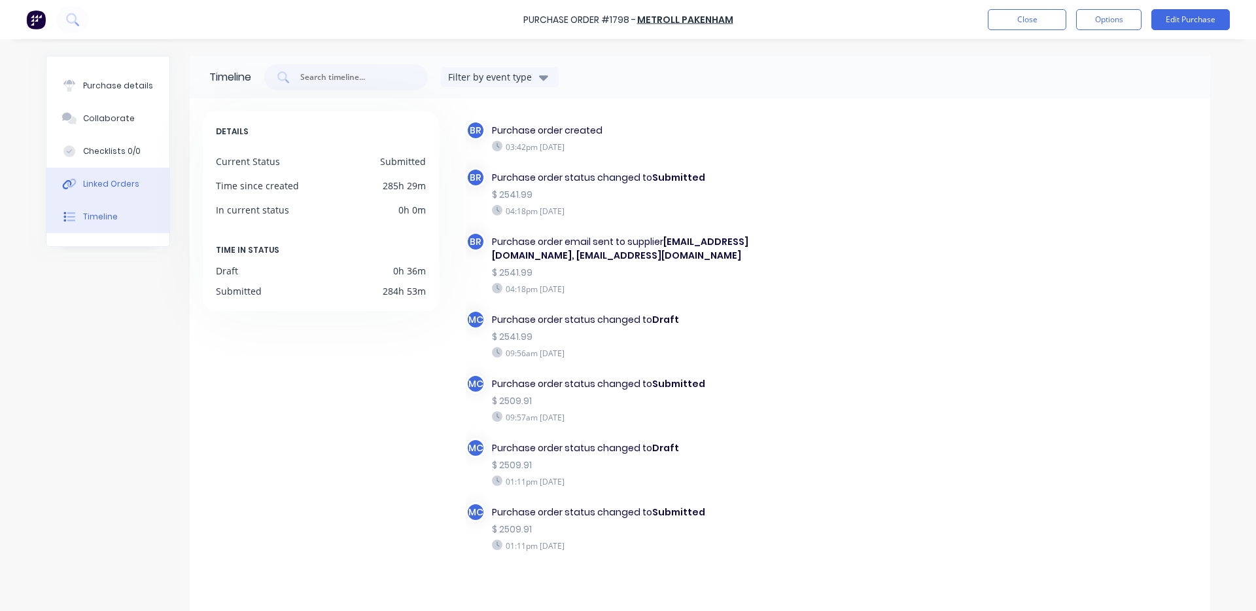
click at [129, 181] on div "Linked Orders" at bounding box center [111, 184] width 56 height 12
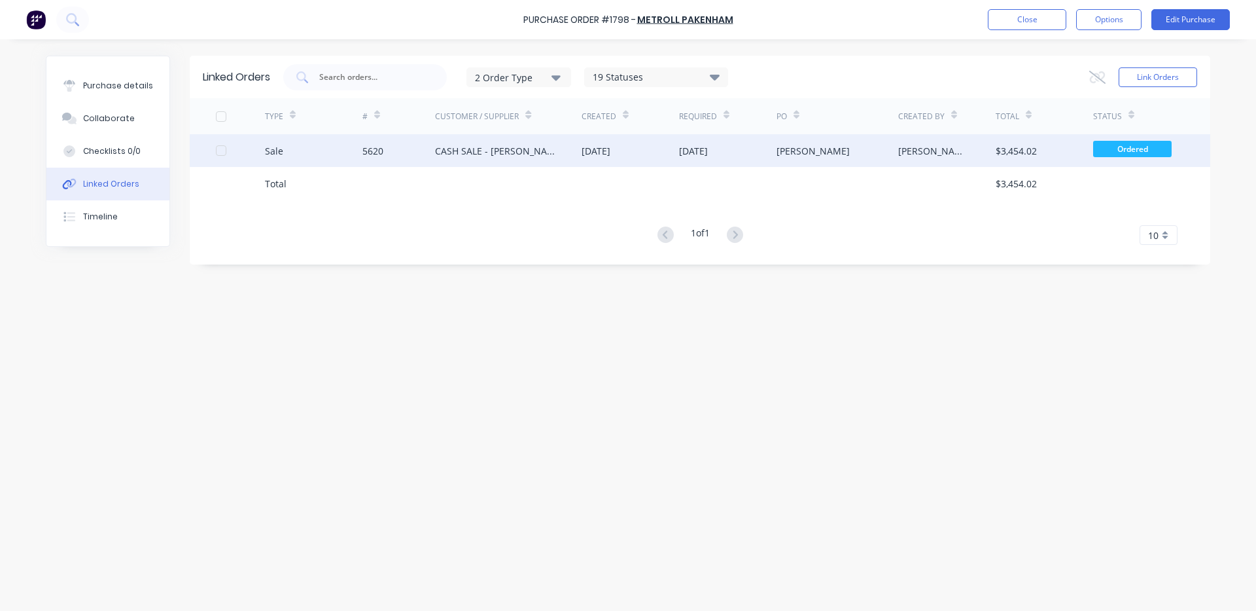
click at [571, 151] on div "CASH SALE - [PERSON_NAME]'S ACCOUNT" at bounding box center [508, 150] width 147 height 33
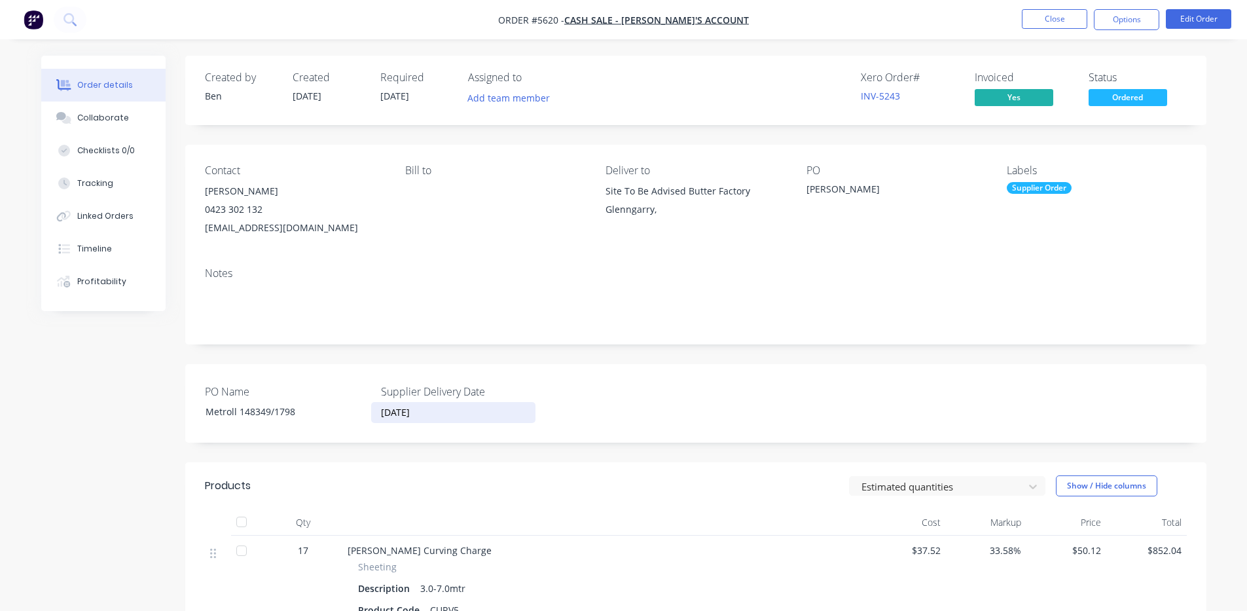
click at [428, 415] on input "[DATE]" at bounding box center [453, 412] width 163 height 20
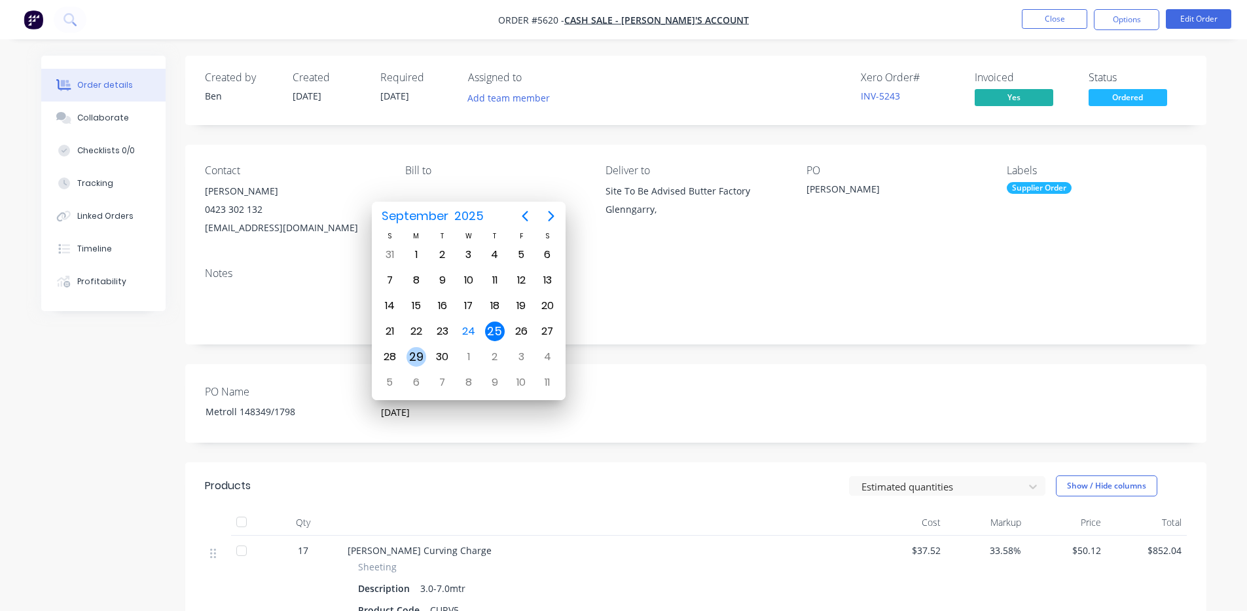
click at [425, 353] on div "29" at bounding box center [416, 357] width 20 height 20
type input "[DATE]"
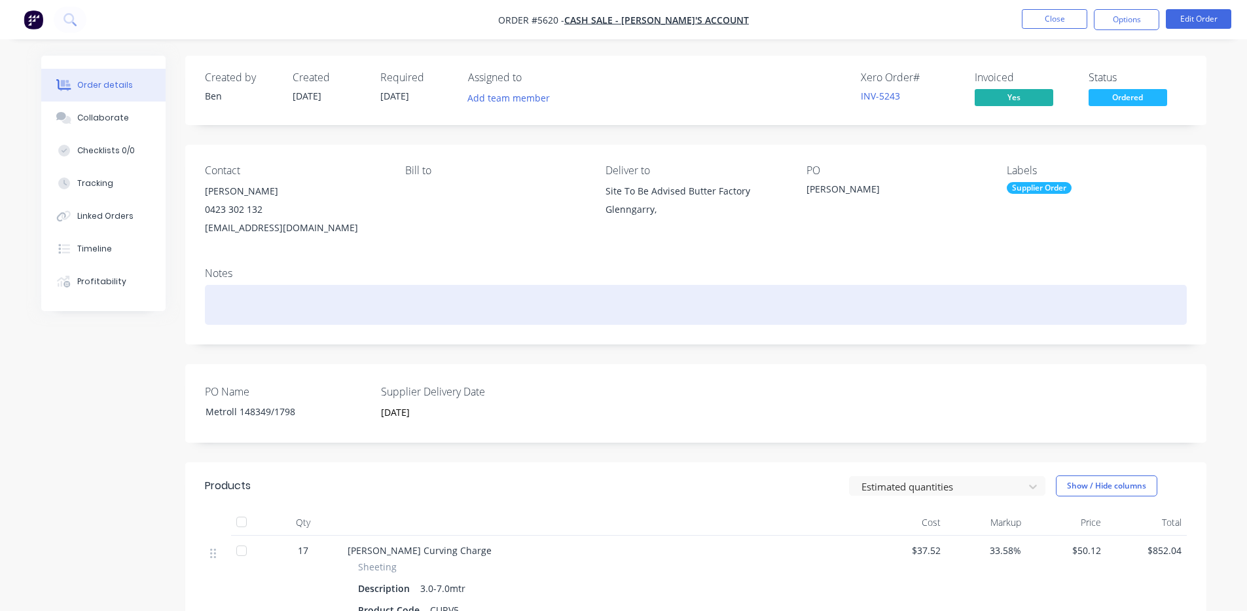
click at [656, 303] on div at bounding box center [696, 305] width 982 height 40
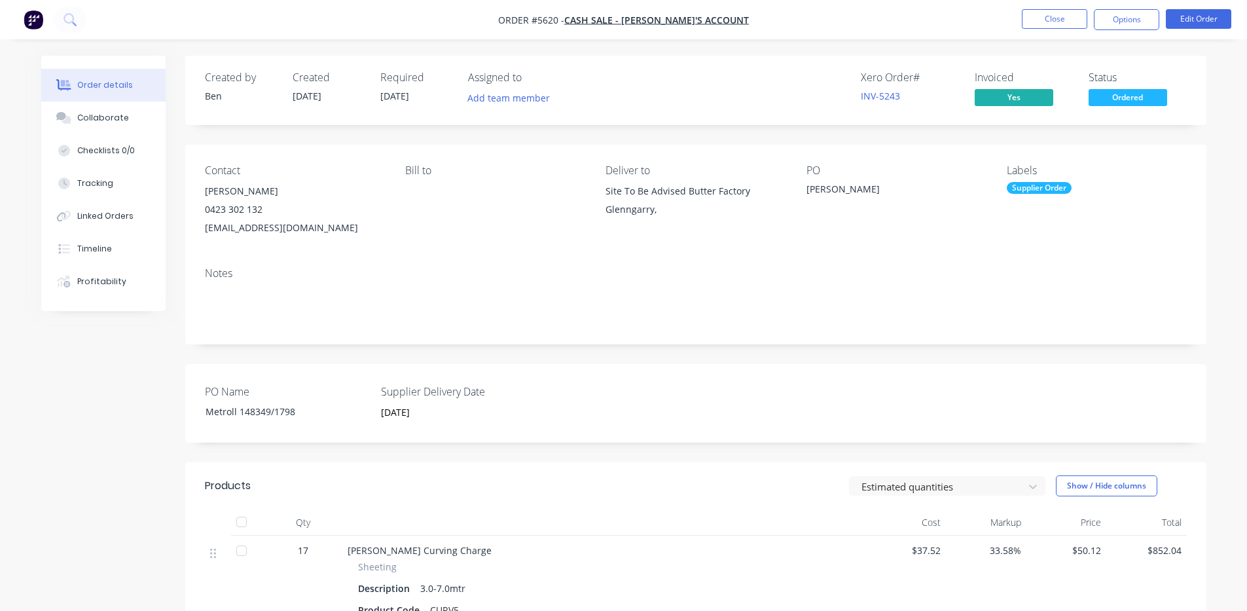
click at [693, 387] on div "PO Name Metroll 148349/1798 Supplier Delivery Date 29/09/2025" at bounding box center [695, 403] width 1021 height 79
click at [1055, 20] on button "Close" at bounding box center [1053, 19] width 65 height 20
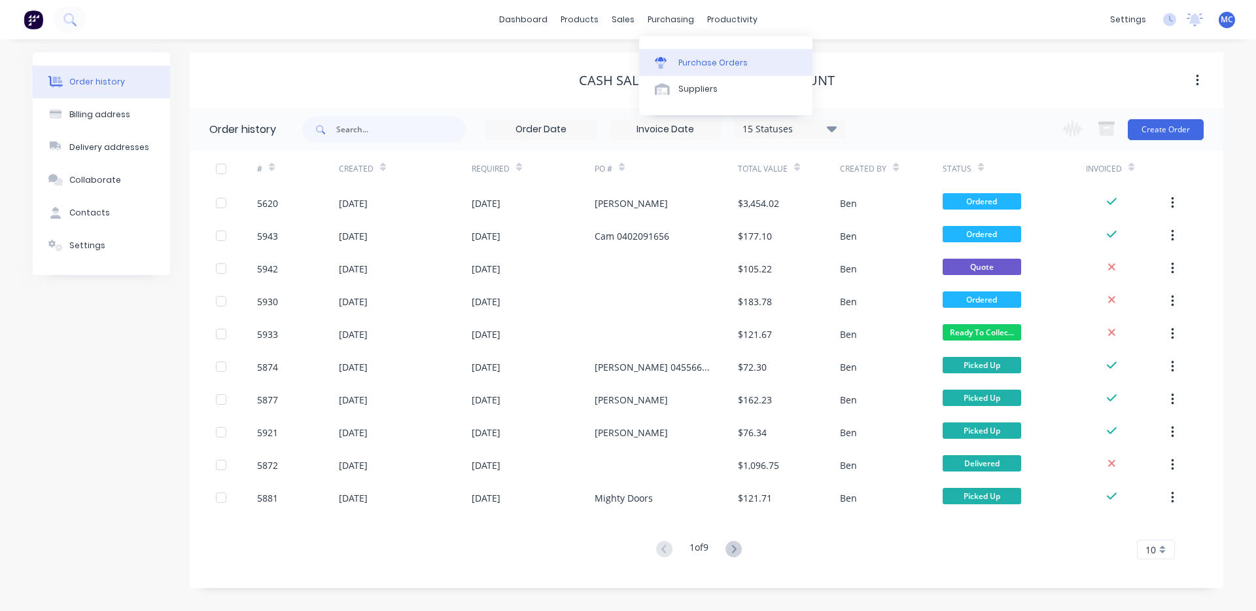
click at [695, 54] on link "Purchase Orders" at bounding box center [725, 62] width 173 height 26
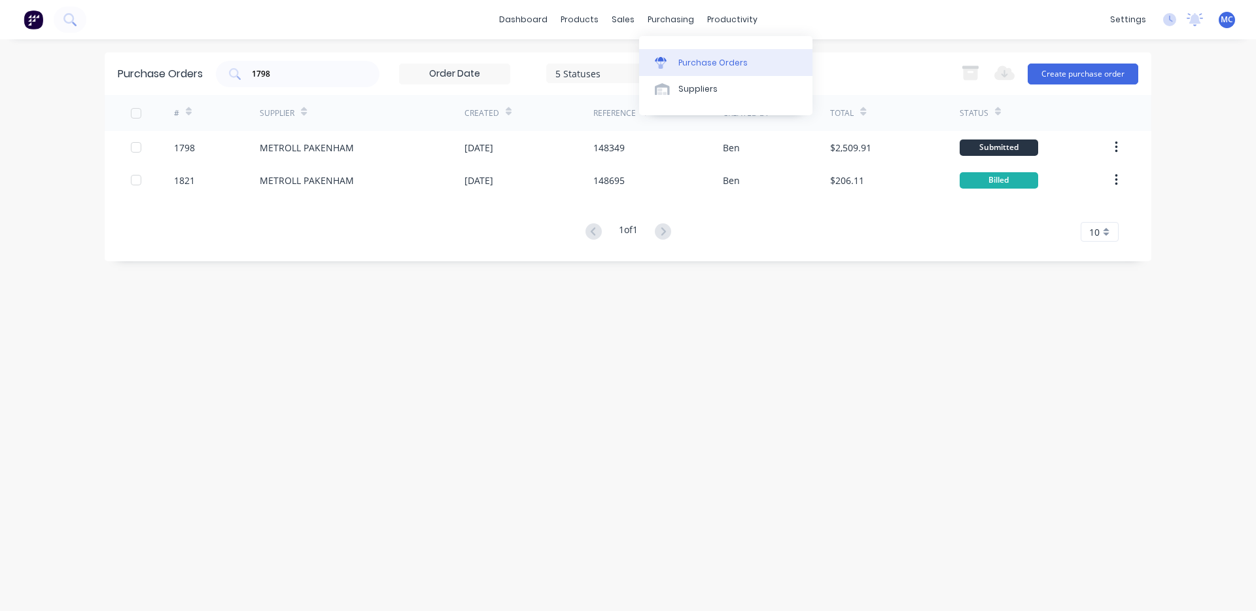
click at [688, 62] on div "Purchase Orders" at bounding box center [713, 63] width 69 height 12
click at [344, 79] on input "1798" at bounding box center [305, 73] width 109 height 13
type input "1"
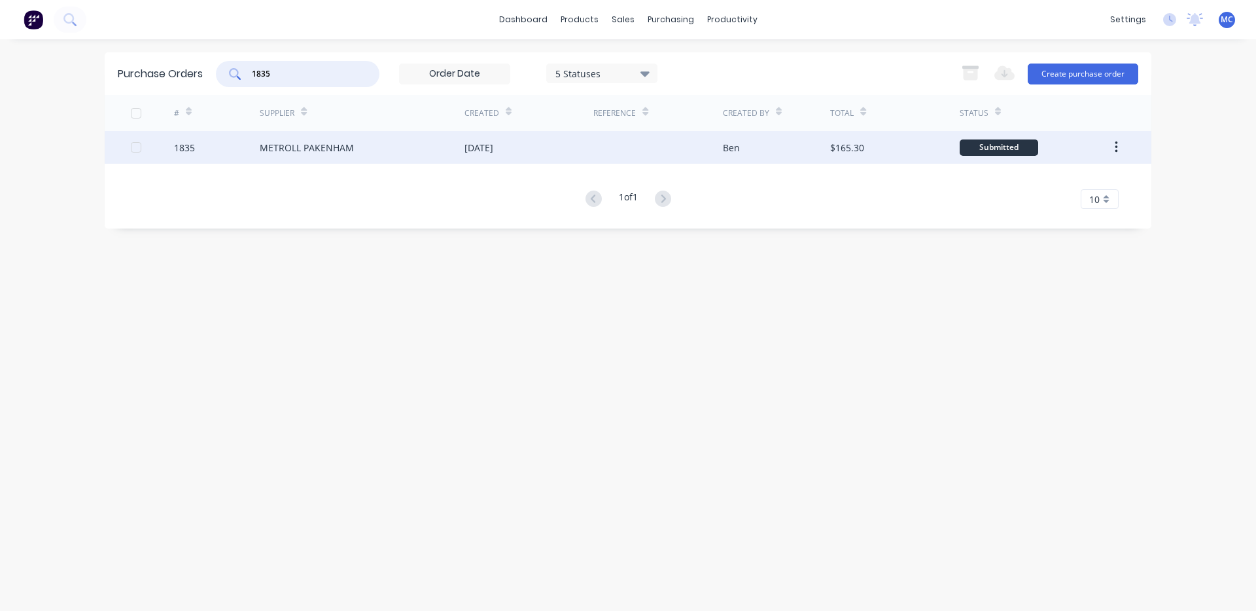
type input "1835"
click at [538, 140] on div "[DATE]" at bounding box center [529, 147] width 129 height 33
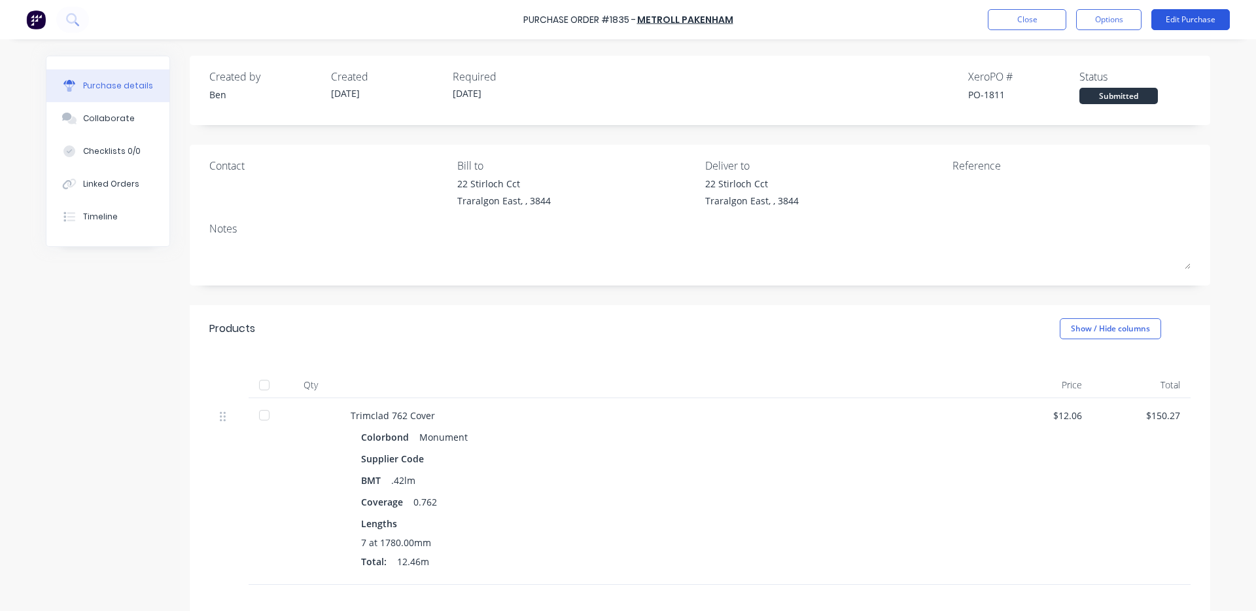
click at [1183, 14] on button "Edit Purchase" at bounding box center [1191, 19] width 79 height 21
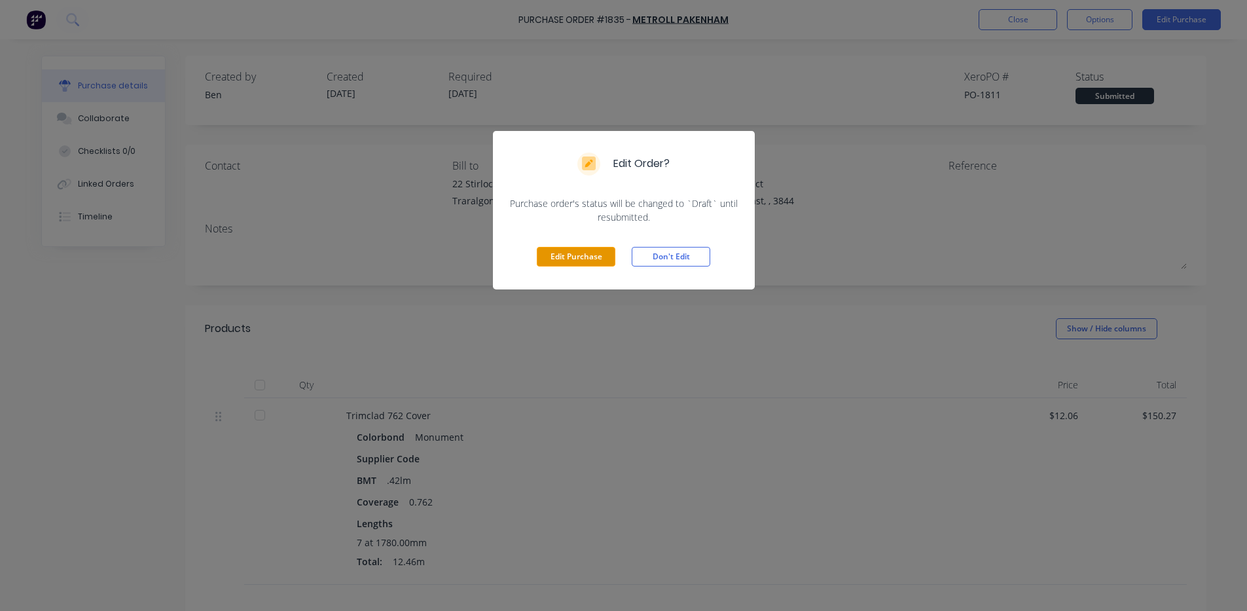
click at [554, 258] on button "Edit Purchase" at bounding box center [576, 257] width 79 height 20
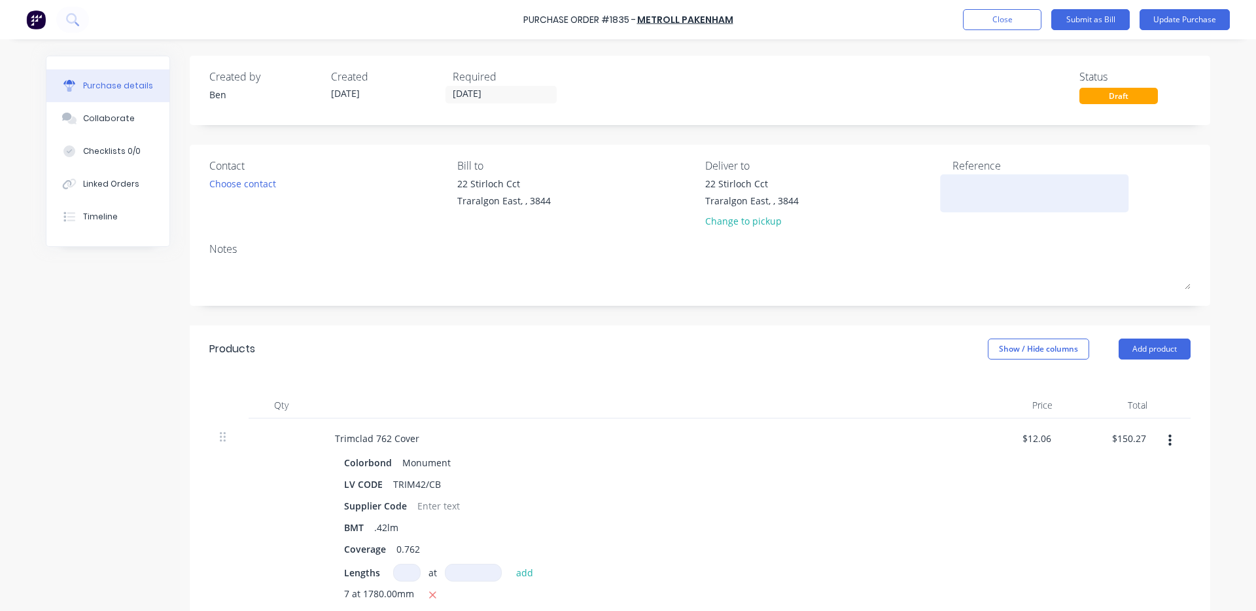
click at [978, 198] on textarea at bounding box center [1035, 191] width 164 height 29
type textarea "x"
type textarea "1"
type textarea "x"
type textarea "14"
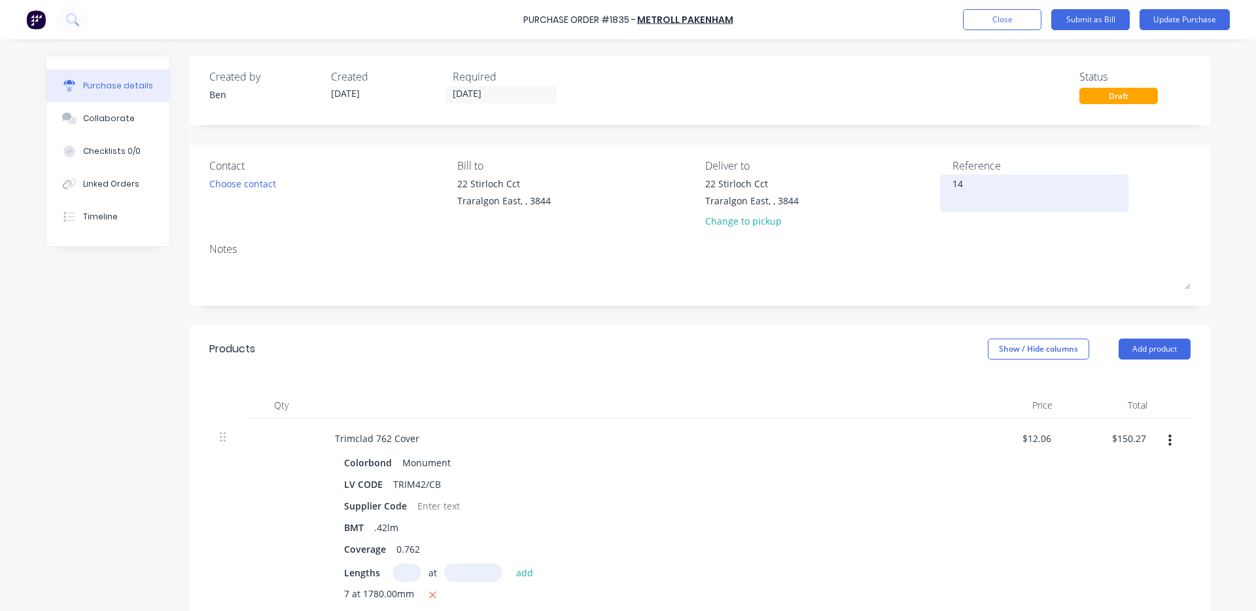
type textarea "x"
type textarea "149"
type textarea "x"
type textarea "1491"
type textarea "x"
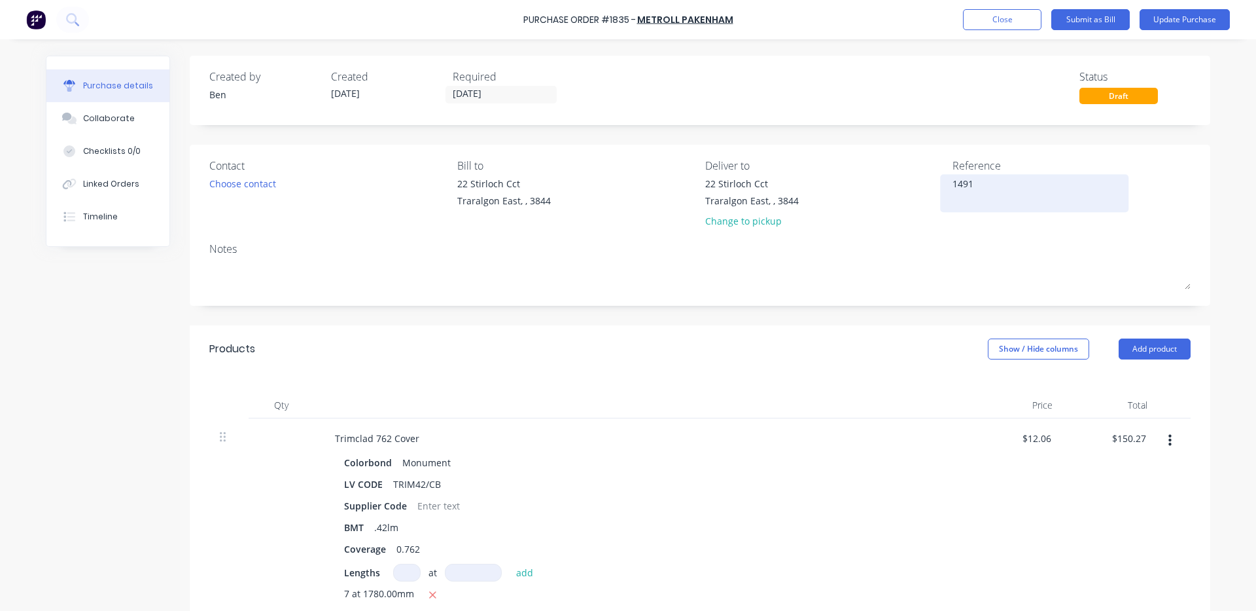
type textarea "14913"
type textarea "x"
type textarea "149131"
type textarea "x"
type textarea "149131"
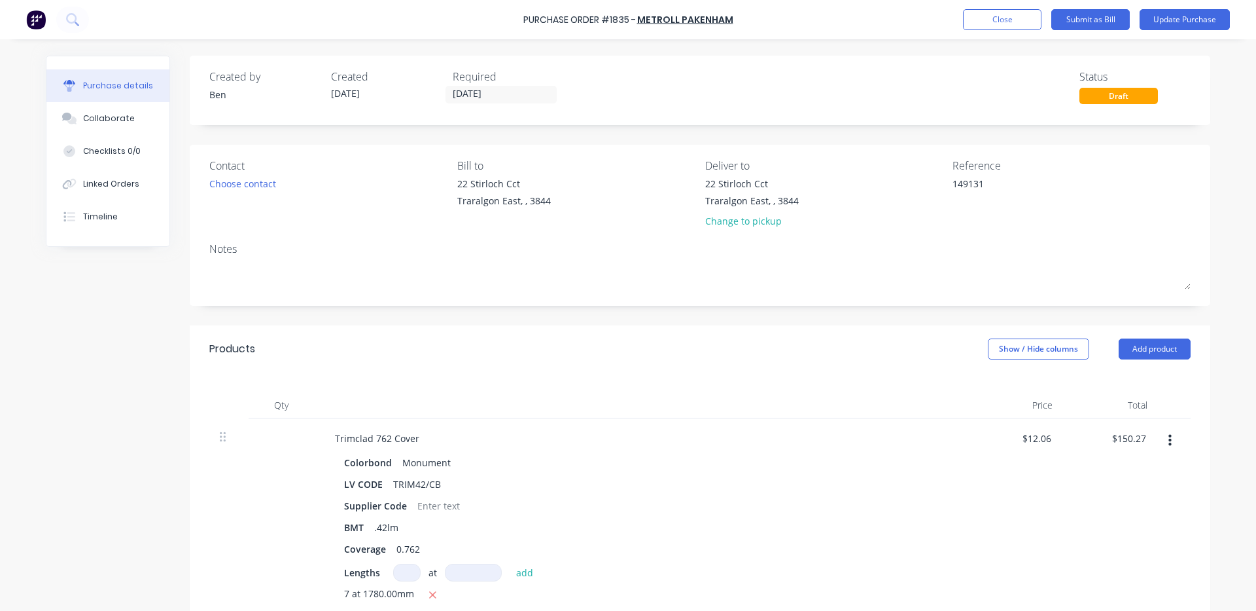
click at [615, 384] on div "Qty Price Total Trimclad 762 Cover Colorbond Monument LV CODE TRIM42/CB Supplie…" at bounding box center [700, 505] width 1021 height 266
type textarea "x"
click at [68, 177] on button "Linked Orders" at bounding box center [107, 184] width 123 height 33
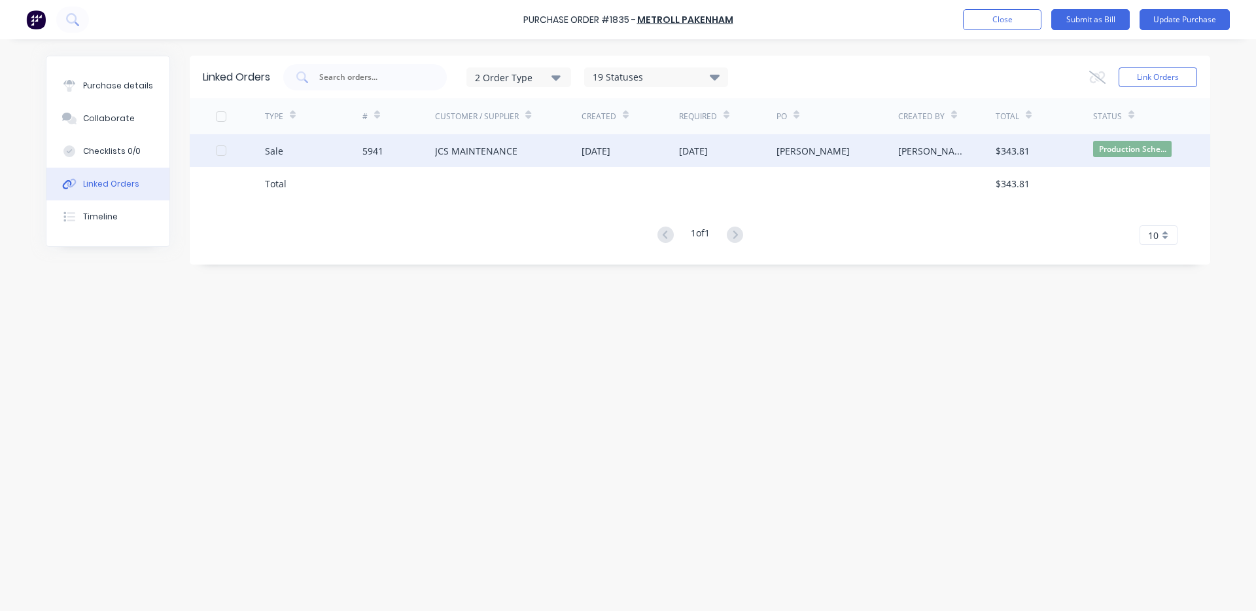
click at [551, 149] on div "JCS MAINTENANCE" at bounding box center [508, 150] width 147 height 33
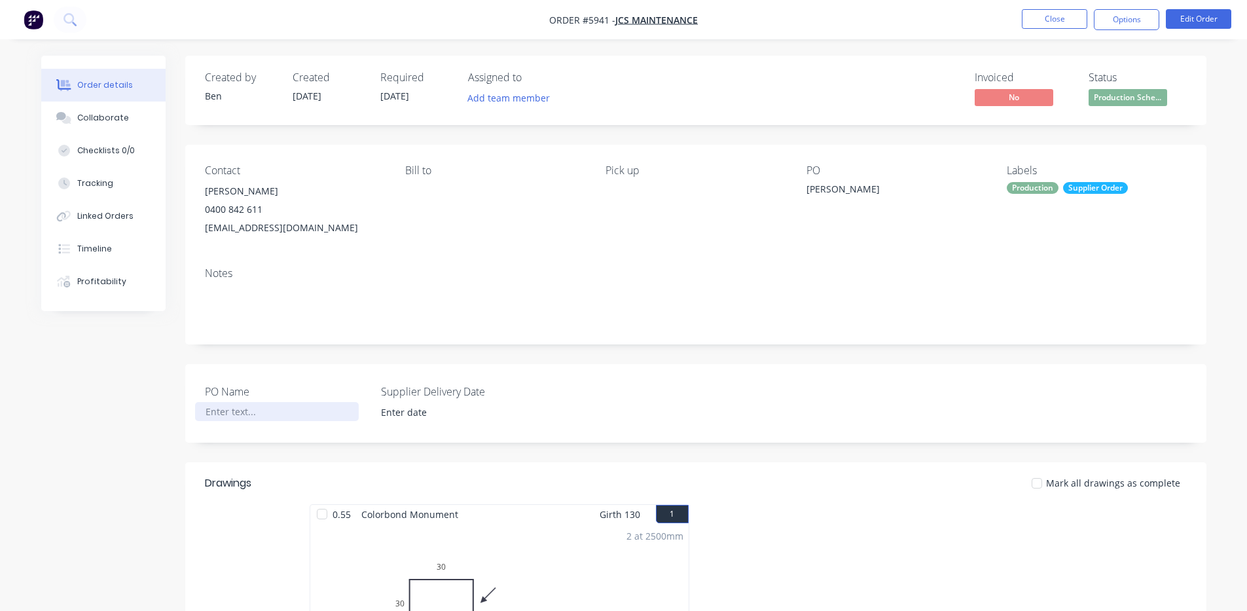
click at [231, 410] on div at bounding box center [277, 411] width 164 height 19
click at [421, 417] on input at bounding box center [453, 412] width 163 height 20
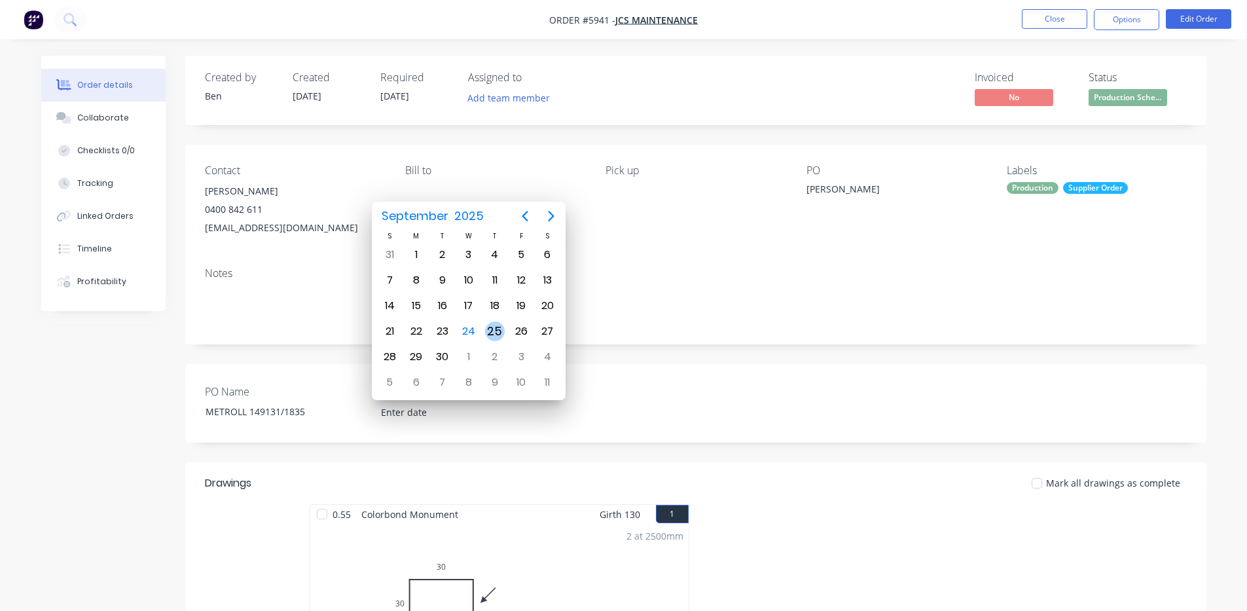
click at [499, 330] on div "25" at bounding box center [495, 331] width 20 height 20
type input "[DATE]"
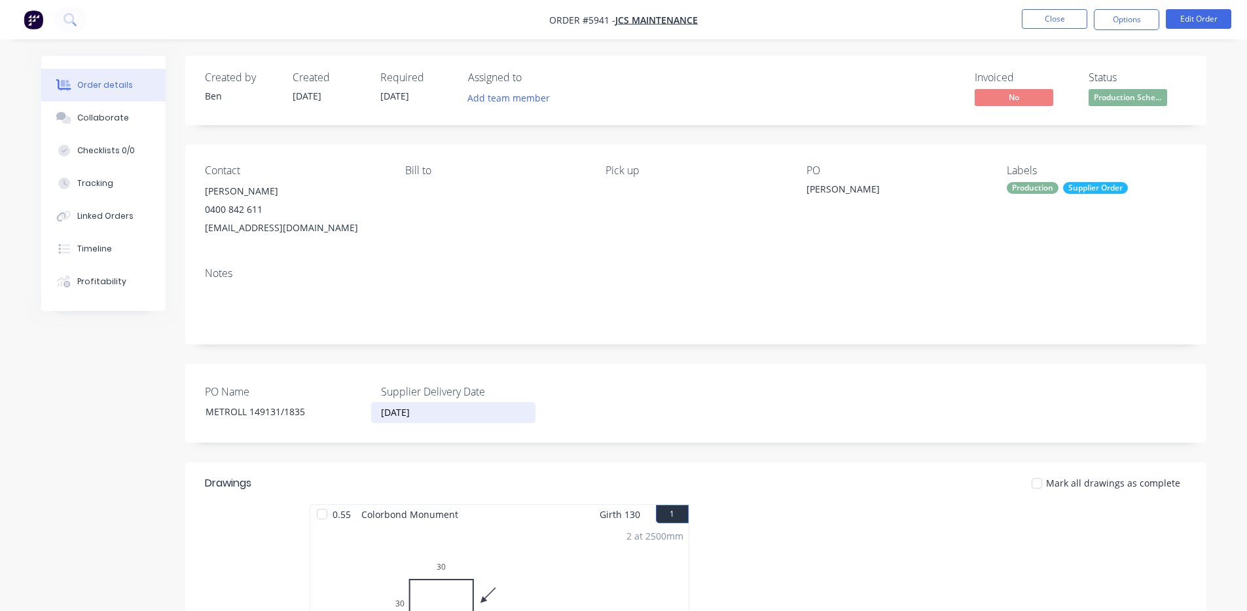
click at [726, 234] on div "Pick up" at bounding box center [694, 200] width 179 height 73
click at [1137, 18] on button "Options" at bounding box center [1125, 19] width 65 height 21
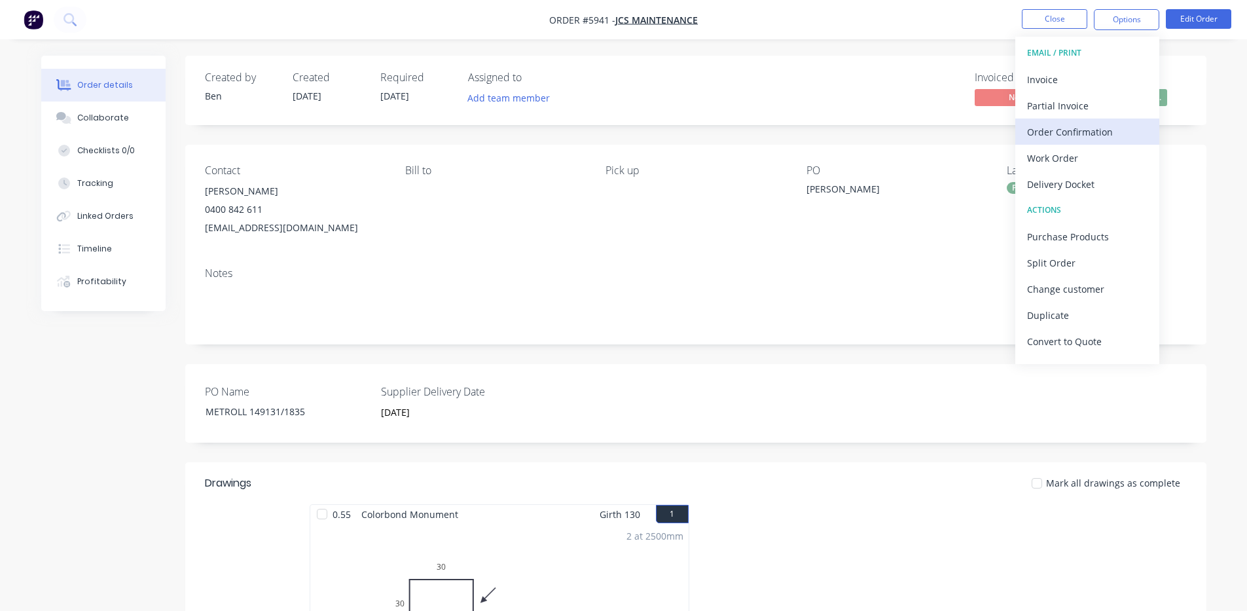
click at [1074, 133] on div "Order Confirmation" at bounding box center [1087, 131] width 120 height 19
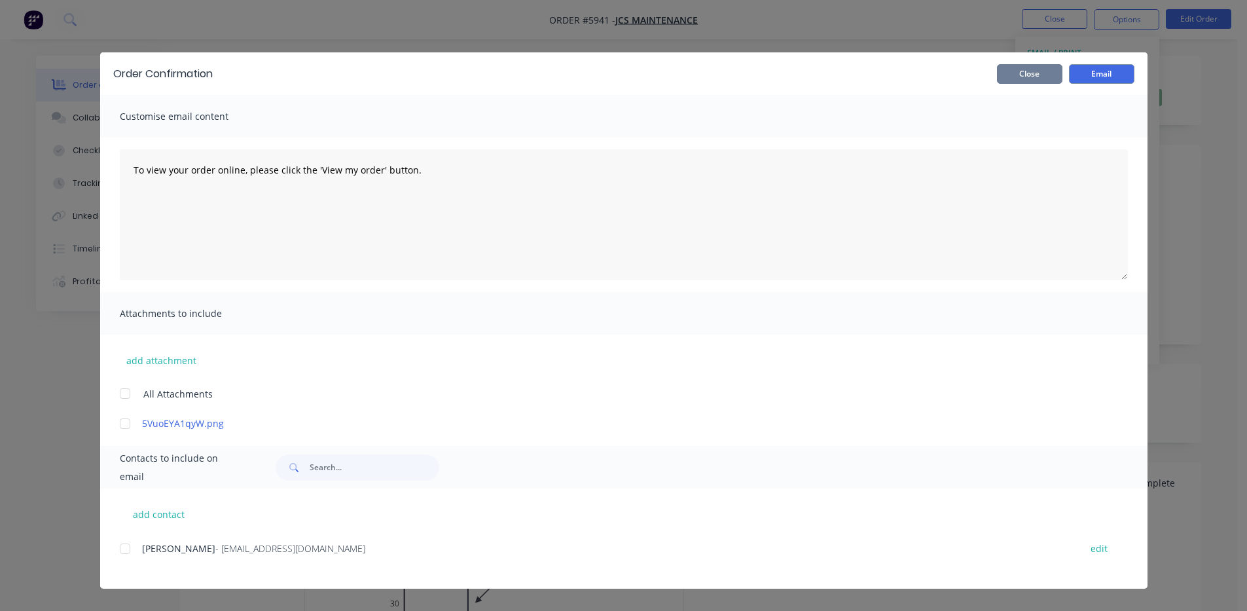
click at [1048, 80] on button "Close" at bounding box center [1029, 74] width 65 height 20
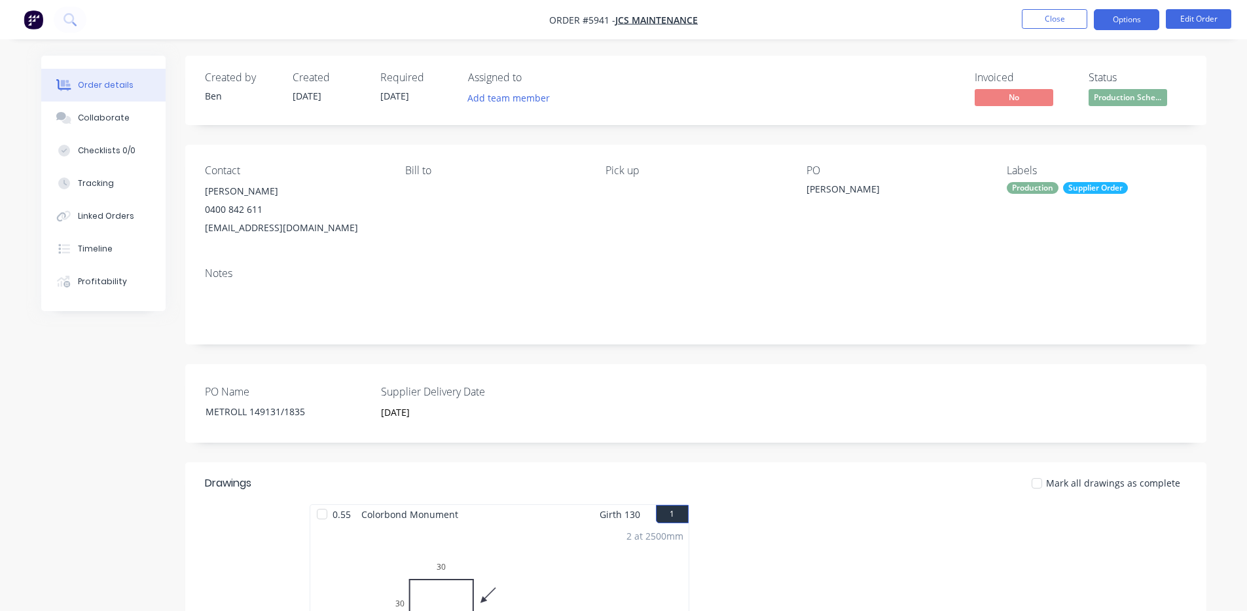
click at [1129, 20] on button "Options" at bounding box center [1125, 19] width 65 height 21
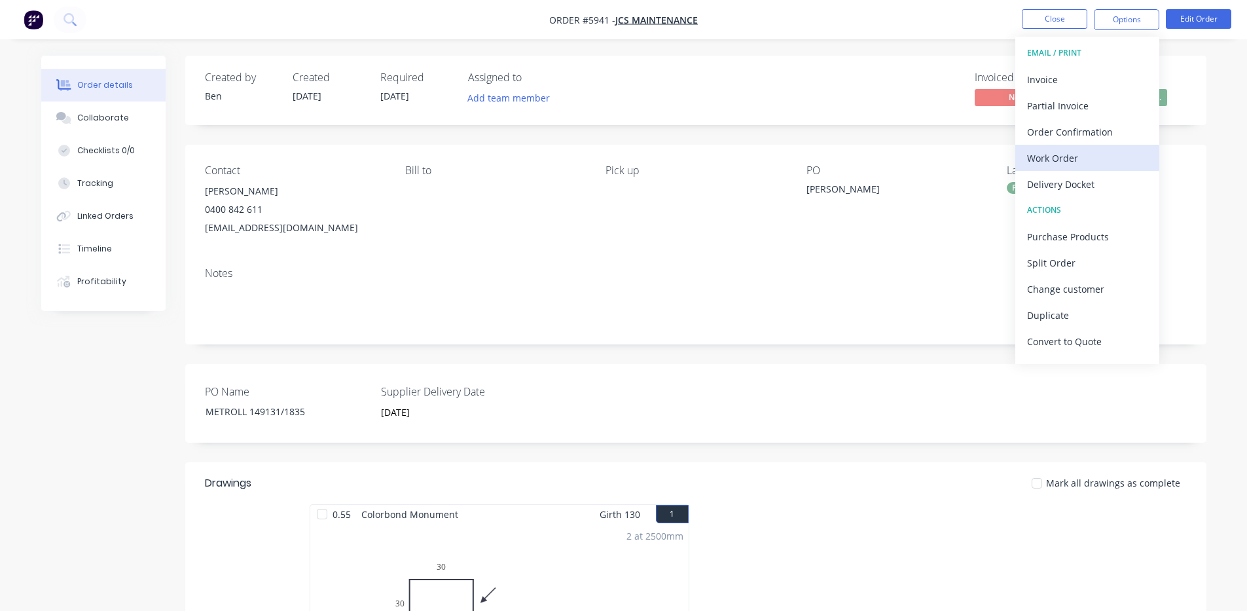
click at [1075, 155] on div "Work Order" at bounding box center [1087, 158] width 120 height 19
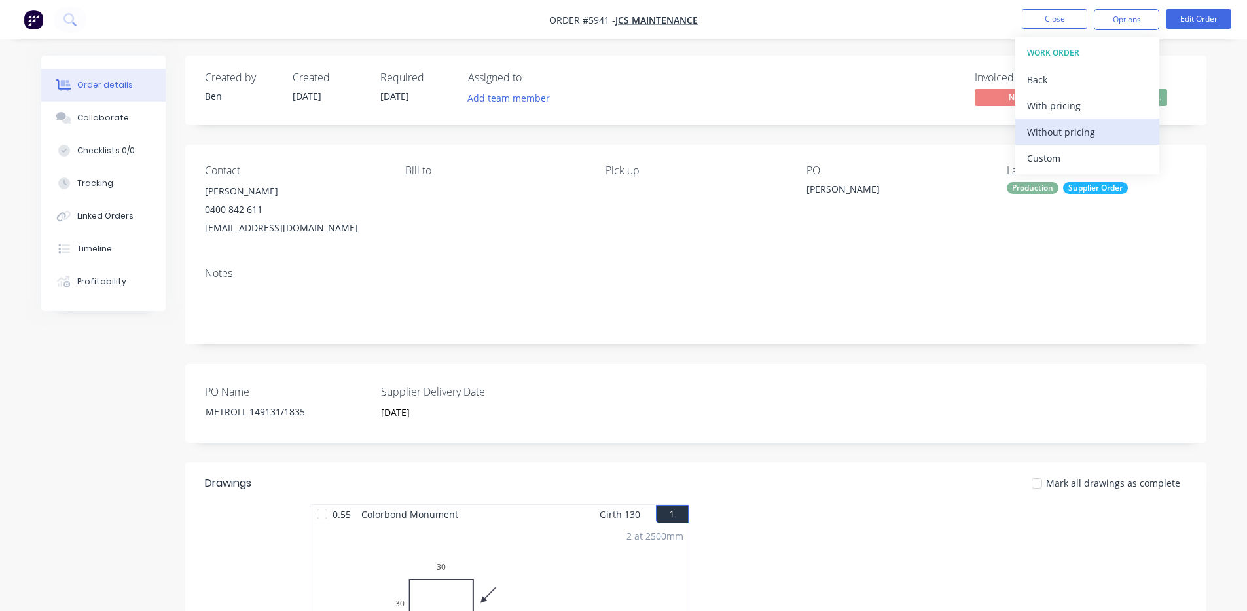
click at [1066, 135] on div "Without pricing" at bounding box center [1087, 131] width 120 height 19
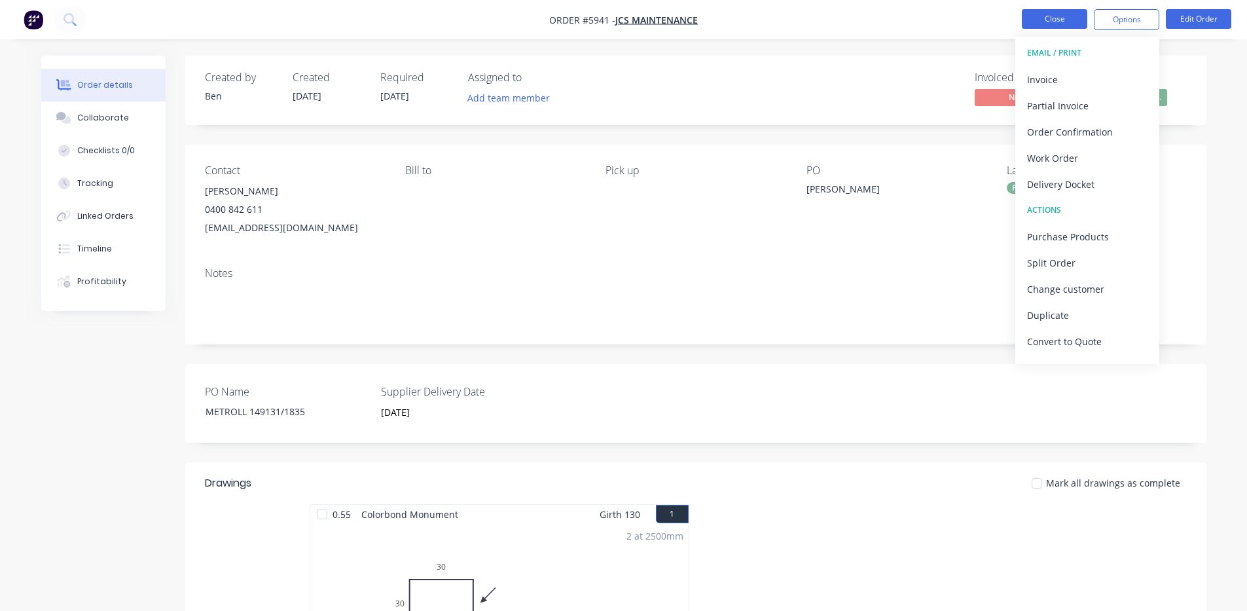
click at [1062, 16] on button "Close" at bounding box center [1053, 19] width 65 height 20
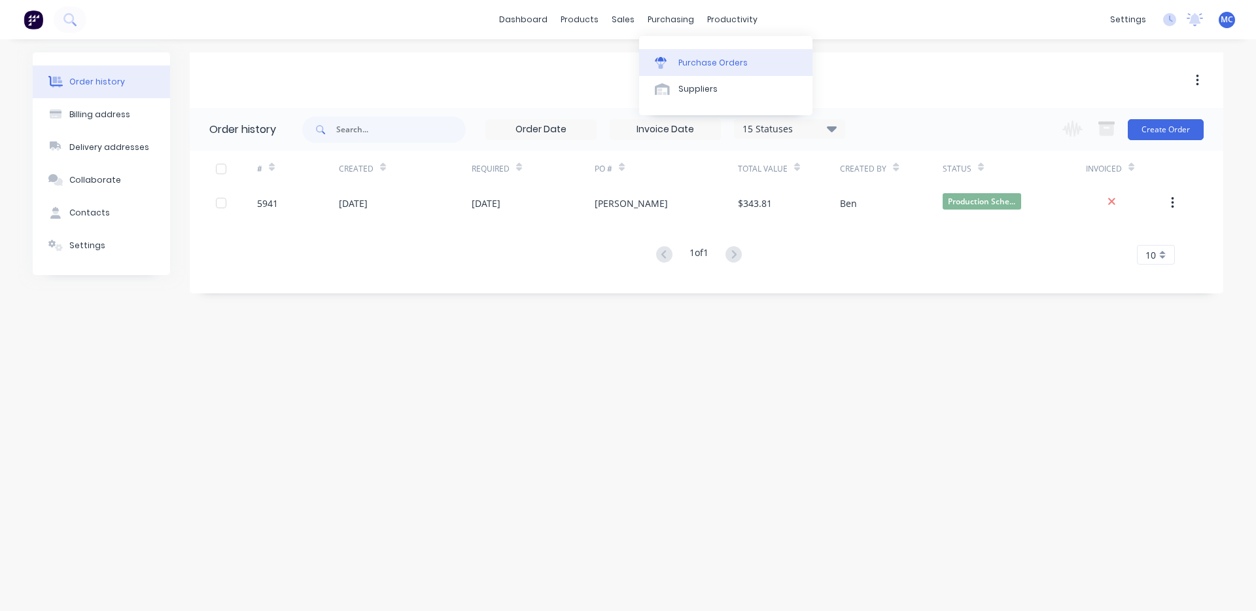
click at [688, 61] on div "Purchase Orders" at bounding box center [713, 63] width 69 height 12
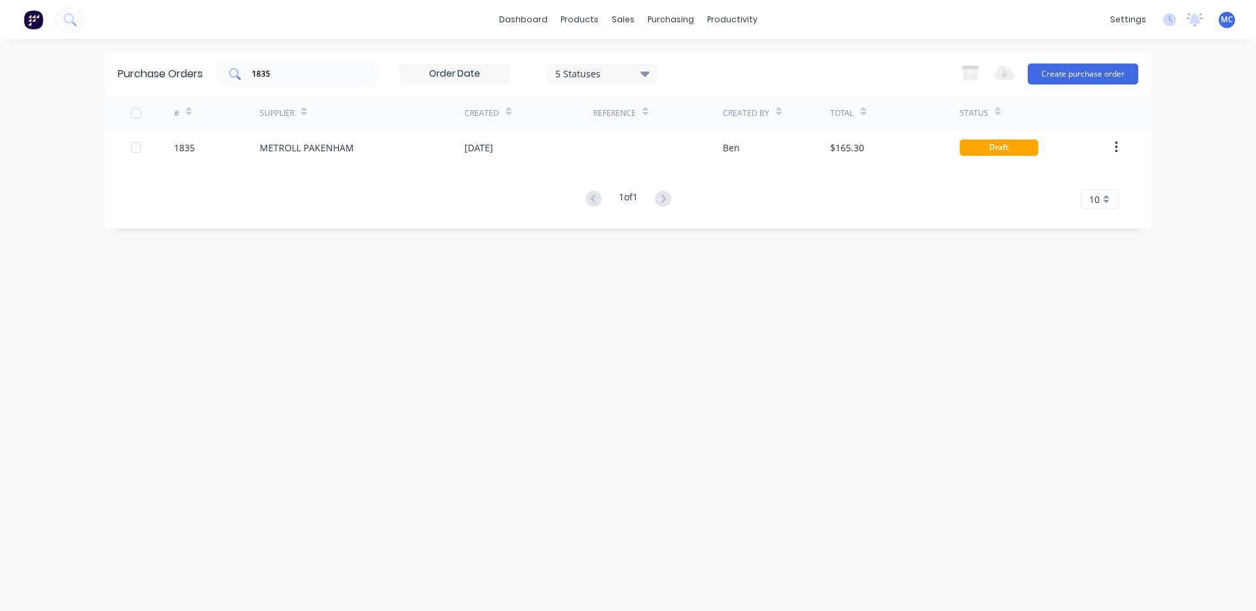
click at [328, 71] on input "1835" at bounding box center [305, 73] width 109 height 13
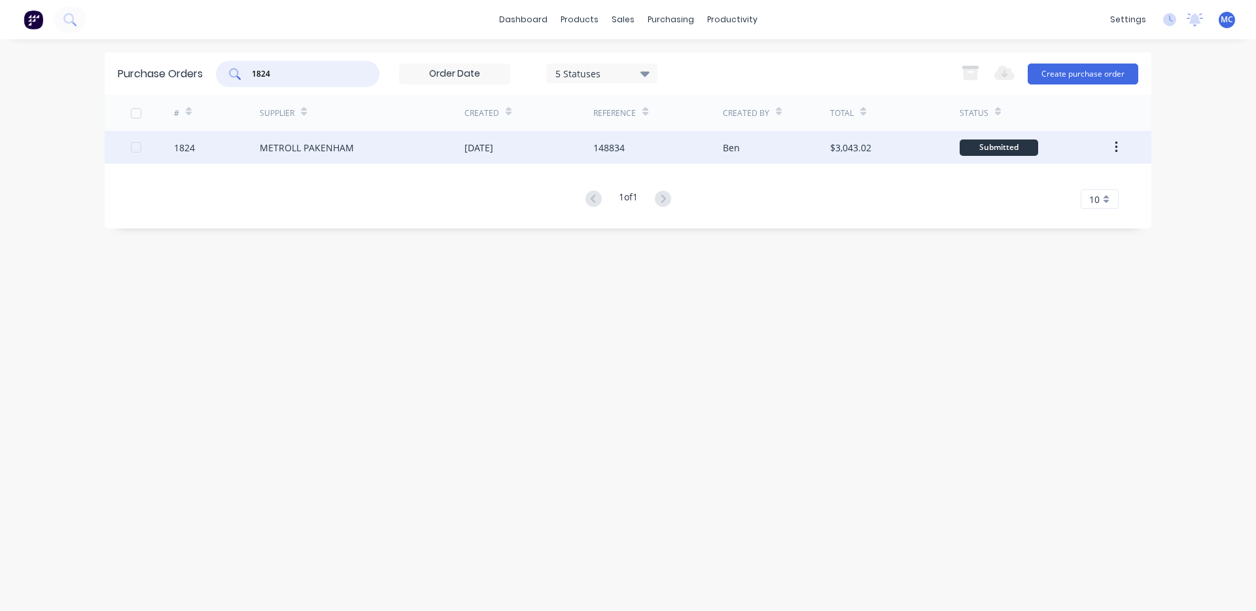
type input "1824"
click at [711, 149] on div "148834" at bounding box center [657, 147] width 129 height 33
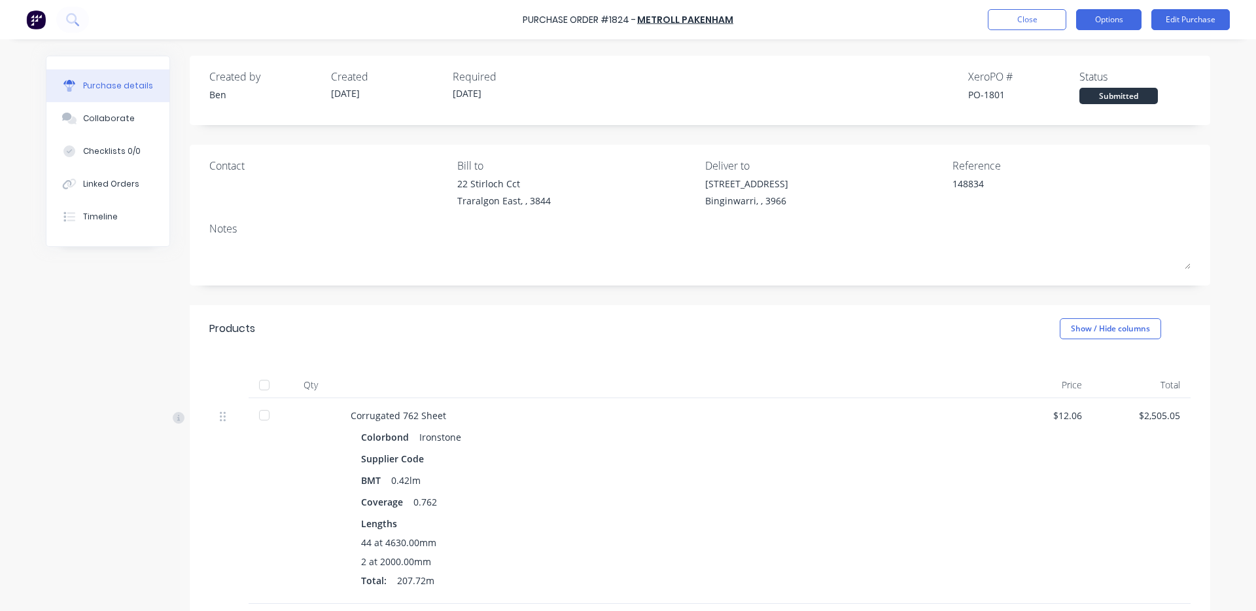
click at [1114, 13] on button "Options" at bounding box center [1108, 19] width 65 height 21
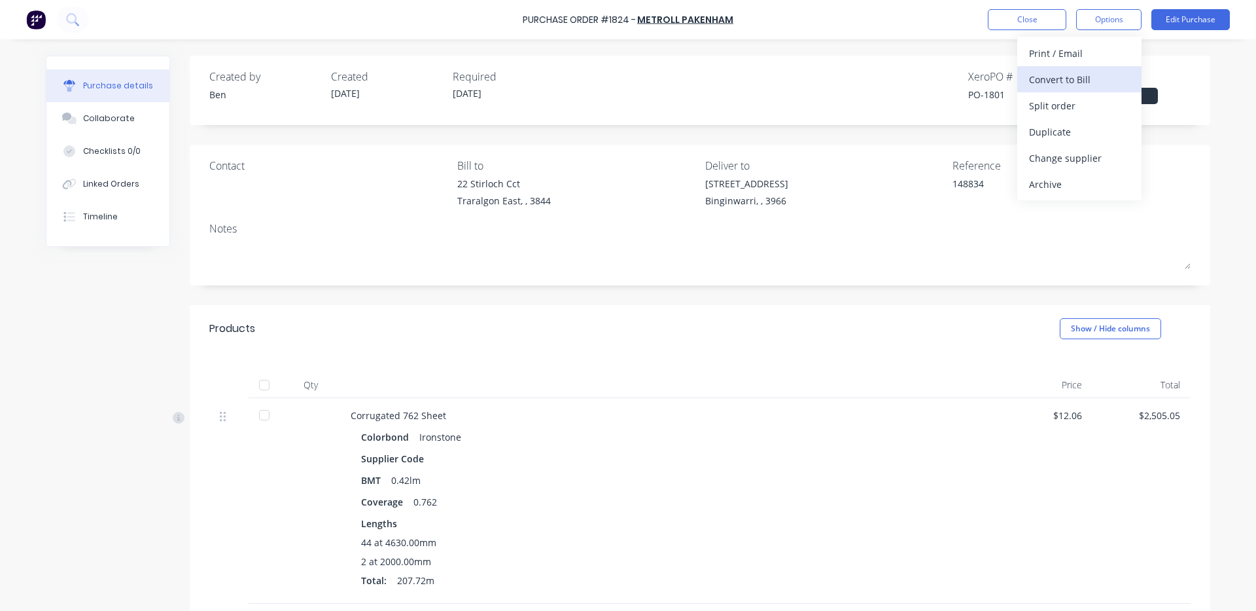
click at [1066, 85] on div "Convert to Bill" at bounding box center [1079, 79] width 101 height 19
type textarea "x"
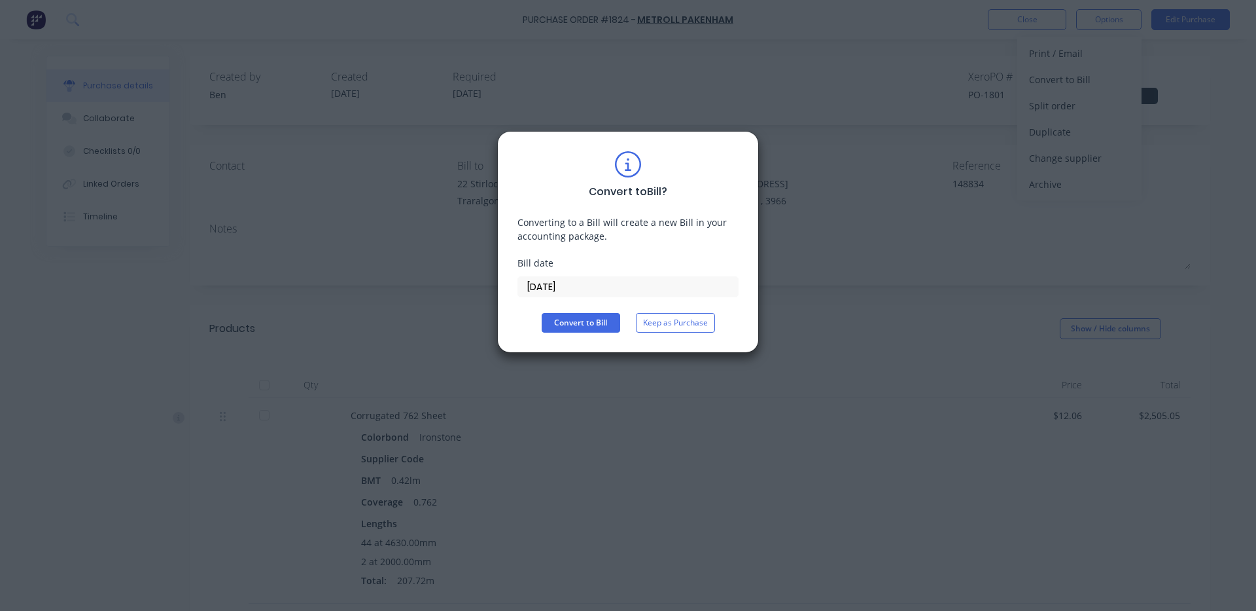
click at [607, 284] on input "[DATE]" at bounding box center [628, 287] width 220 height 20
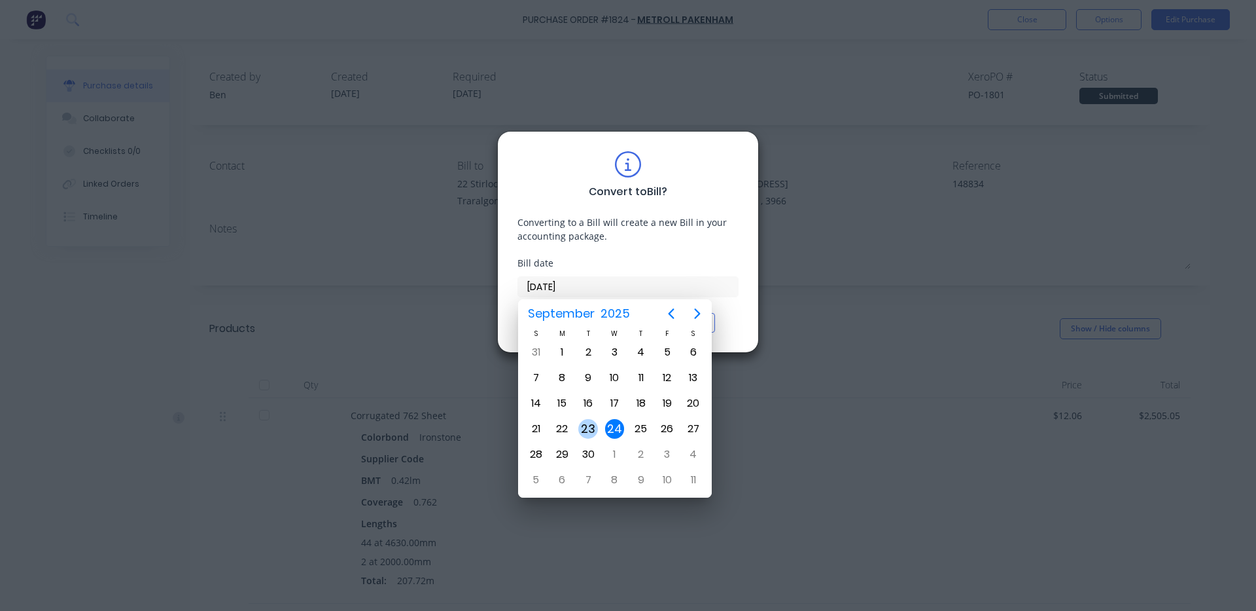
click at [587, 423] on div "23" at bounding box center [588, 429] width 20 height 20
type input "[DATE]"
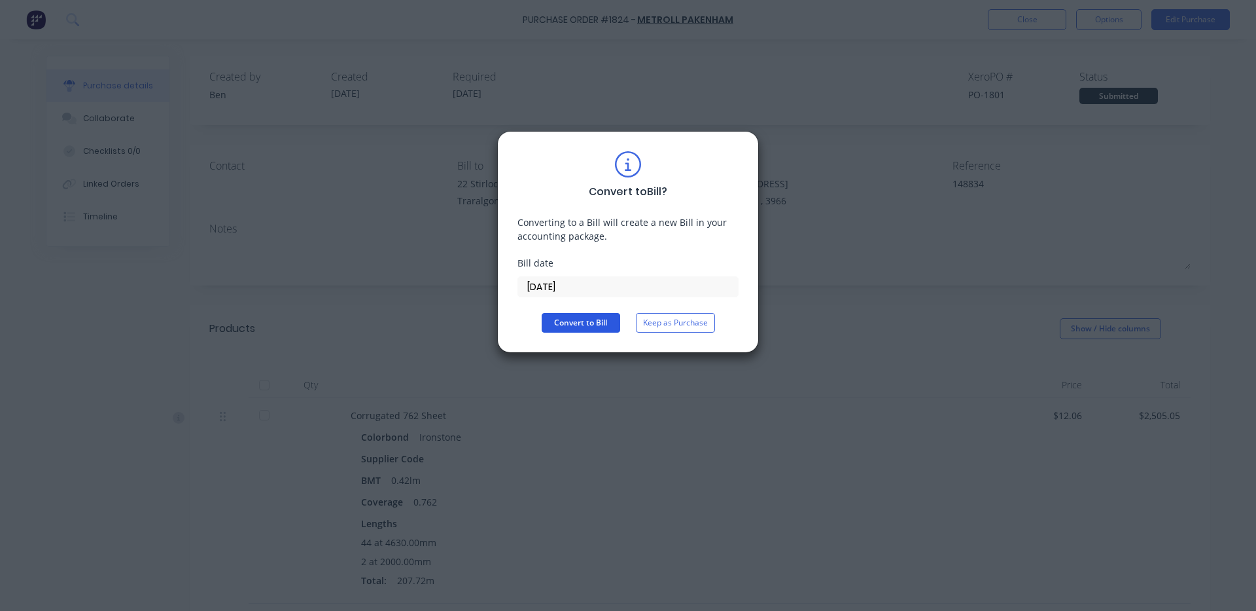
click at [576, 321] on button "Convert to Bill" at bounding box center [581, 323] width 79 height 20
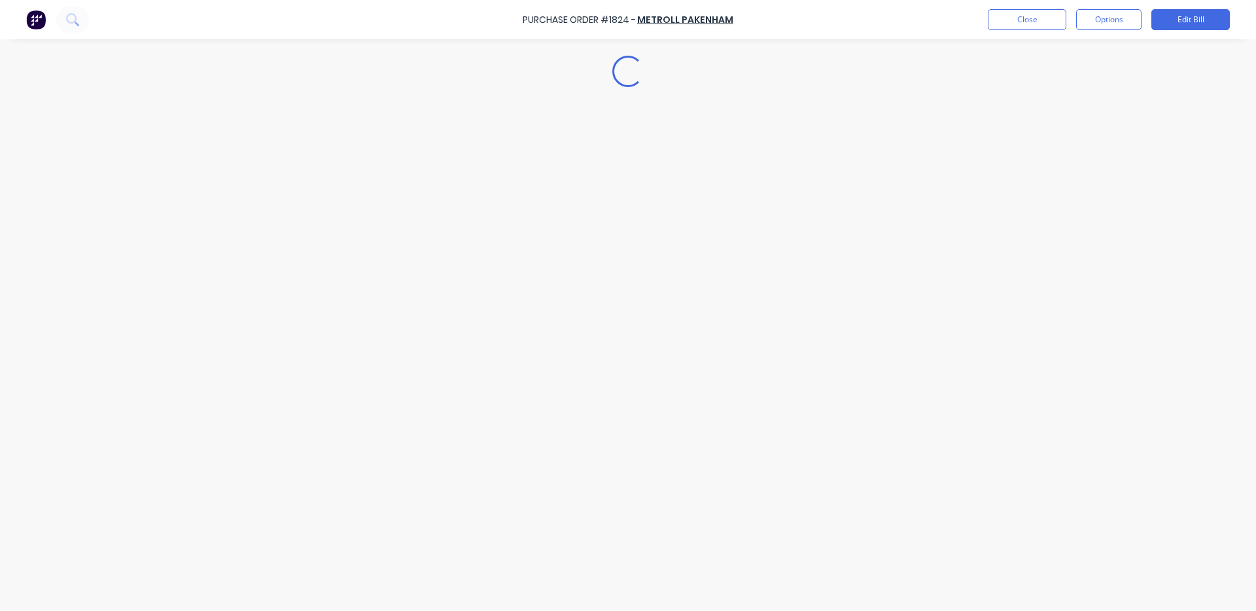
type textarea "x"
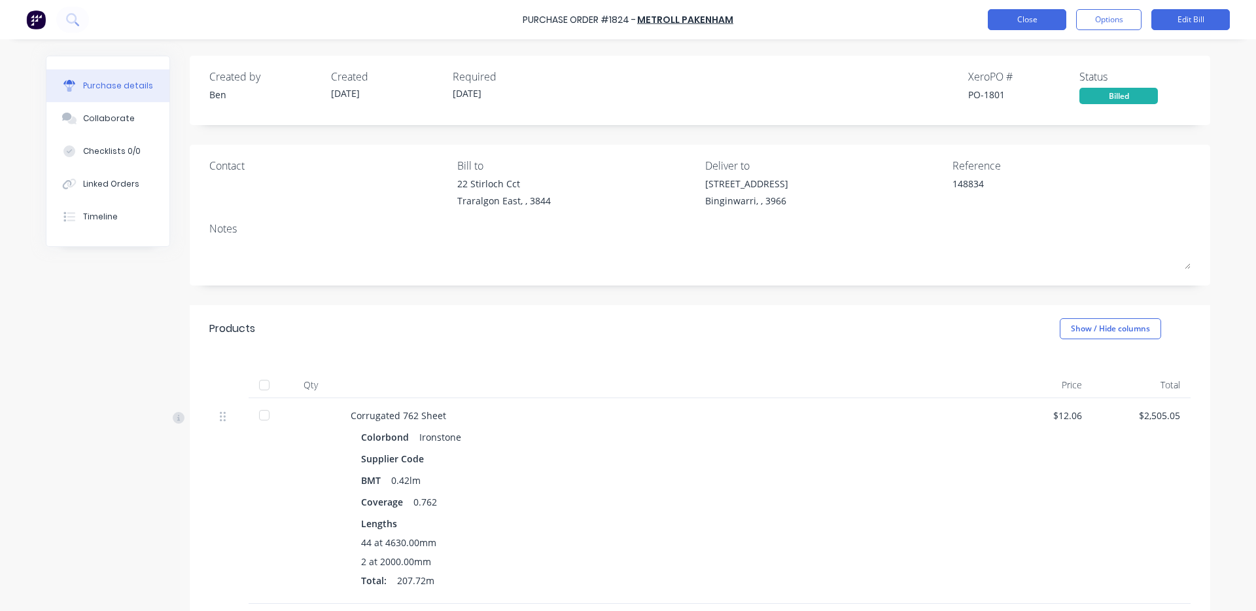
click at [1027, 20] on button "Close" at bounding box center [1027, 19] width 79 height 21
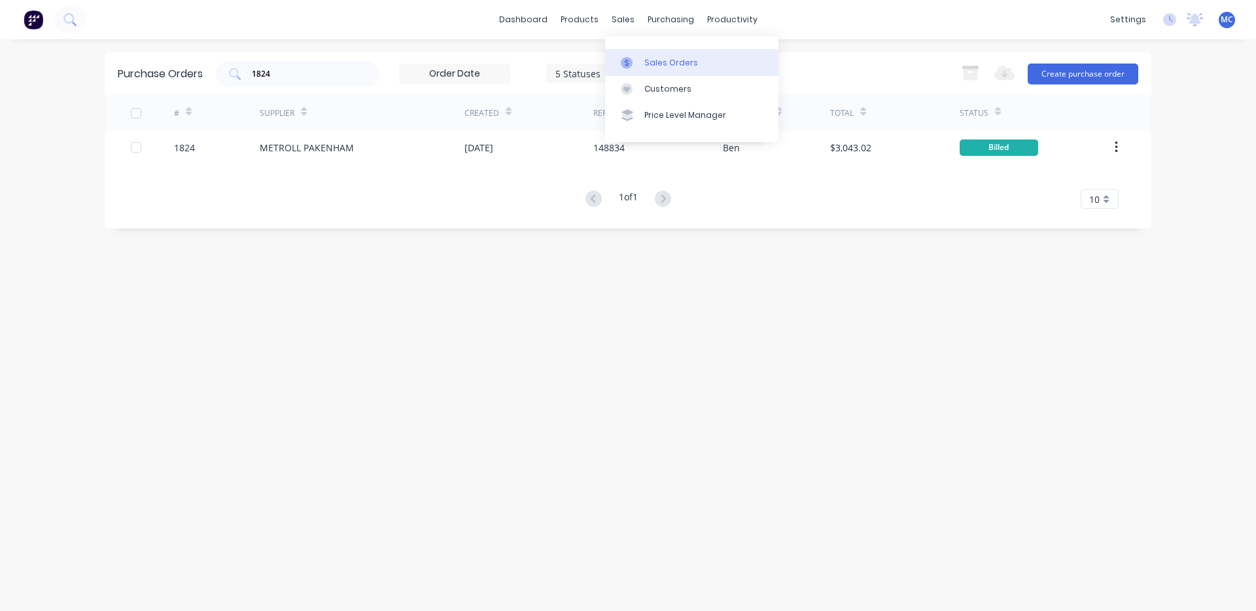
click at [635, 58] on div at bounding box center [631, 63] width 20 height 12
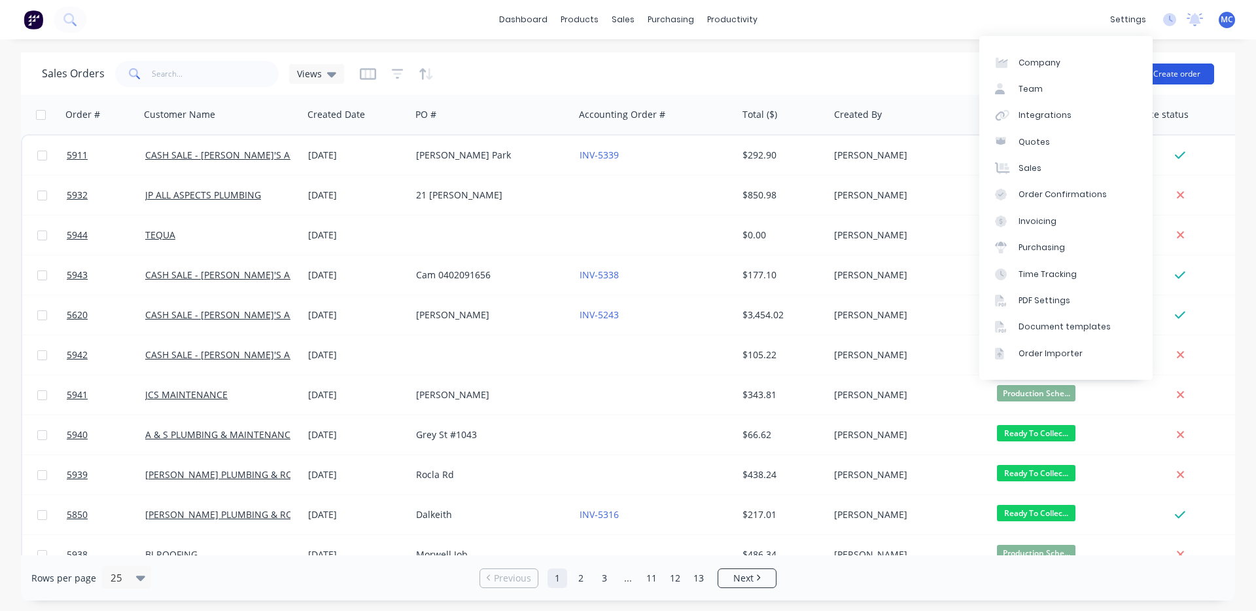
click at [1190, 70] on button "Create order" at bounding box center [1177, 73] width 75 height 21
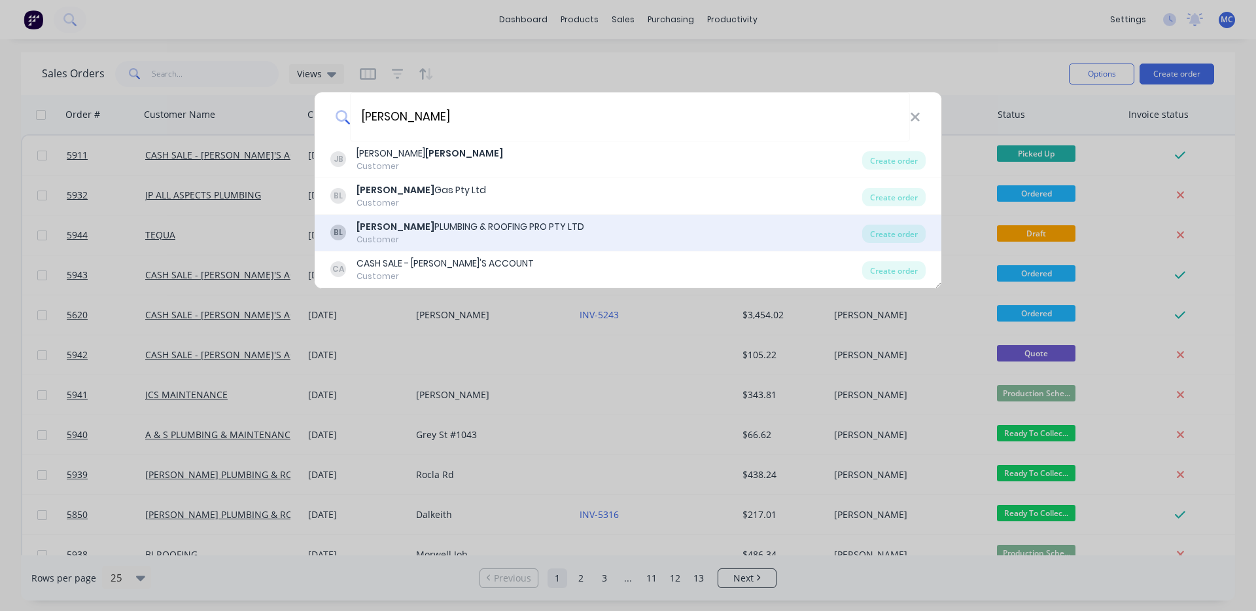
type input "BOSSE"
click at [531, 224] on div "BOSSE PLUMBING & ROOFING PRO PTY LTD" at bounding box center [471, 227] width 228 height 14
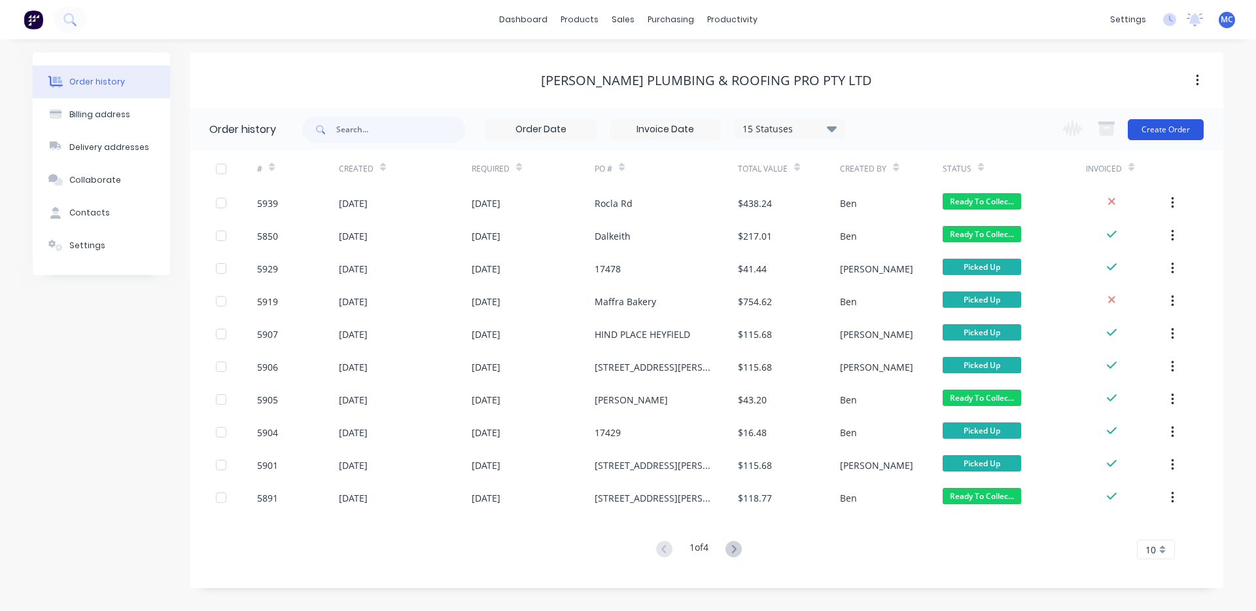
click at [1178, 127] on button "Create Order" at bounding box center [1166, 129] width 76 height 21
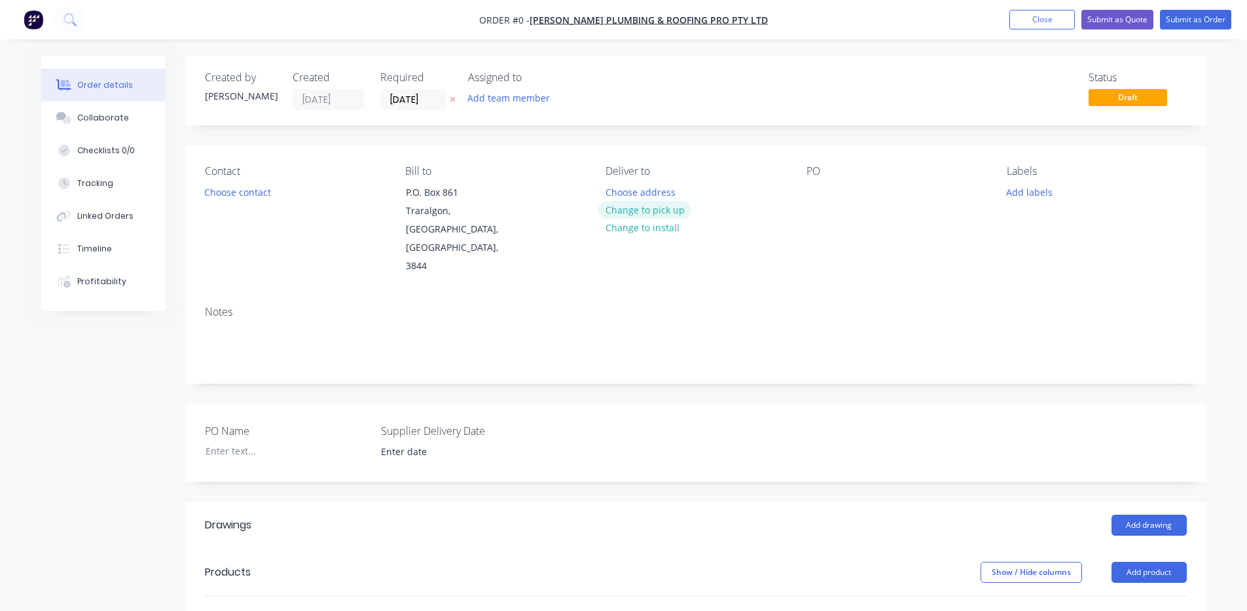
click at [667, 215] on button "Change to pick up" at bounding box center [644, 210] width 93 height 18
click at [821, 191] on div at bounding box center [816, 192] width 21 height 19
click at [1149, 561] on button "Add product" at bounding box center [1148, 571] width 75 height 21
click at [1137, 595] on div "Product catalogue" at bounding box center [1124, 604] width 101 height 19
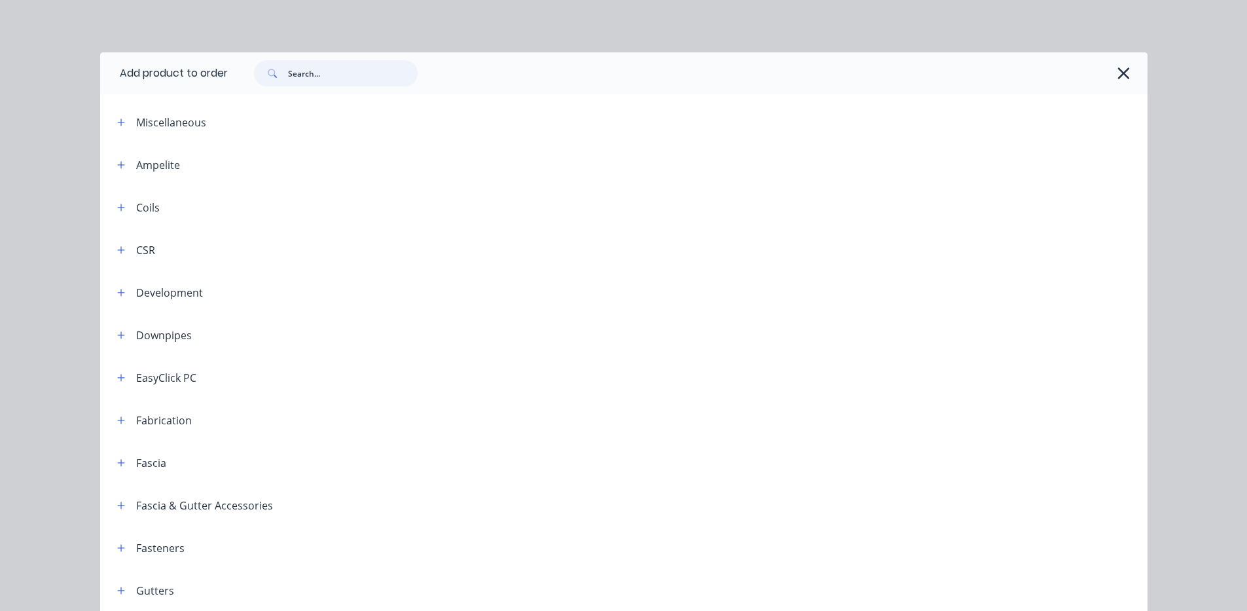
click at [325, 71] on input "text" at bounding box center [353, 73] width 130 height 26
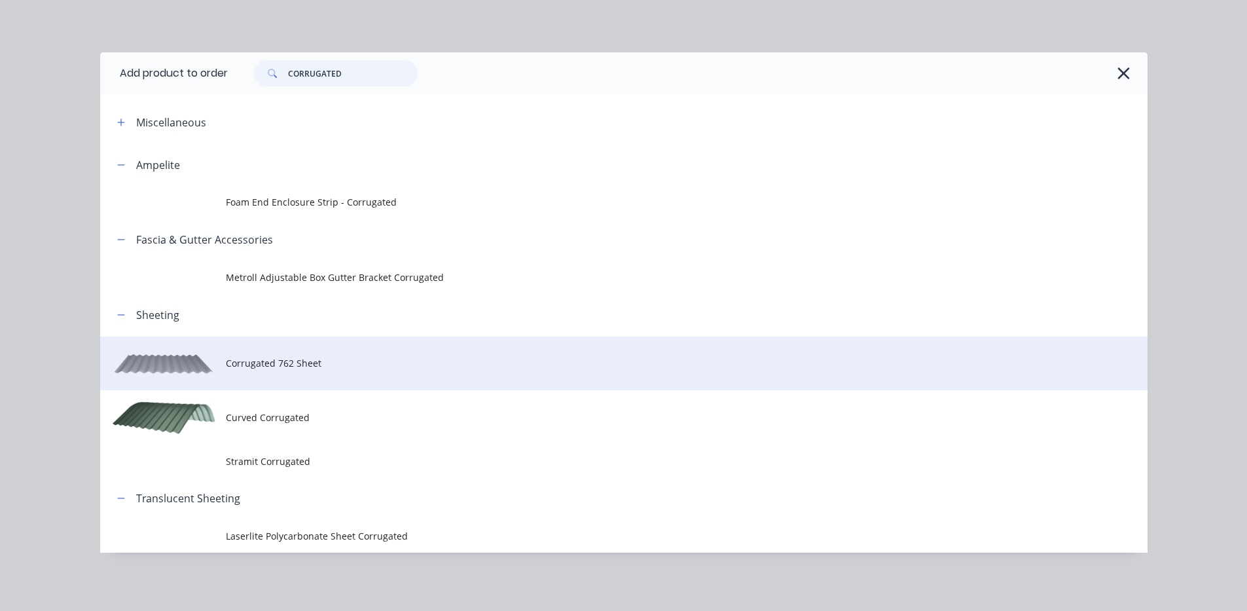
type input "CORRUGATED"
click at [261, 353] on td "Corrugated 762 Sheet" at bounding box center [686, 363] width 921 height 54
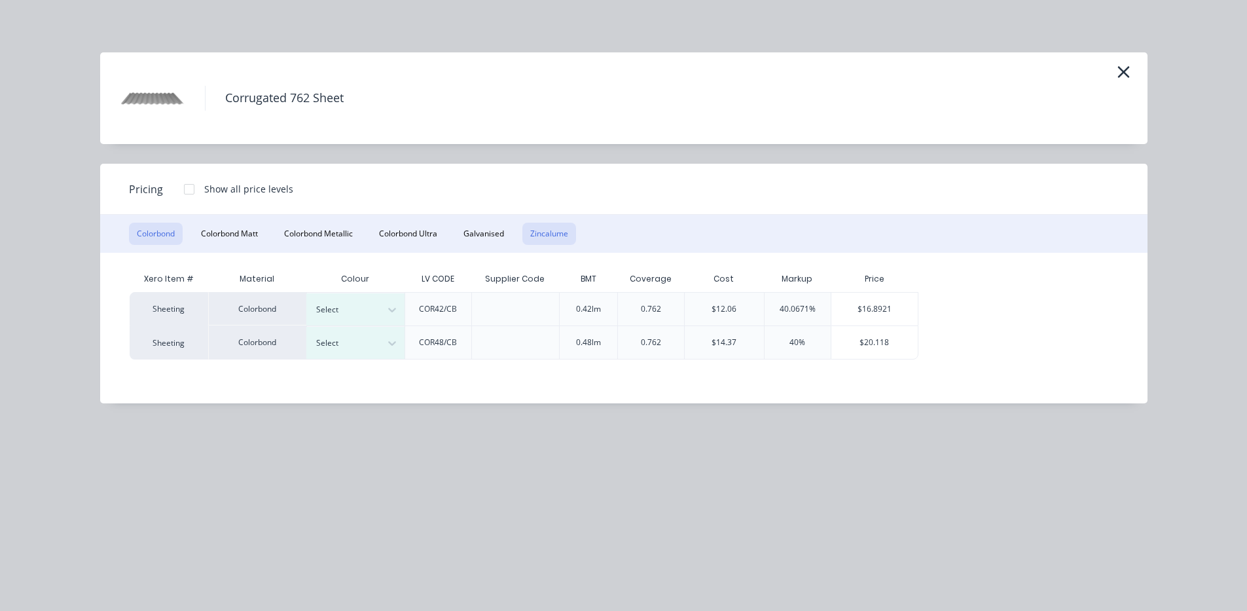
click at [539, 229] on button "Zincalume" at bounding box center [549, 233] width 54 height 22
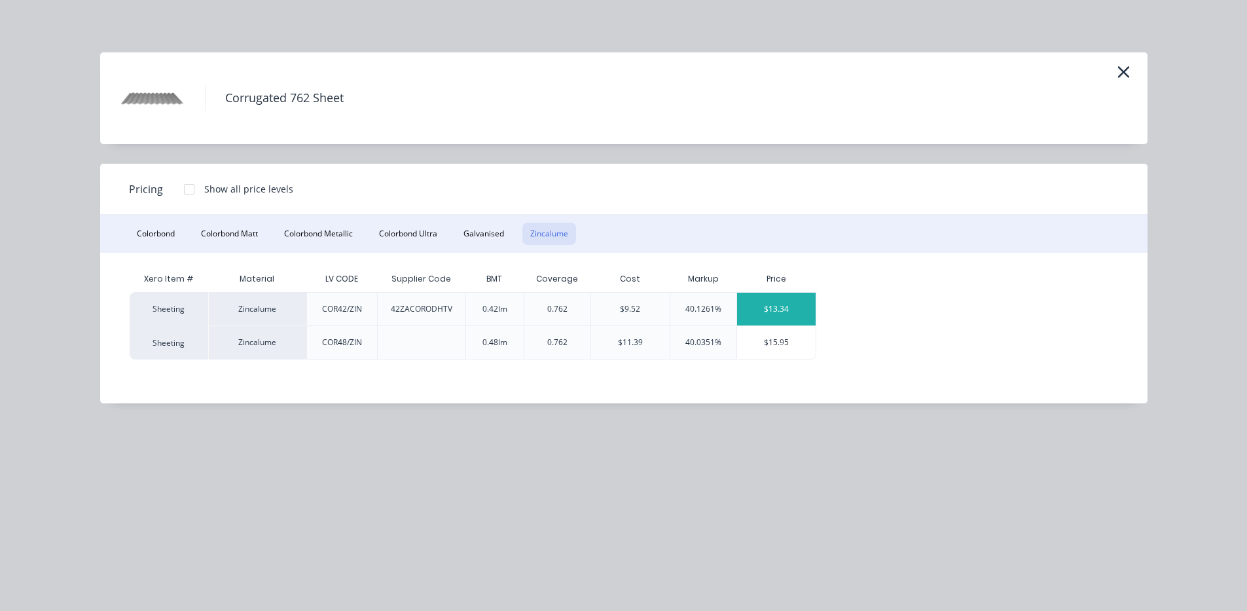
click at [782, 306] on div "$13.34" at bounding box center [776, 308] width 79 height 33
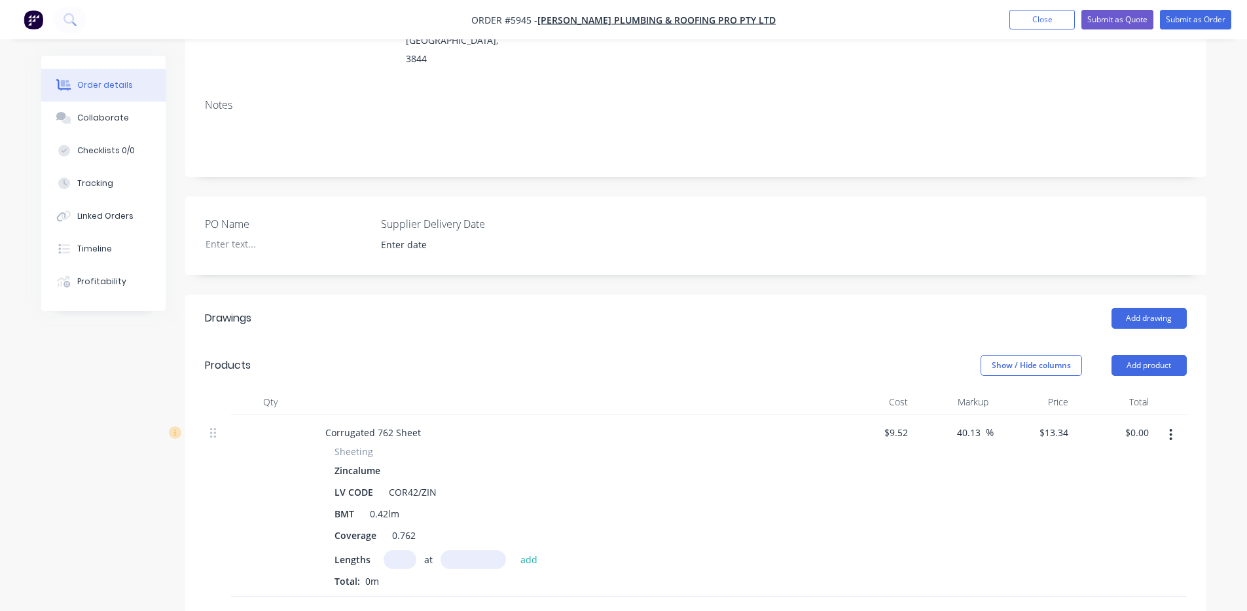
scroll to position [218, 0]
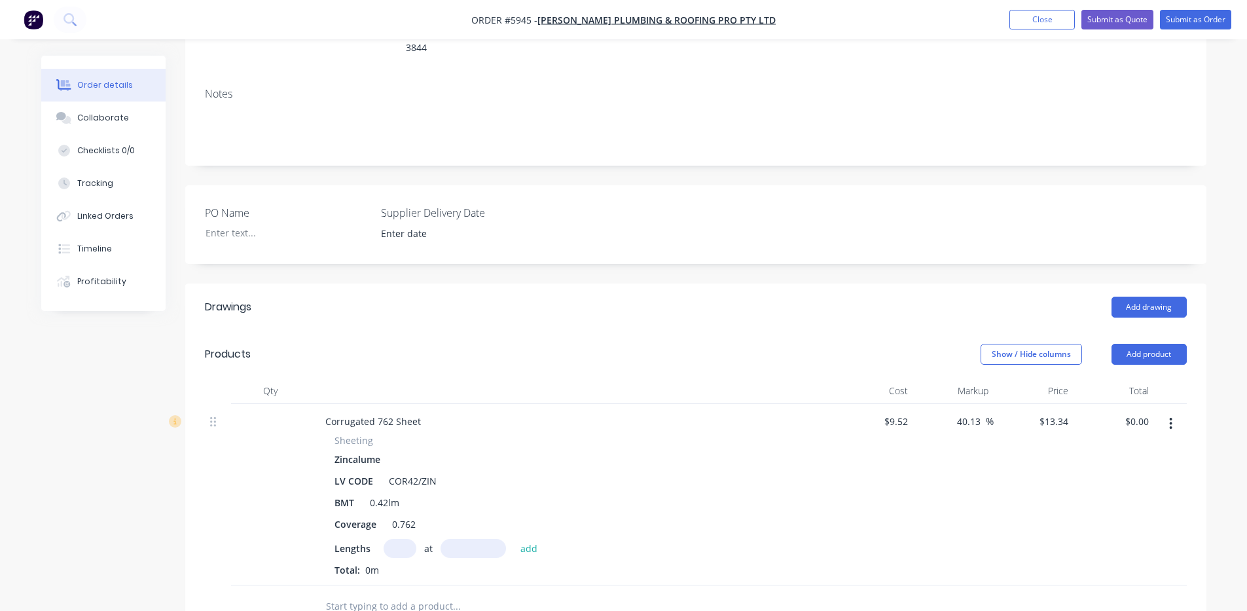
click at [401, 539] on input "text" at bounding box center [399, 548] width 33 height 19
type input "20"
type input "3600"
click at [514, 539] on button "add" at bounding box center [529, 548] width 31 height 18
type input "$960.48"
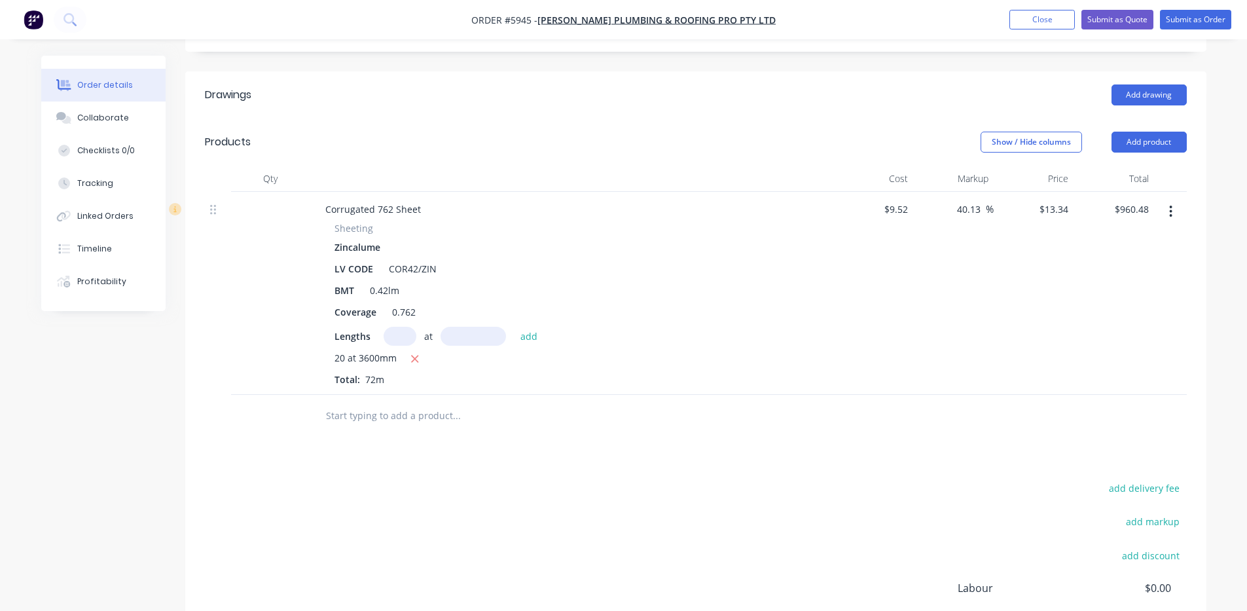
scroll to position [436, 0]
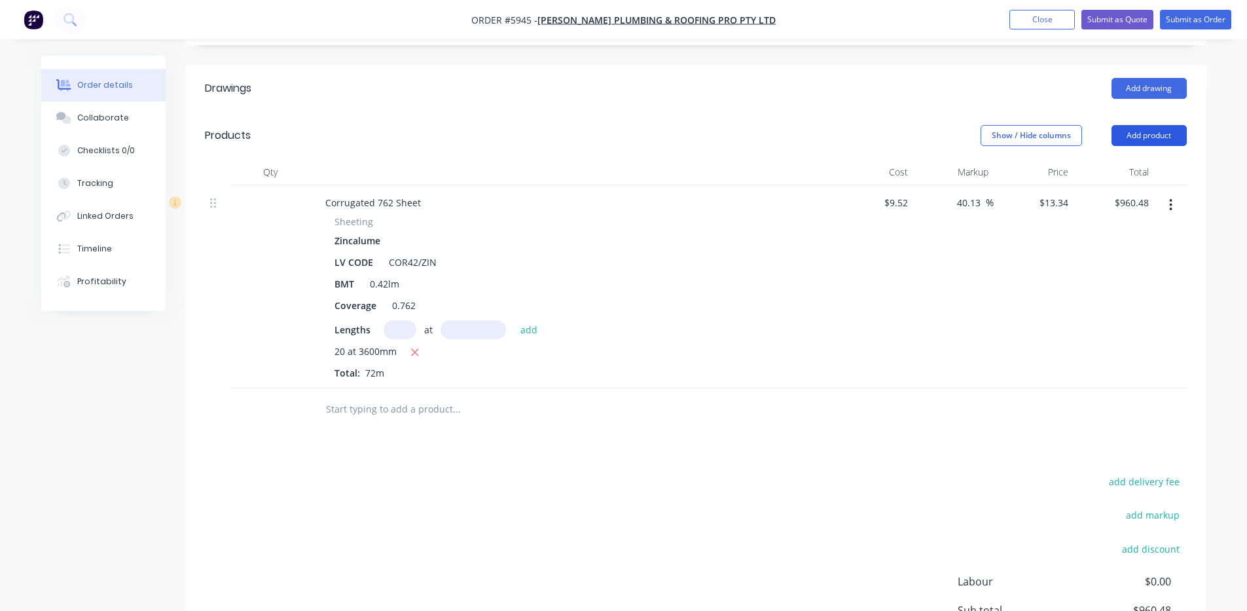
click at [1161, 125] on button "Add product" at bounding box center [1148, 135] width 75 height 21
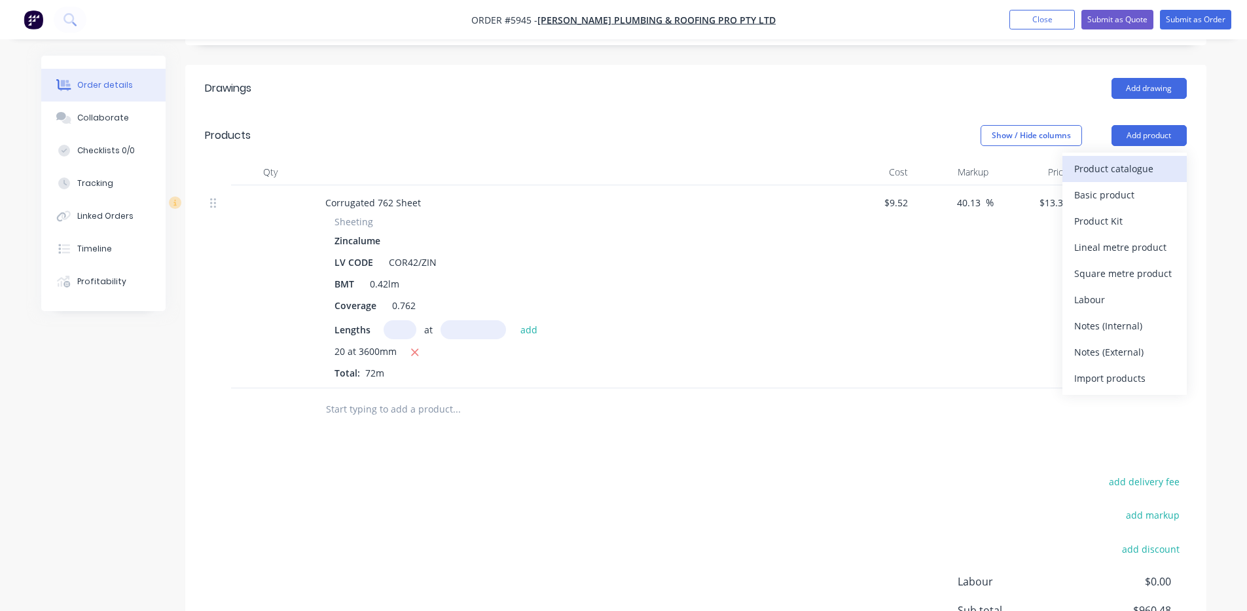
click at [1142, 159] on div "Product catalogue" at bounding box center [1124, 168] width 101 height 19
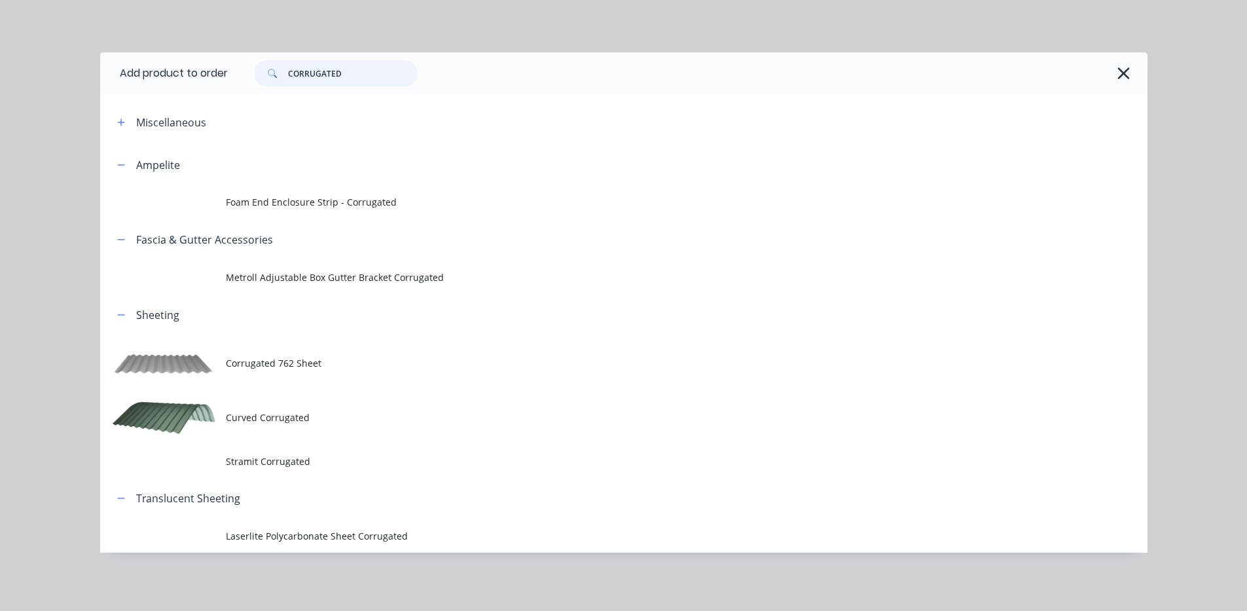
drag, startPoint x: 366, startPoint y: 74, endPoint x: 153, endPoint y: 74, distance: 213.3
click at [153, 74] on header "Add product to order CORRUGATED" at bounding box center [623, 73] width 1047 height 42
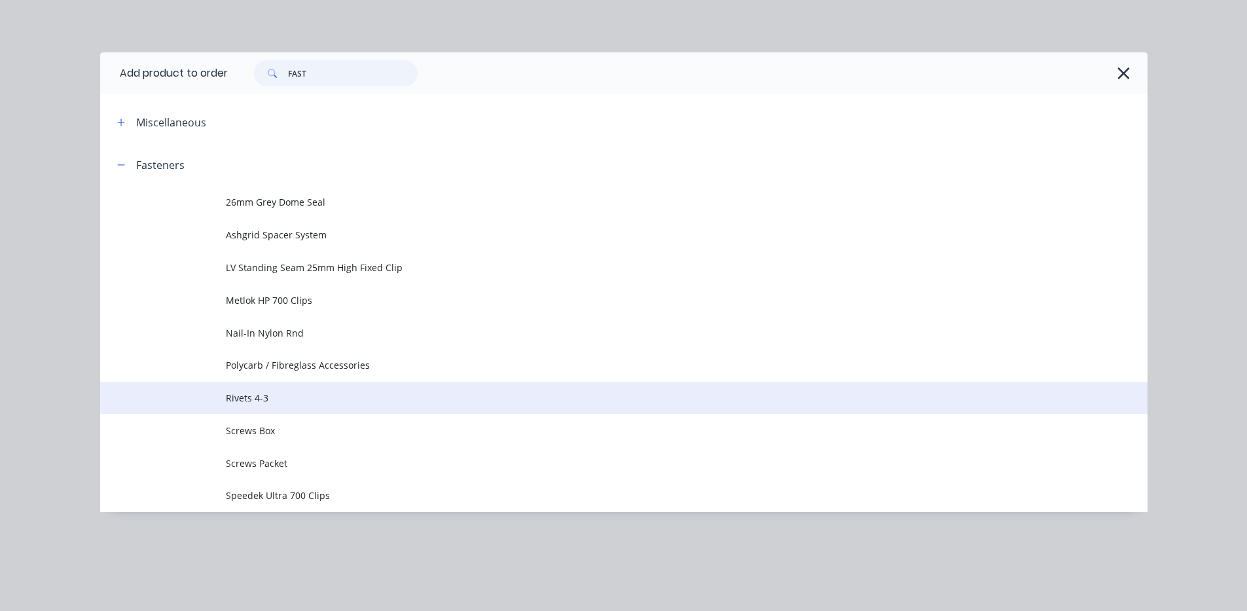
scroll to position [572, 0]
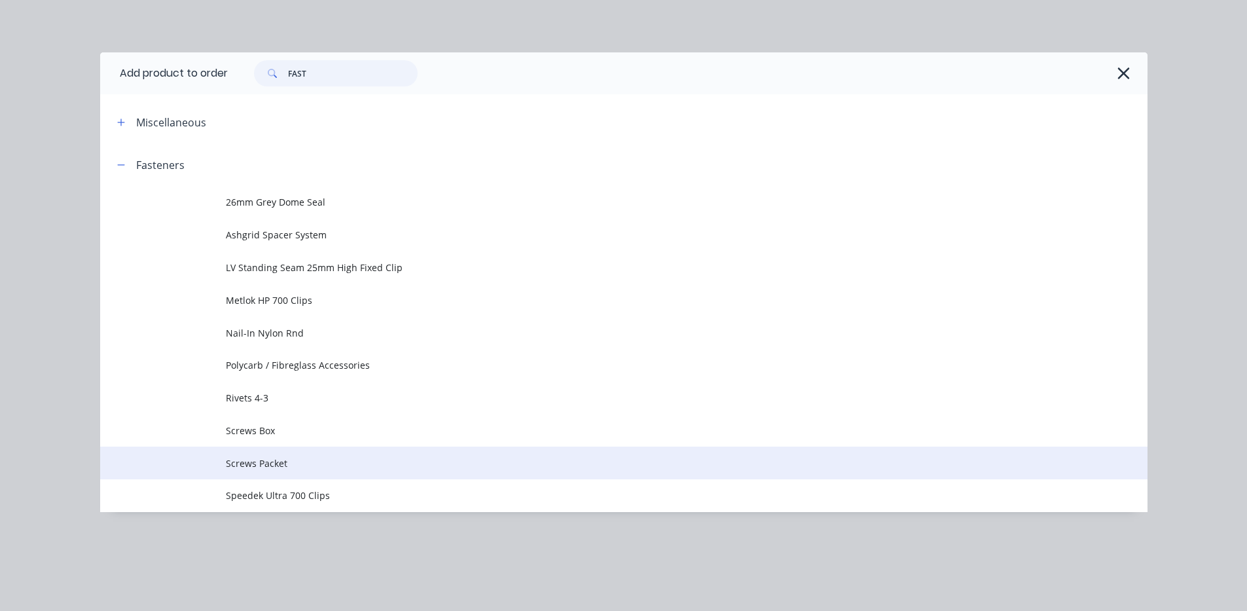
type input "FAST"
click at [292, 458] on span "Screws Packet" at bounding box center [594, 463] width 737 height 14
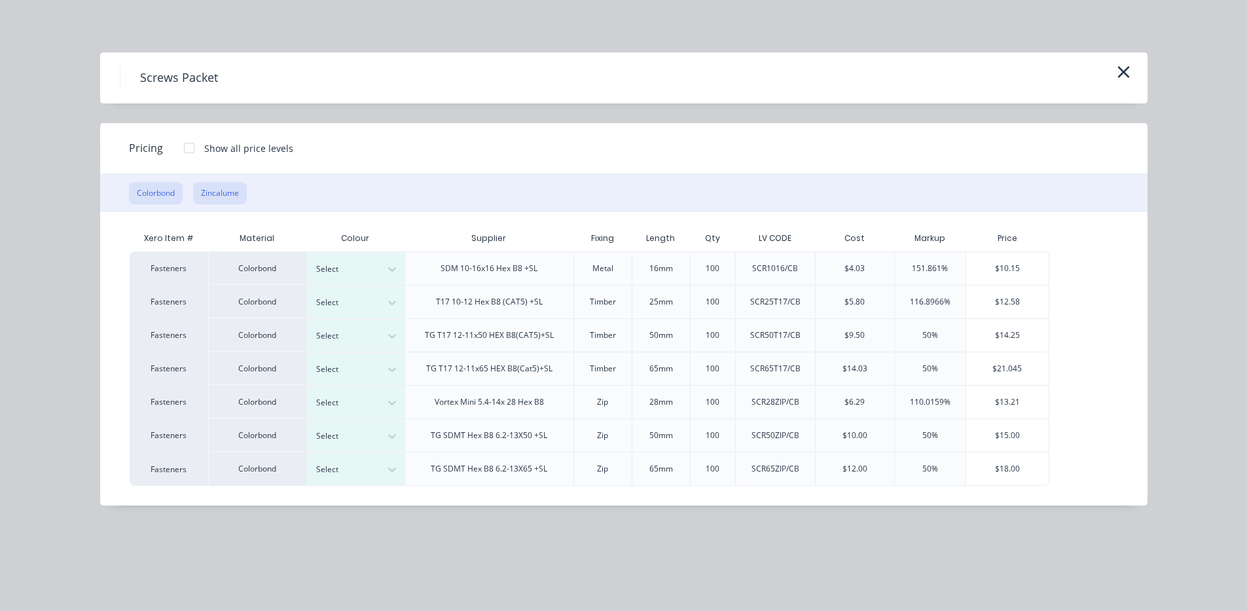
click at [215, 190] on button "Zincalume" at bounding box center [220, 193] width 54 height 22
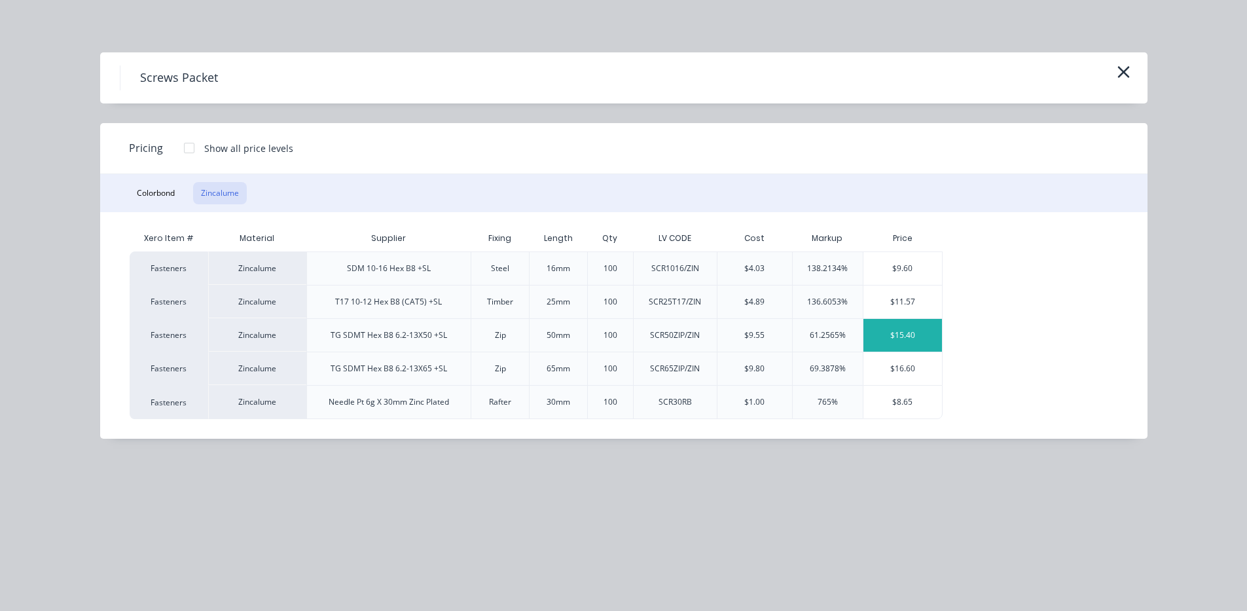
click at [904, 337] on div "$15.40" at bounding box center [902, 335] width 79 height 33
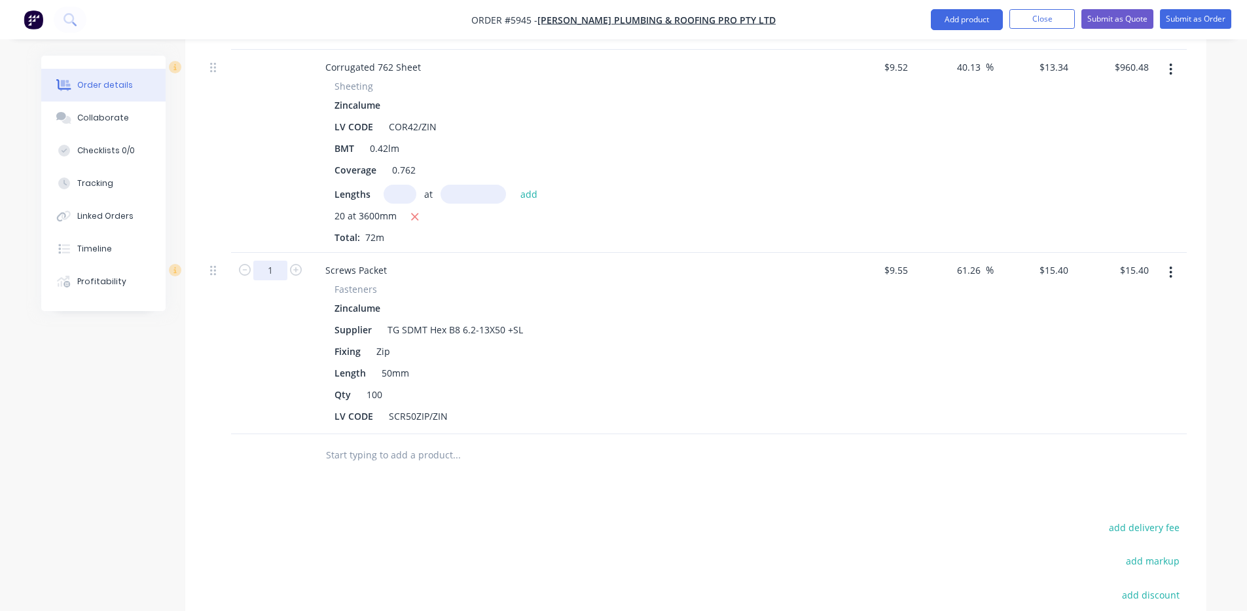
click at [268, 260] on input "1" at bounding box center [270, 270] width 34 height 20
type input "5"
type input "$77.00"
click at [974, 22] on button "Add product" at bounding box center [966, 19] width 72 height 21
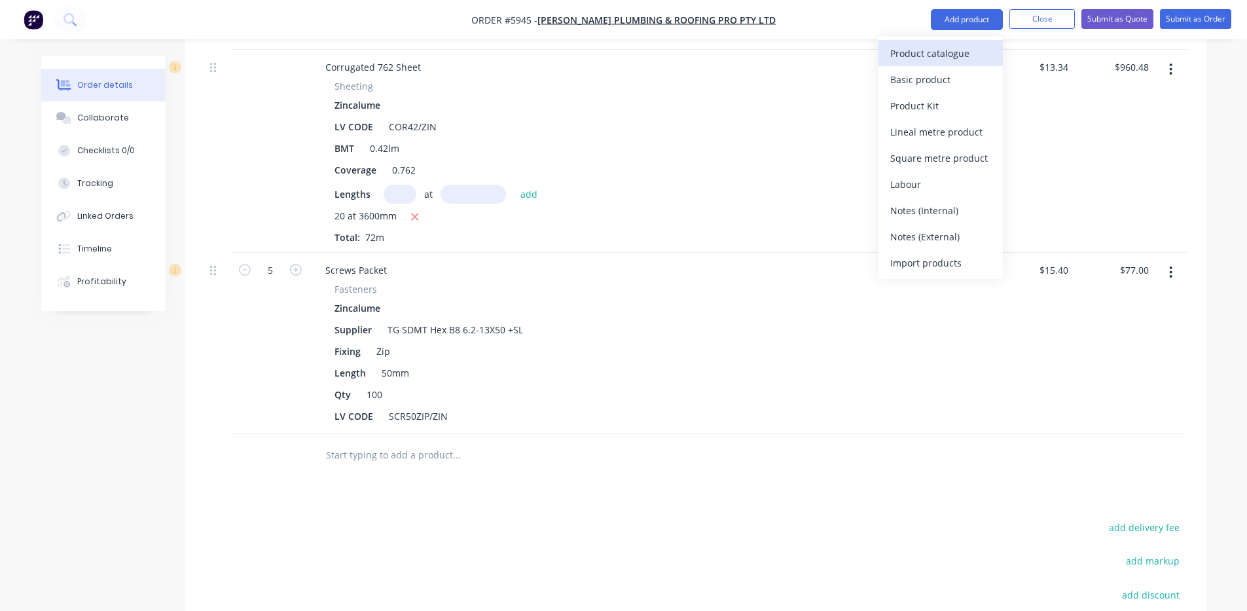
click at [963, 46] on div "Product catalogue" at bounding box center [940, 53] width 101 height 19
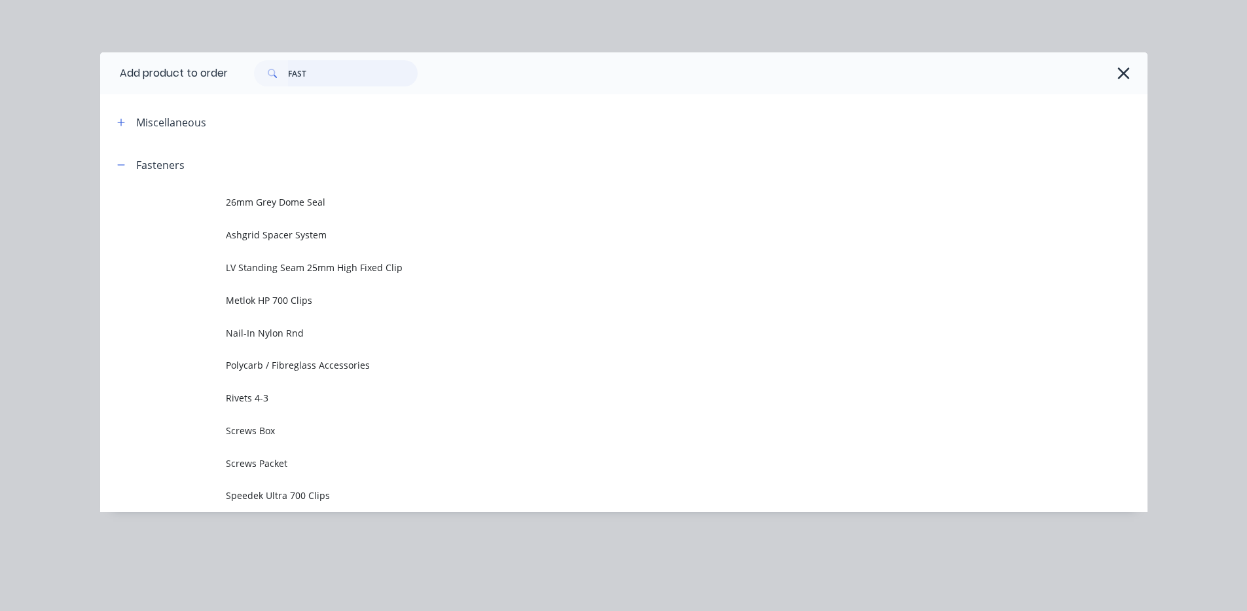
drag, startPoint x: 340, startPoint y: 77, endPoint x: 238, endPoint y: 76, distance: 101.4
click at [238, 76] on div "FAST" at bounding box center [681, 73] width 906 height 26
type input "POLYCARB"
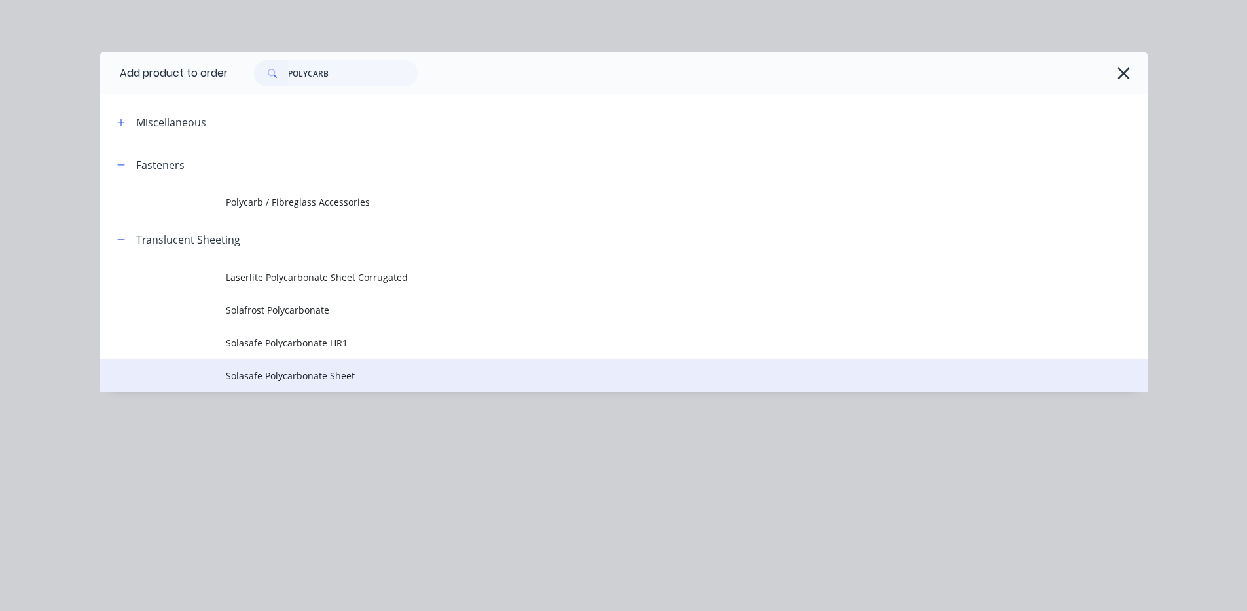
click at [278, 378] on span "Solasafe Polycarbonate Sheet" at bounding box center [594, 375] width 737 height 14
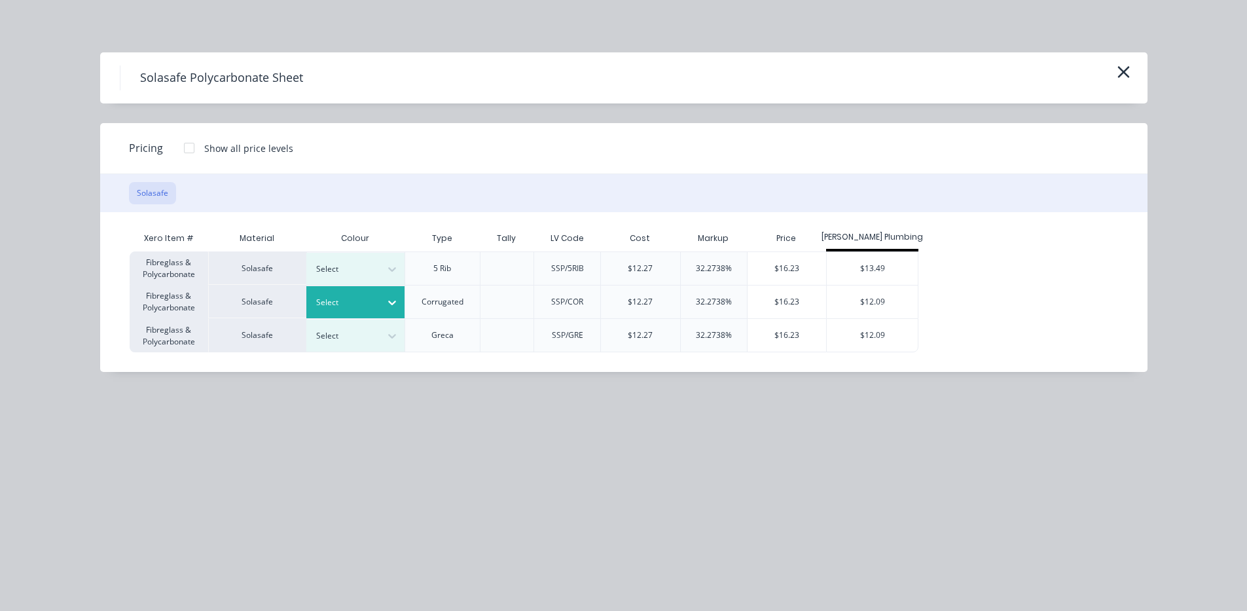
click at [370, 295] on div at bounding box center [345, 302] width 59 height 14
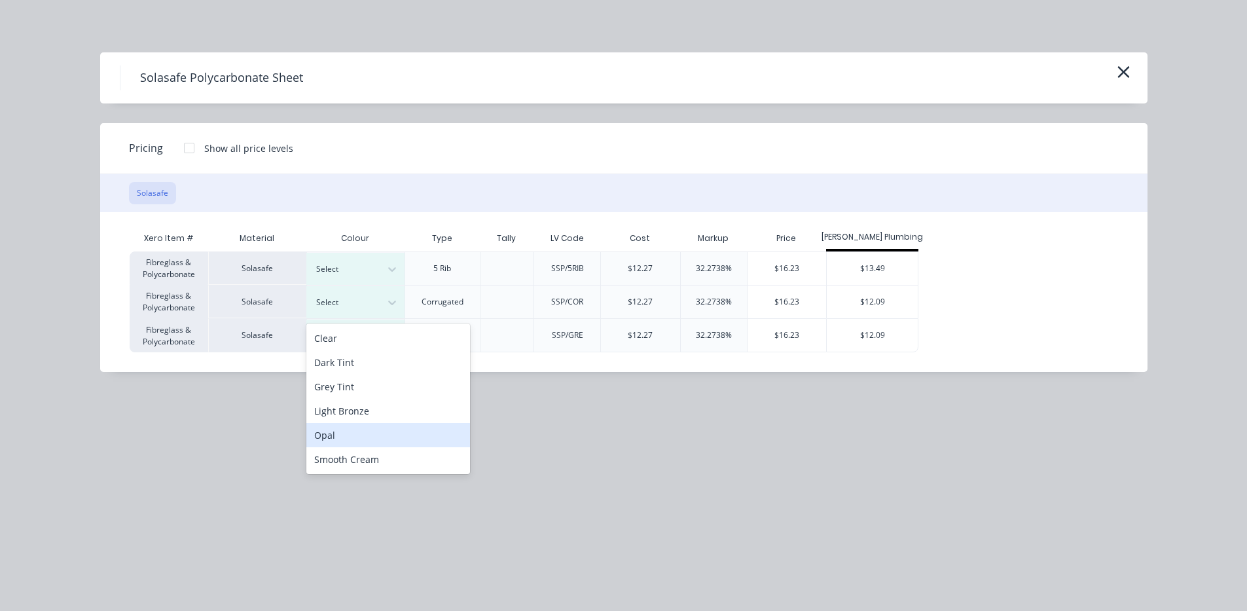
click at [354, 433] on div "Opal" at bounding box center [388, 435] width 164 height 24
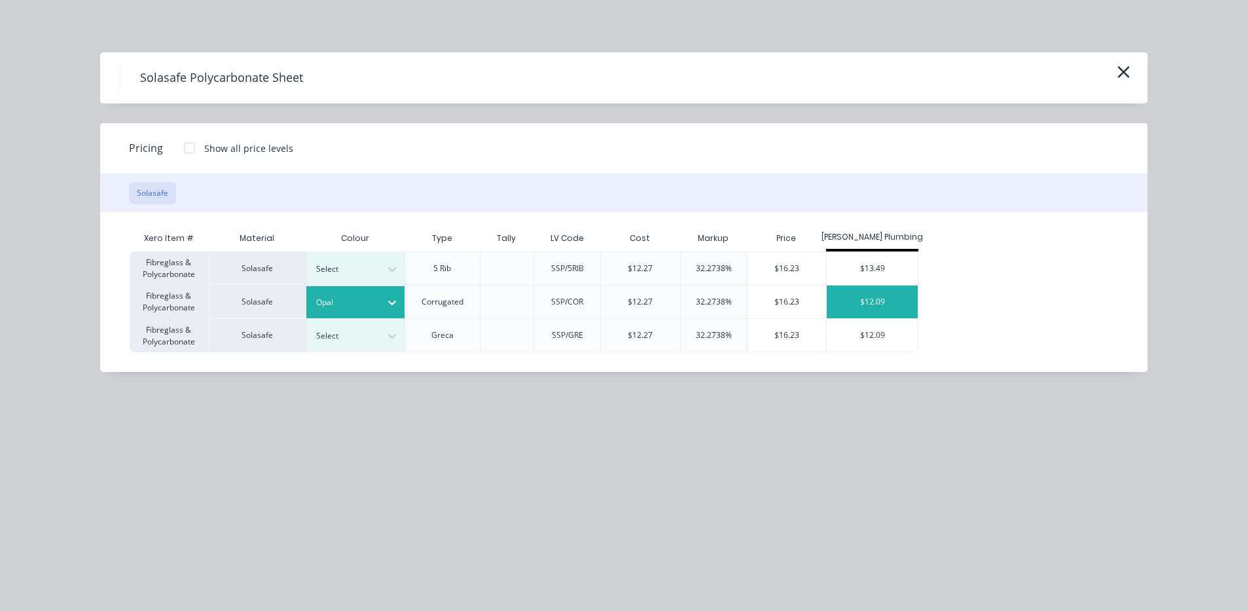
click at [893, 297] on div "$12.09" at bounding box center [871, 301] width 91 height 33
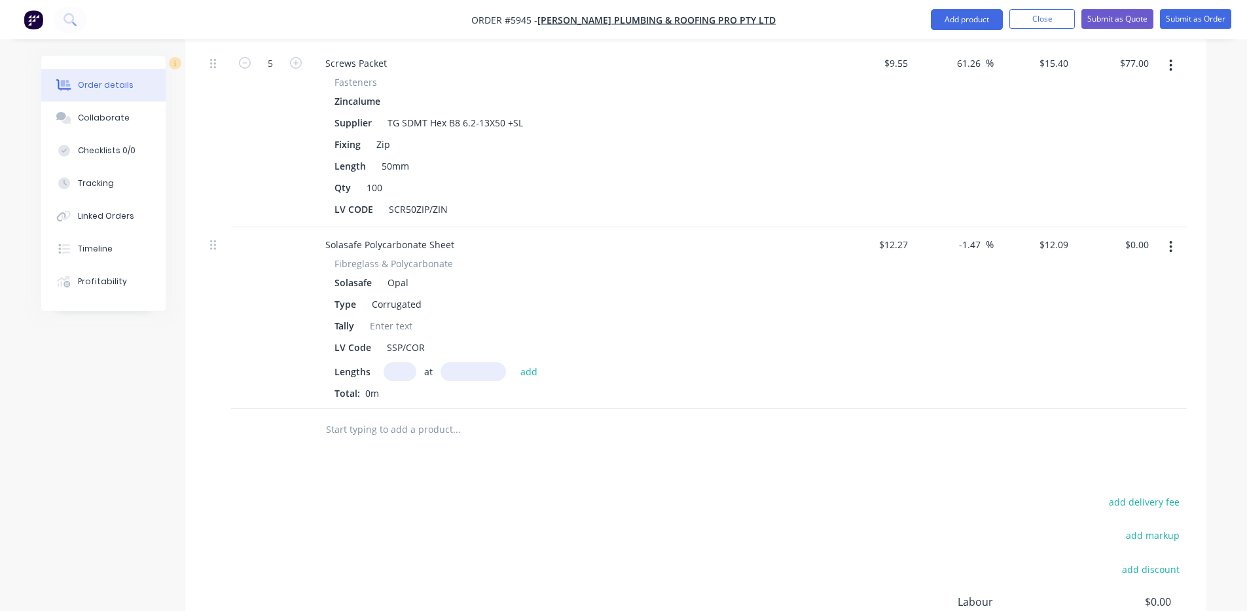
scroll to position [790, 0]
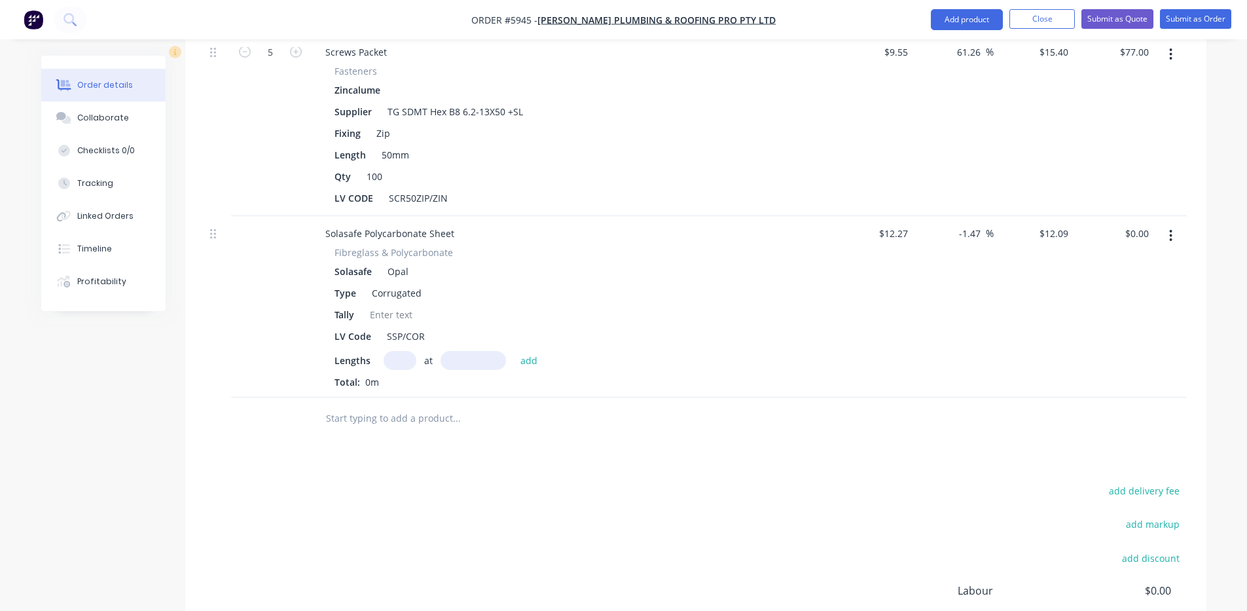
click at [388, 351] on input "text" at bounding box center [399, 360] width 33 height 19
type input "3"
type input "3600"
click at [514, 351] on button "add" at bounding box center [529, 360] width 31 height 18
type input "$130.57"
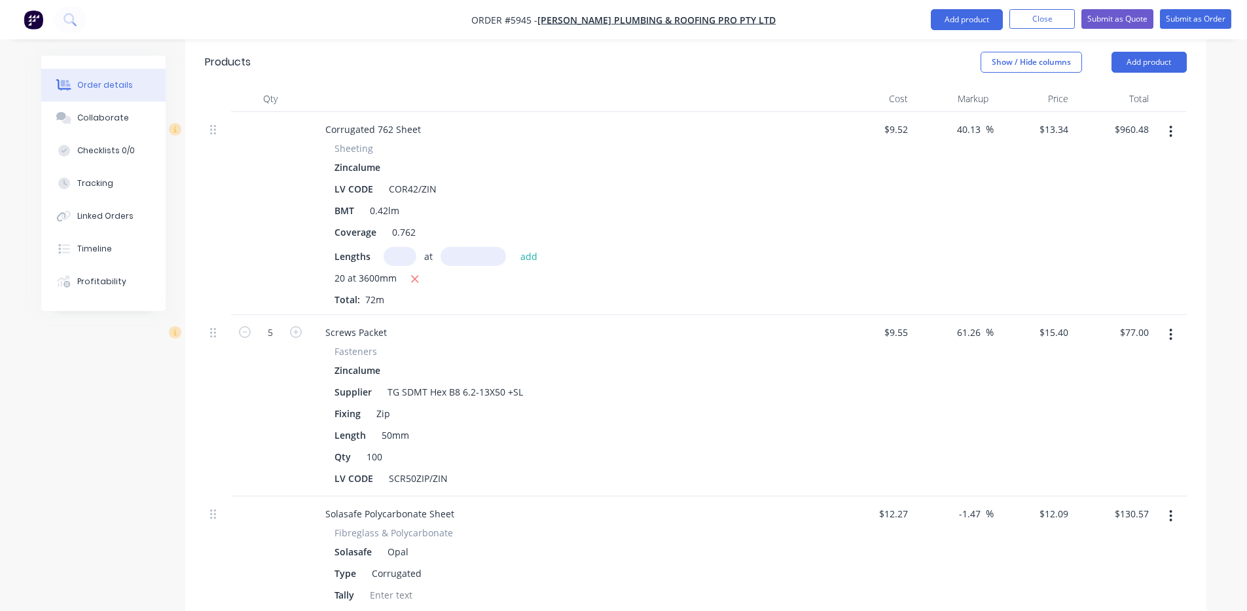
scroll to position [354, 0]
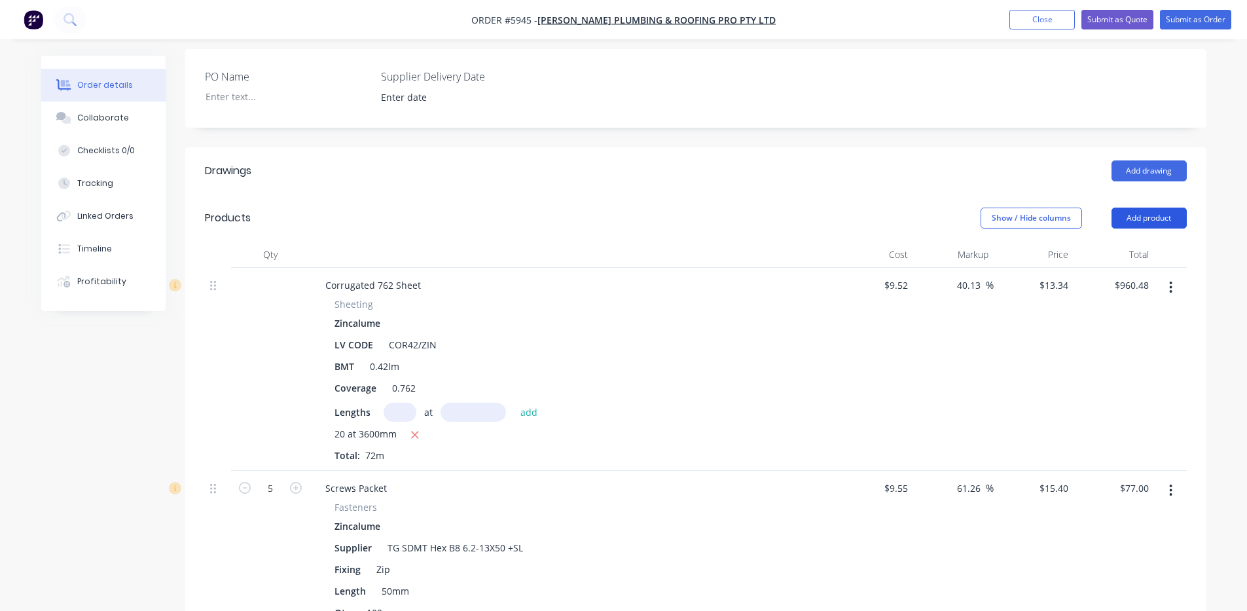
click at [1158, 207] on button "Add product" at bounding box center [1148, 217] width 75 height 21
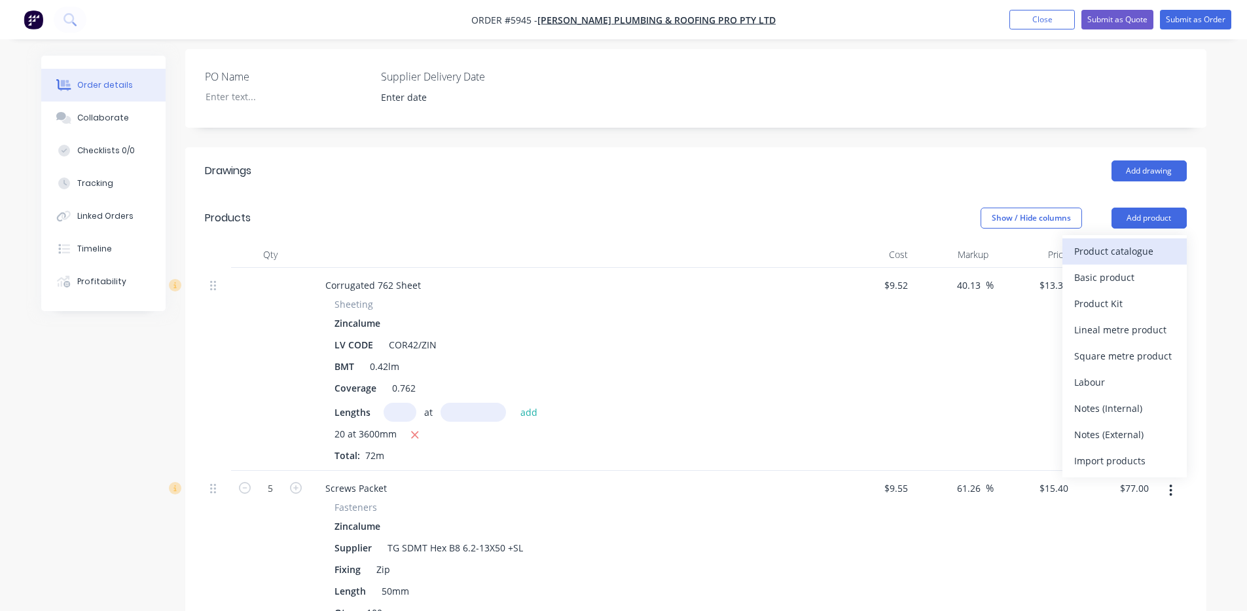
click at [1135, 241] on div "Product catalogue" at bounding box center [1124, 250] width 101 height 19
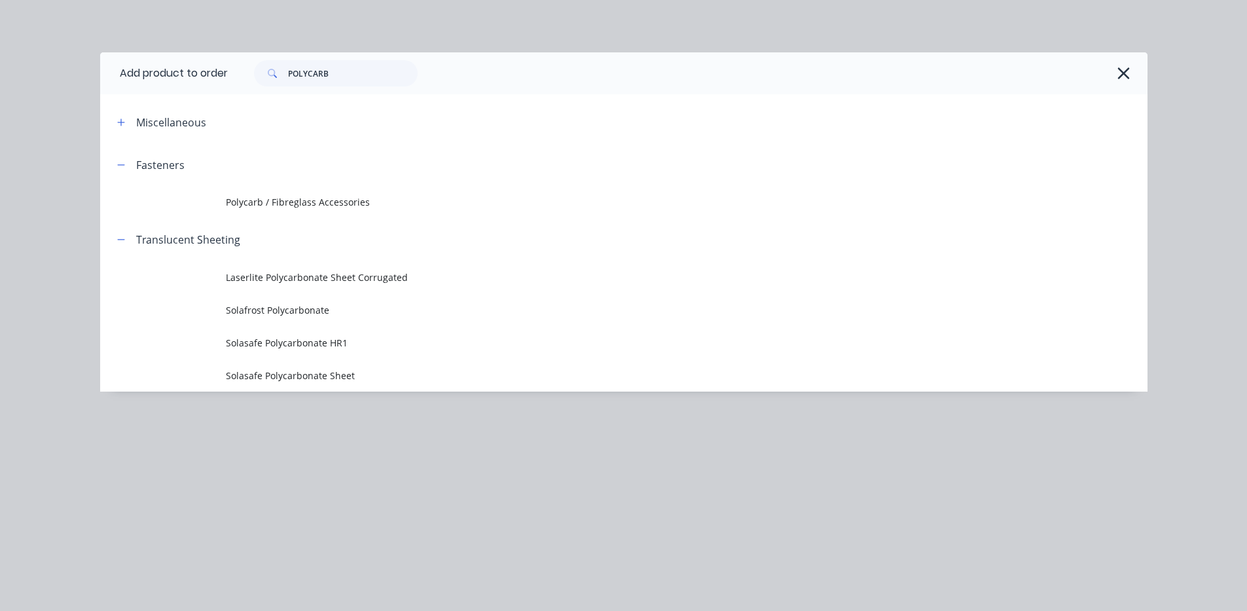
click at [283, 200] on span "Polycarb / Fibreglass Accessories" at bounding box center [594, 202] width 737 height 14
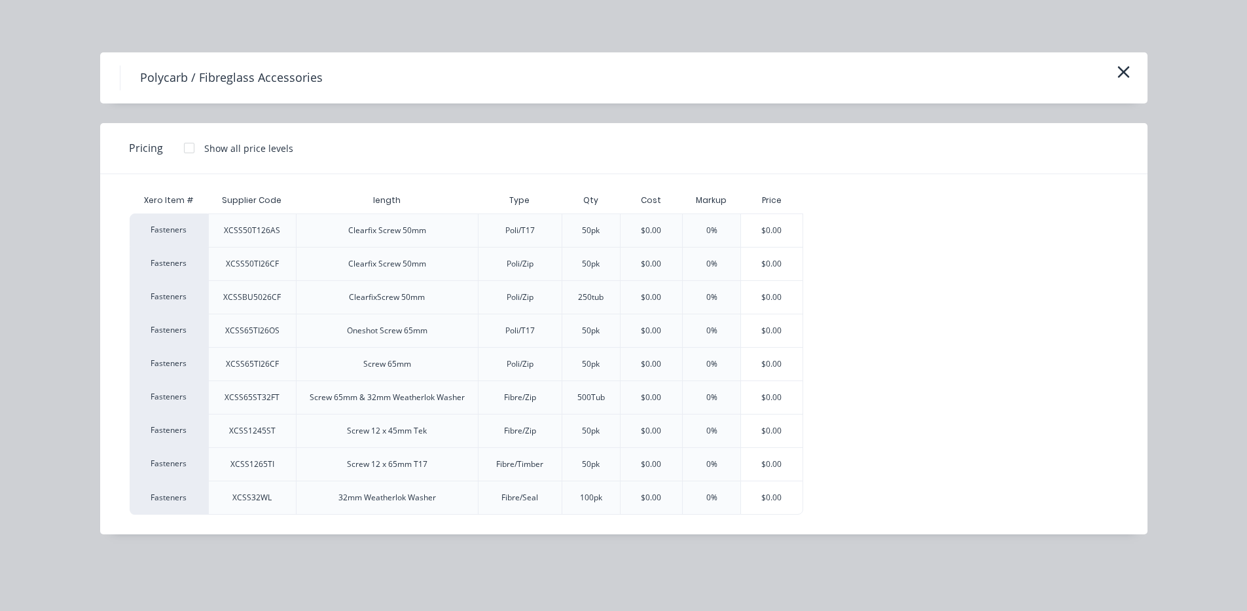
click at [190, 149] on div at bounding box center [189, 148] width 26 height 26
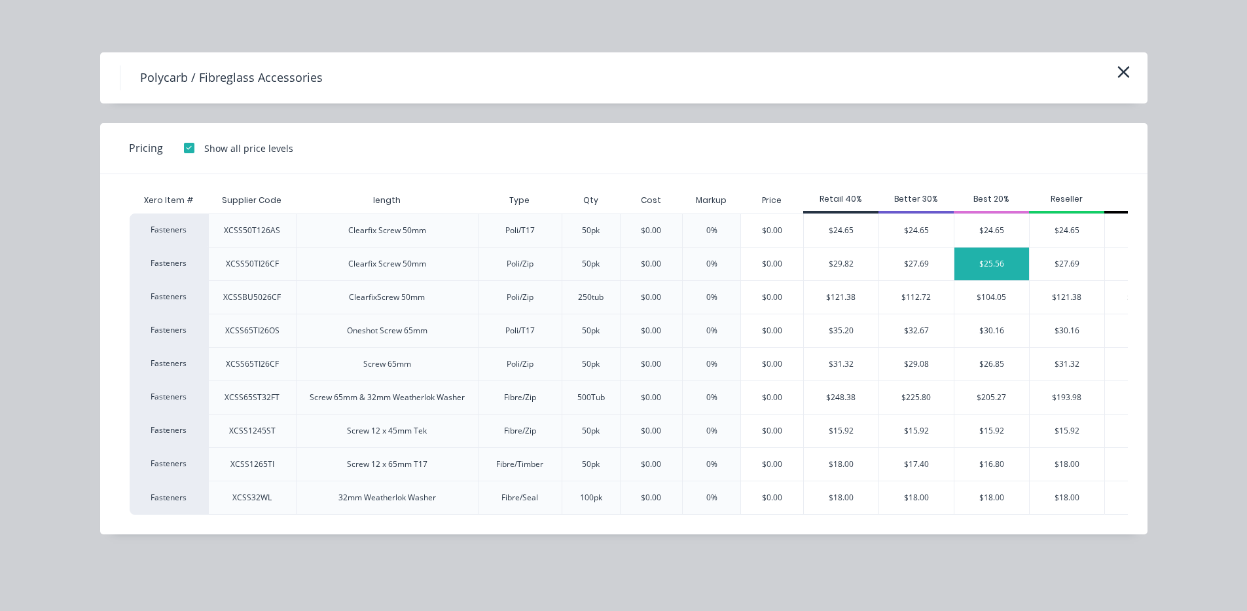
click at [1002, 262] on div "$25.56" at bounding box center [991, 263] width 75 height 33
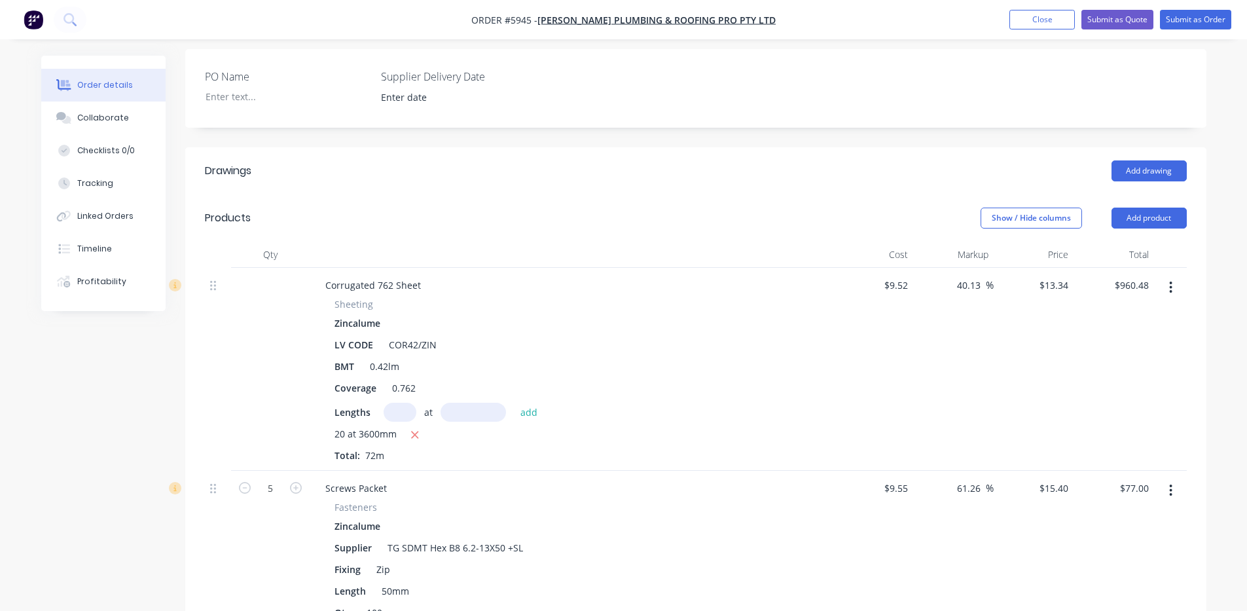
scroll to position [790, 0]
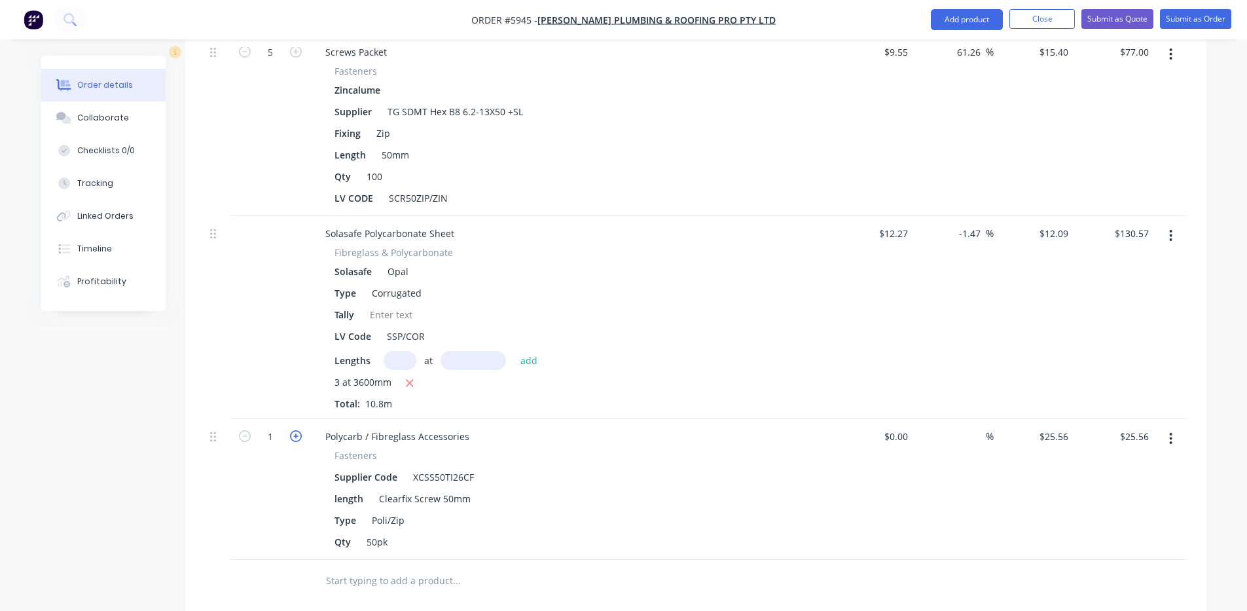
click at [294, 430] on icon "button" at bounding box center [296, 436] width 12 height 12
type input "2"
type input "$51.12"
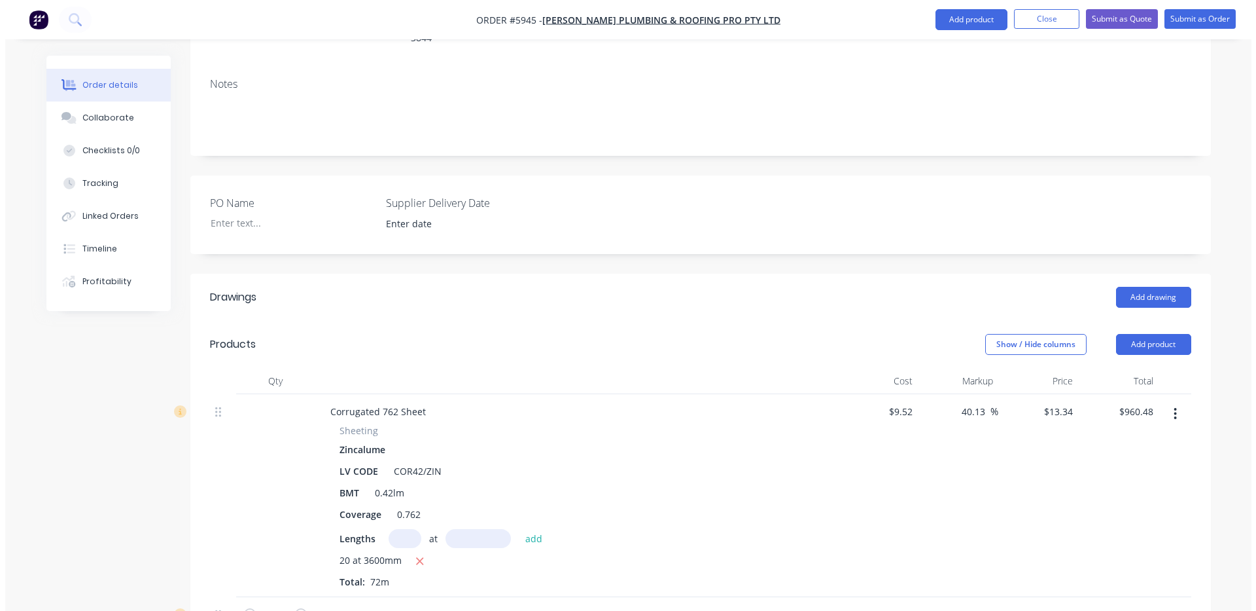
scroll to position [0, 0]
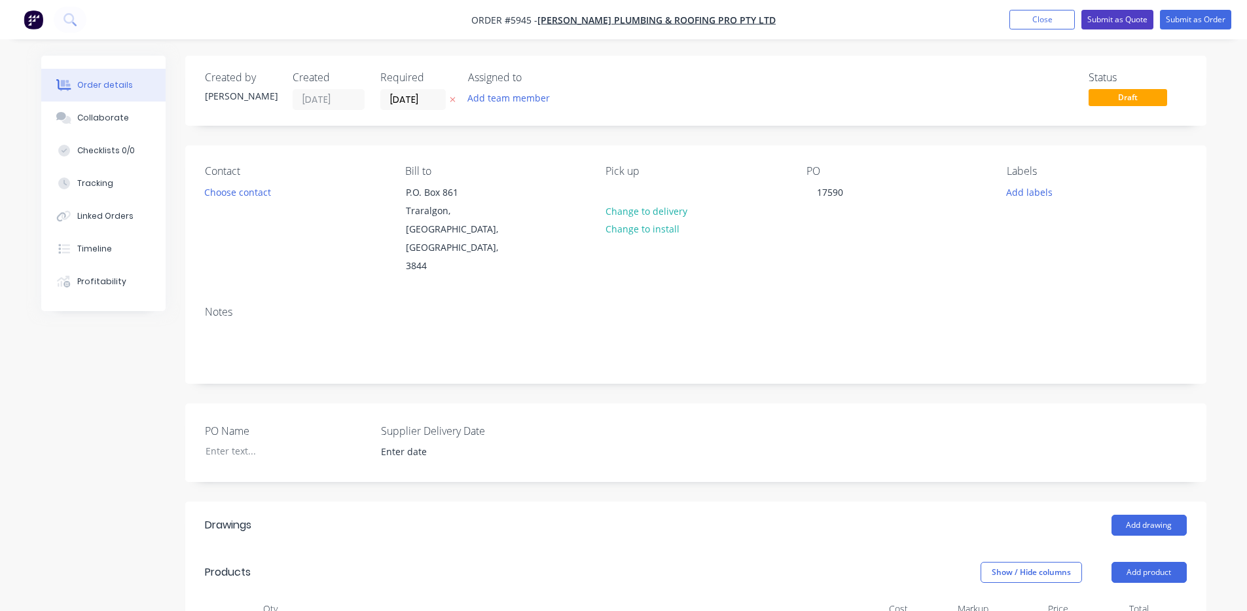
click at [1129, 16] on button "Submit as Quote" at bounding box center [1117, 20] width 72 height 20
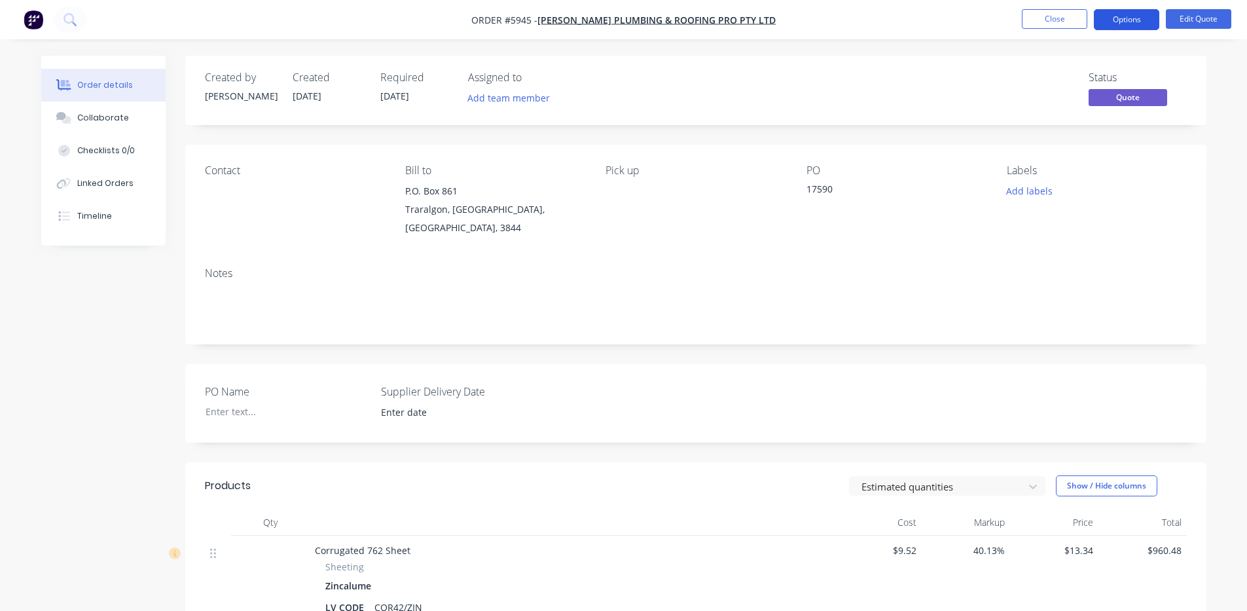
click at [1137, 14] on button "Options" at bounding box center [1125, 19] width 65 height 21
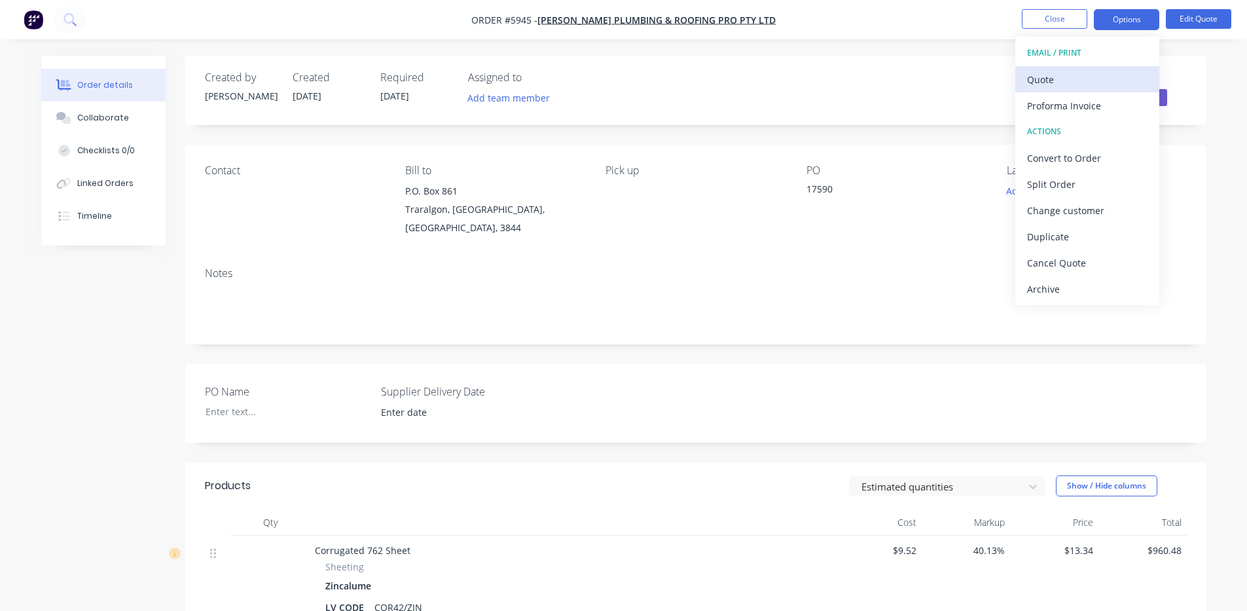
click at [1063, 79] on div "Quote" at bounding box center [1087, 79] width 120 height 19
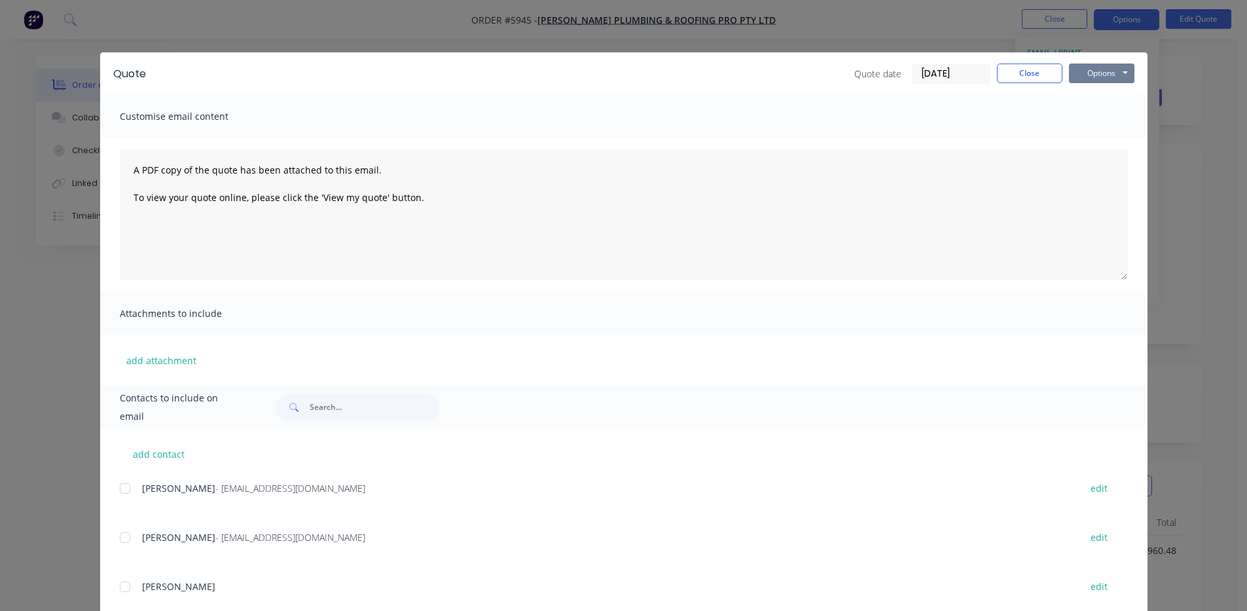
click at [1121, 76] on button "Options" at bounding box center [1101, 73] width 65 height 20
click at [1111, 116] on button "Print" at bounding box center [1111, 118] width 84 height 22
click at [1018, 69] on button "Close" at bounding box center [1029, 73] width 65 height 20
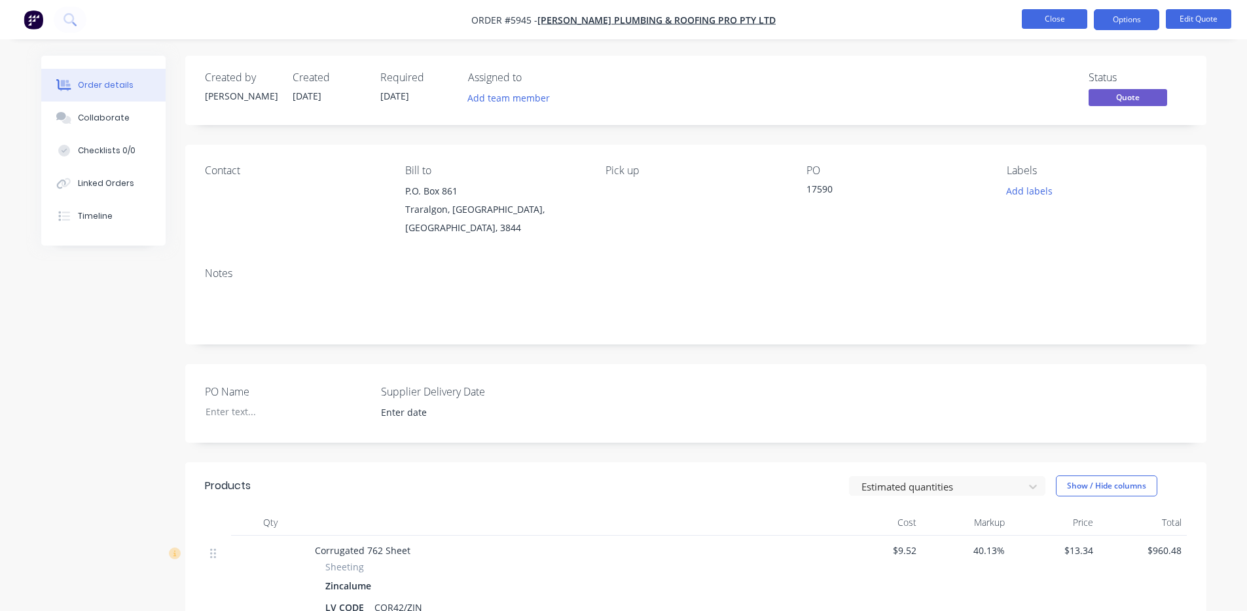
click at [1048, 16] on button "Close" at bounding box center [1053, 19] width 65 height 20
